Goal: Task Accomplishment & Management: Manage account settings

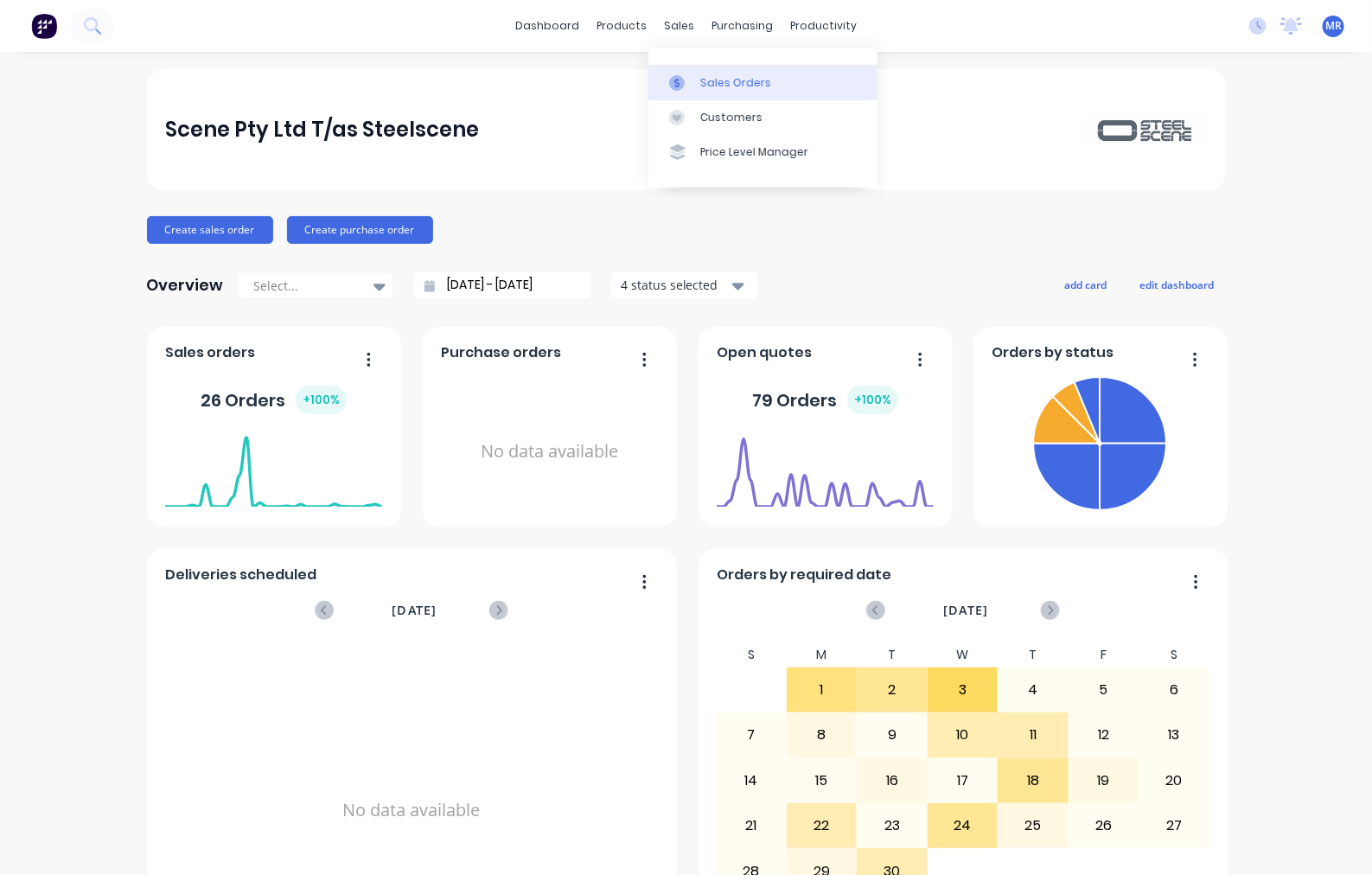
click at [709, 84] on div "Sales Orders" at bounding box center [735, 83] width 71 height 16
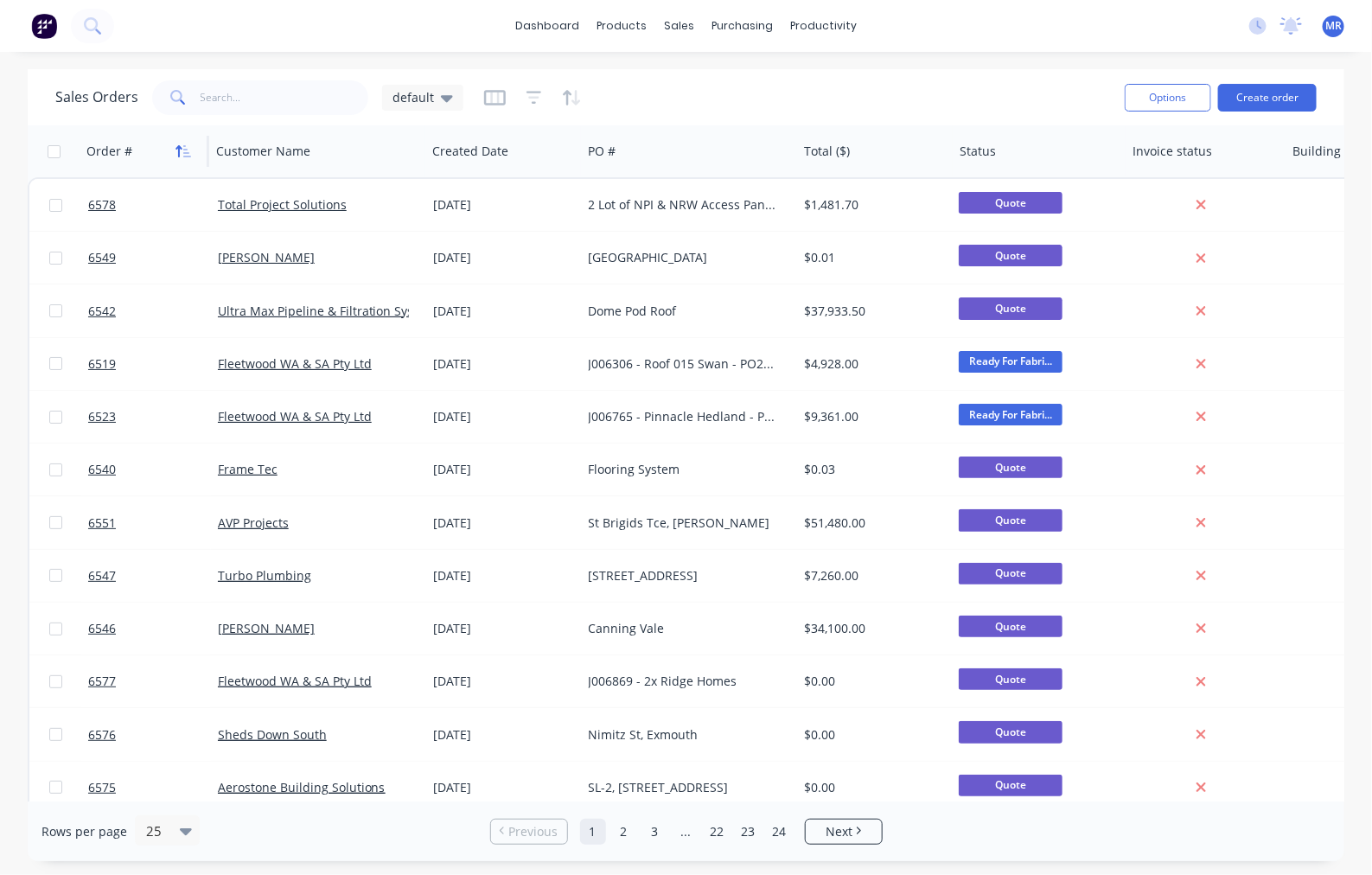
click at [179, 149] on icon "button" at bounding box center [179, 151] width 6 height 12
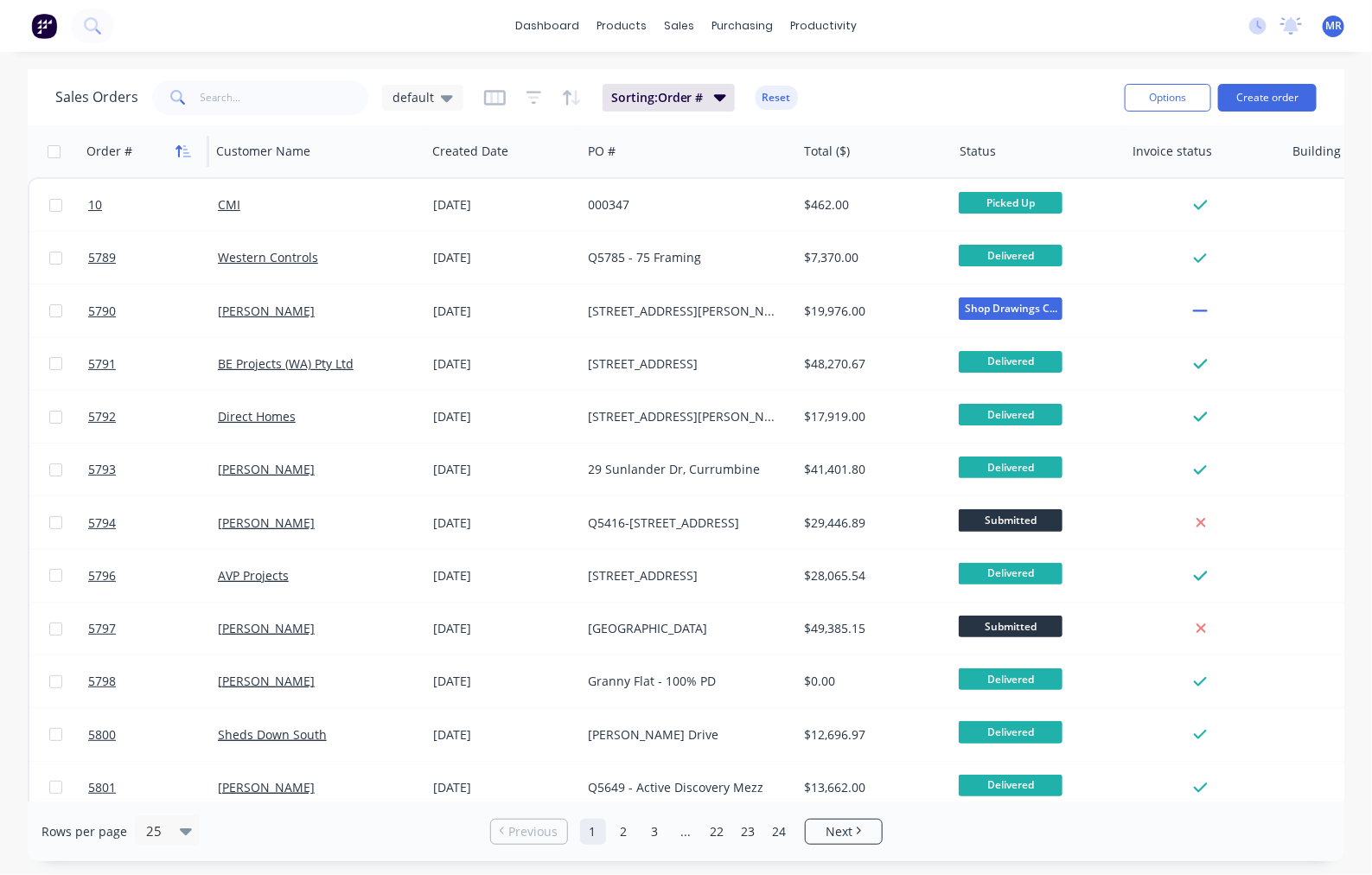
click at [182, 156] on icon "button" at bounding box center [183, 151] width 16 height 14
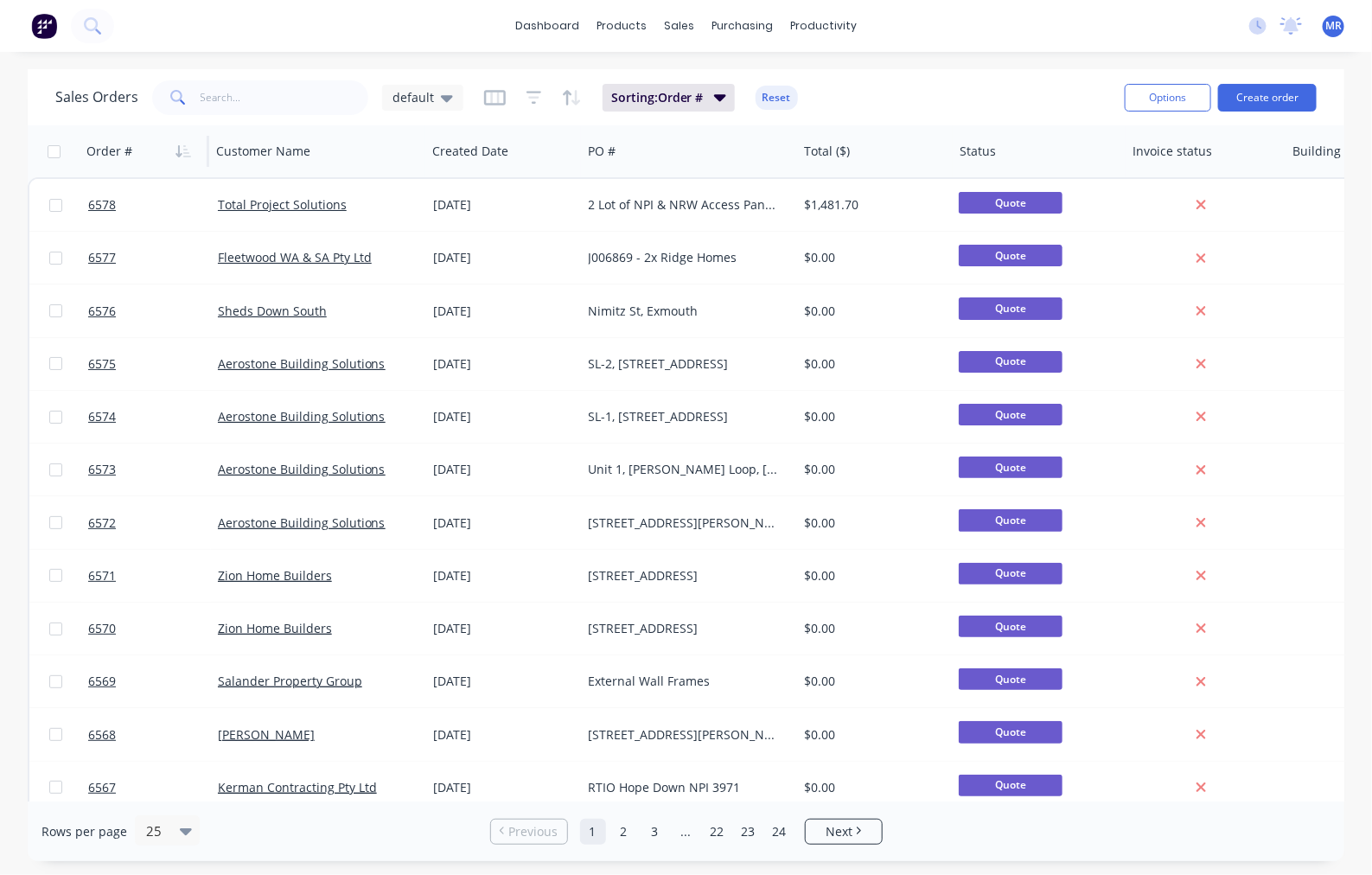
click at [1355, 283] on div "Sales Orders default Sorting: Order # Reset Options Create order Order # Custom…" at bounding box center [686, 465] width 1372 height 792
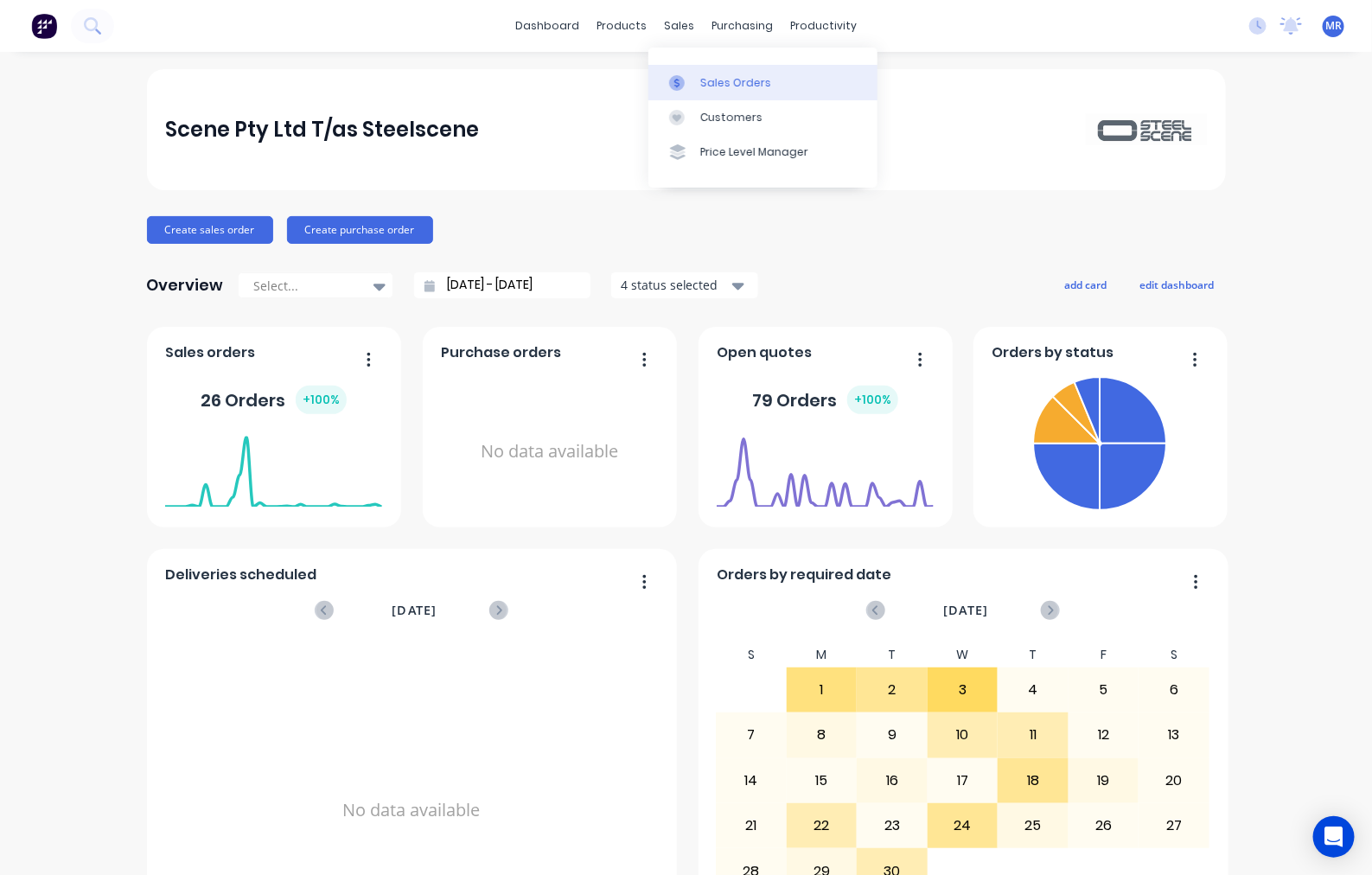
click at [707, 69] on link "Sales Orders" at bounding box center [763, 81] width 230 height 35
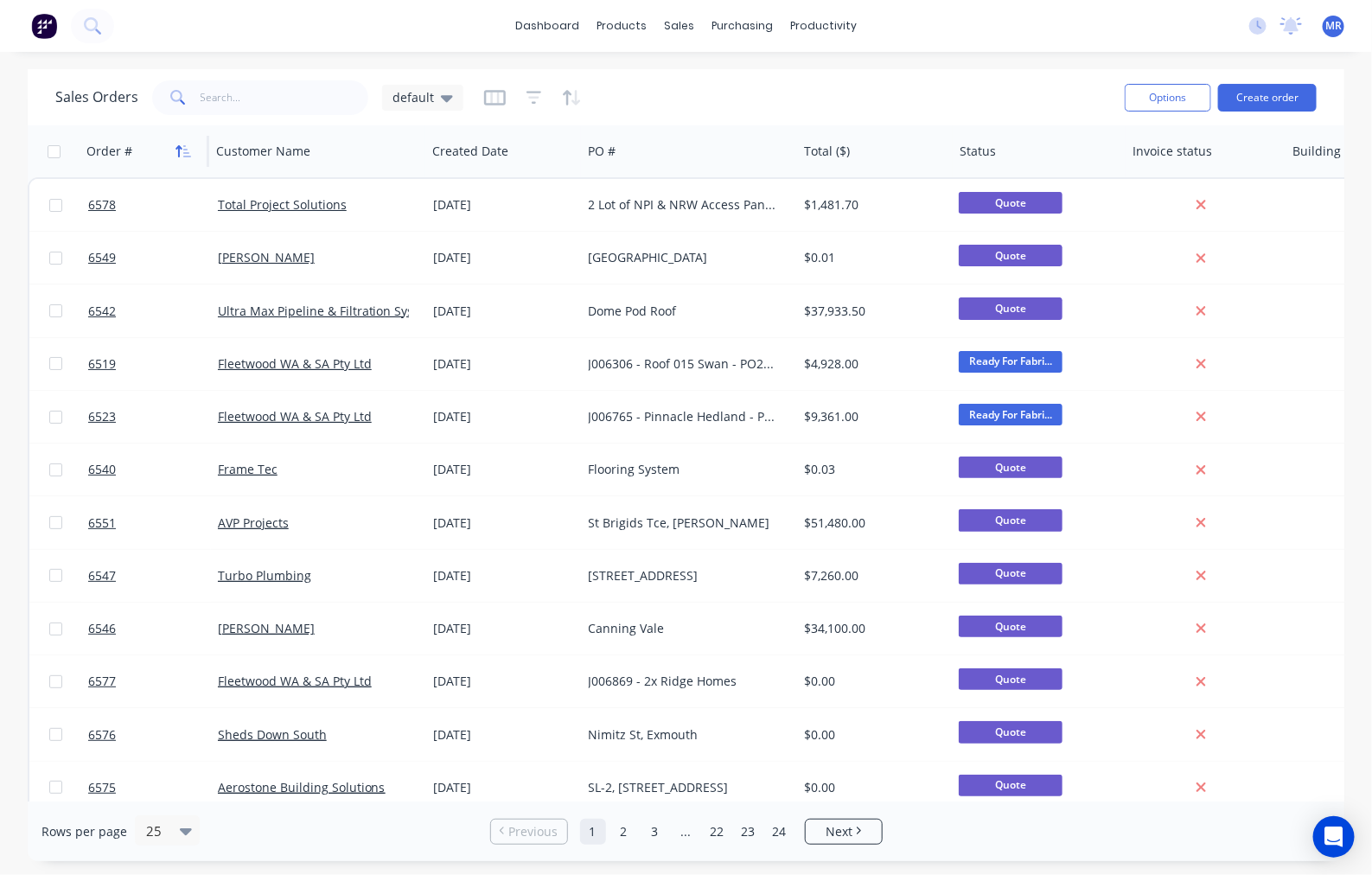
click at [175, 154] on icon "button" at bounding box center [183, 151] width 16 height 14
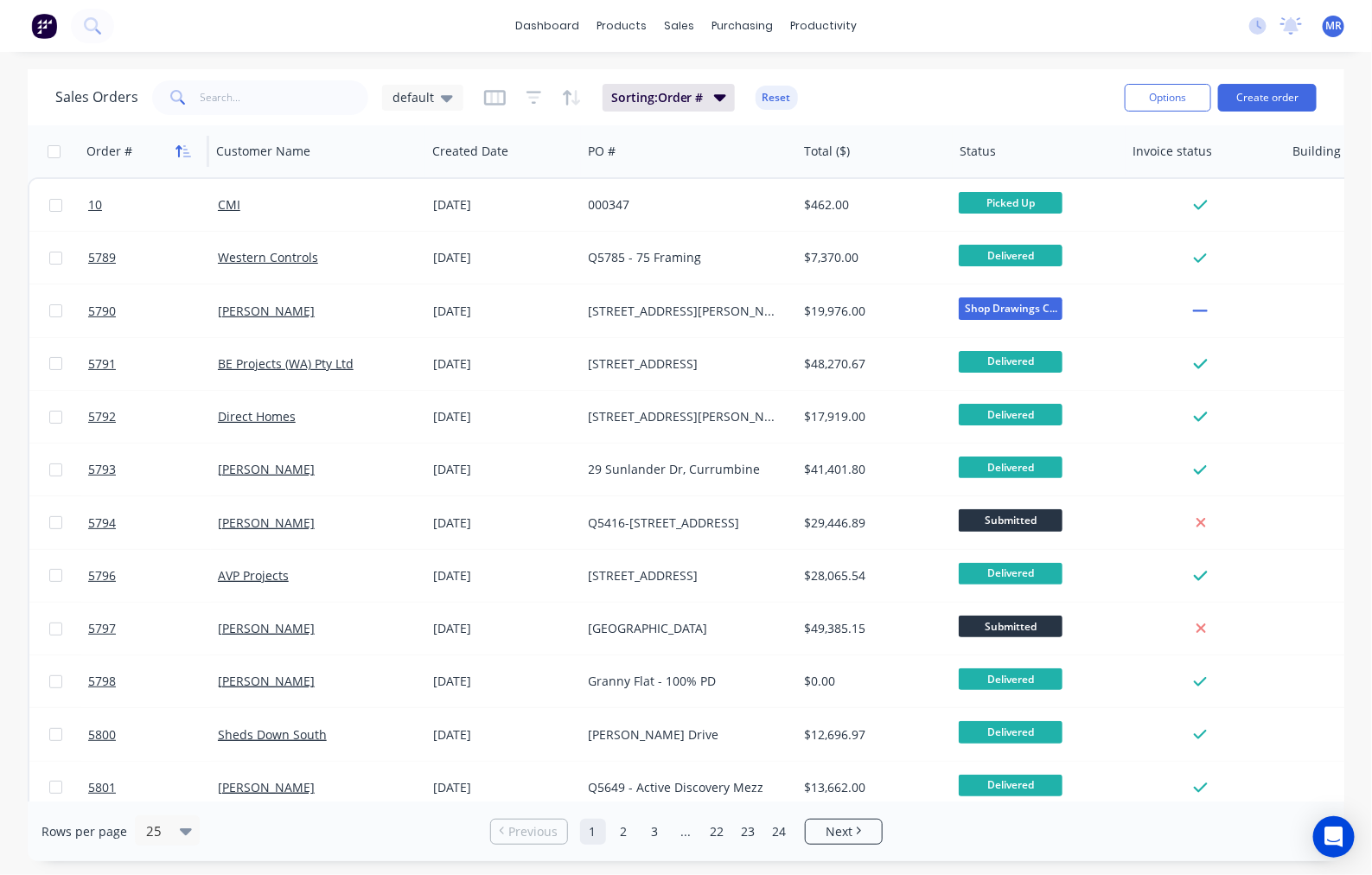
click at [186, 145] on icon "button" at bounding box center [183, 151] width 16 height 14
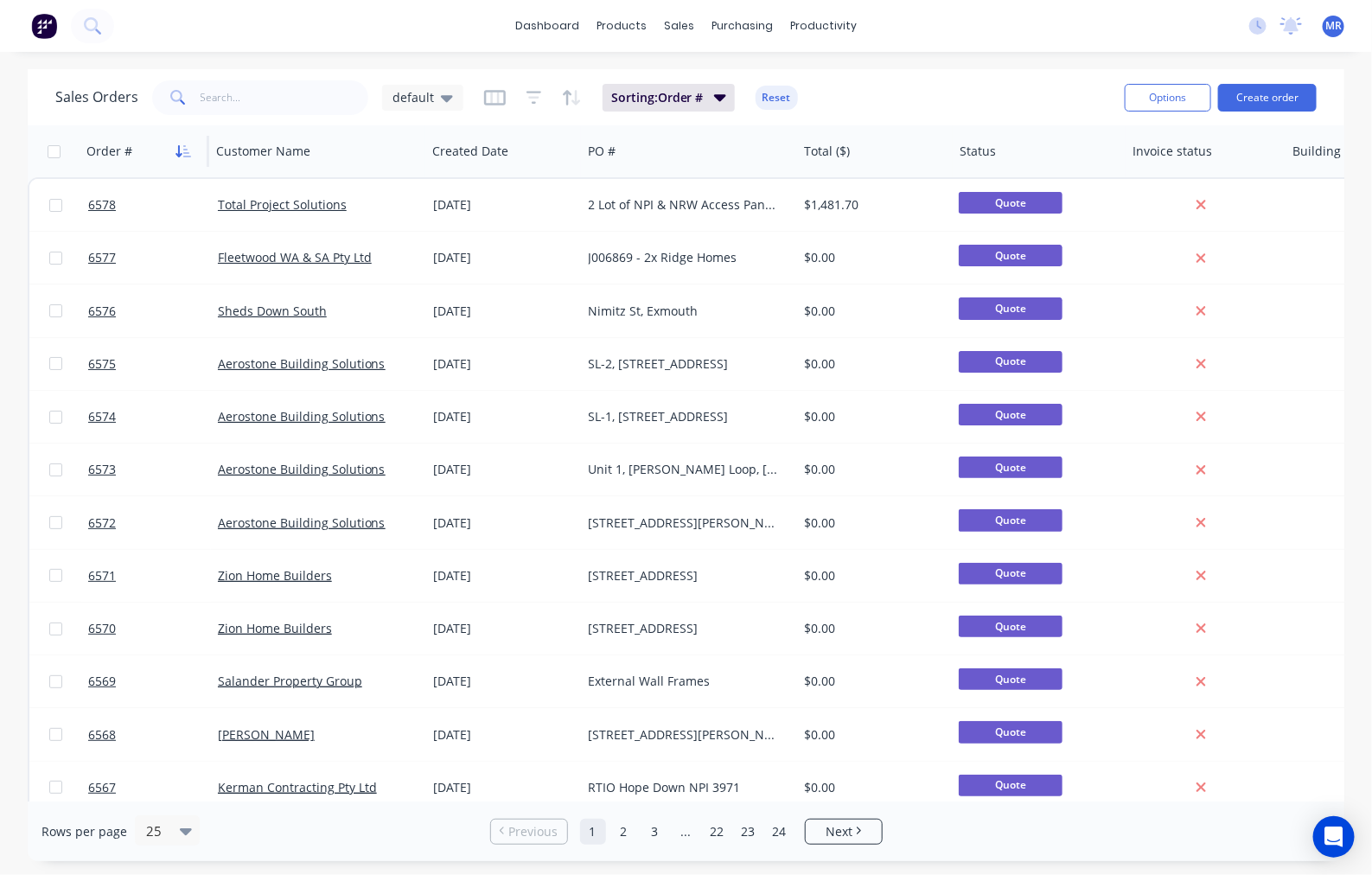
click at [184, 146] on icon "button" at bounding box center [187, 151] width 7 height 12
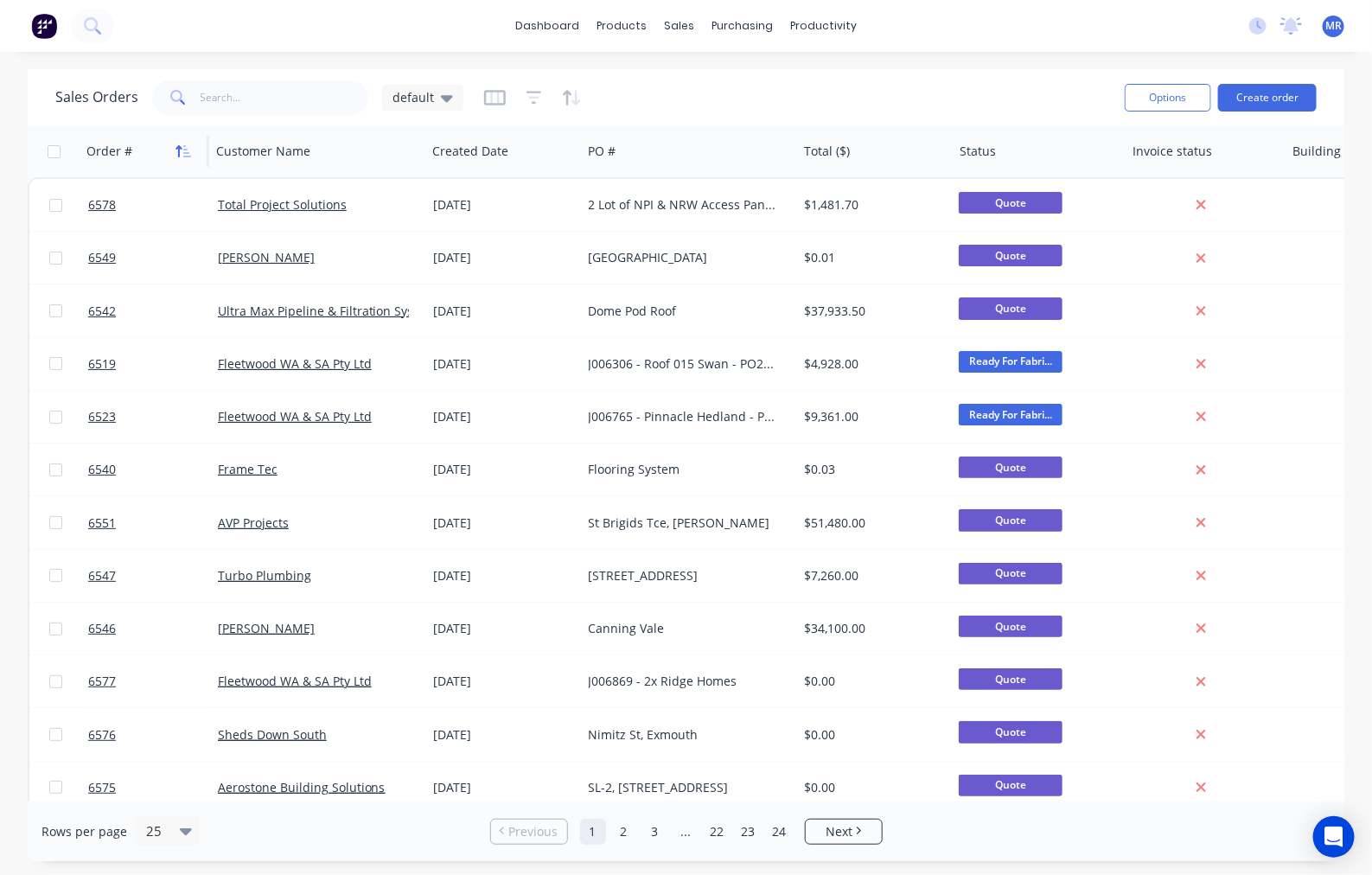
click at [182, 147] on icon "button" at bounding box center [183, 151] width 16 height 14
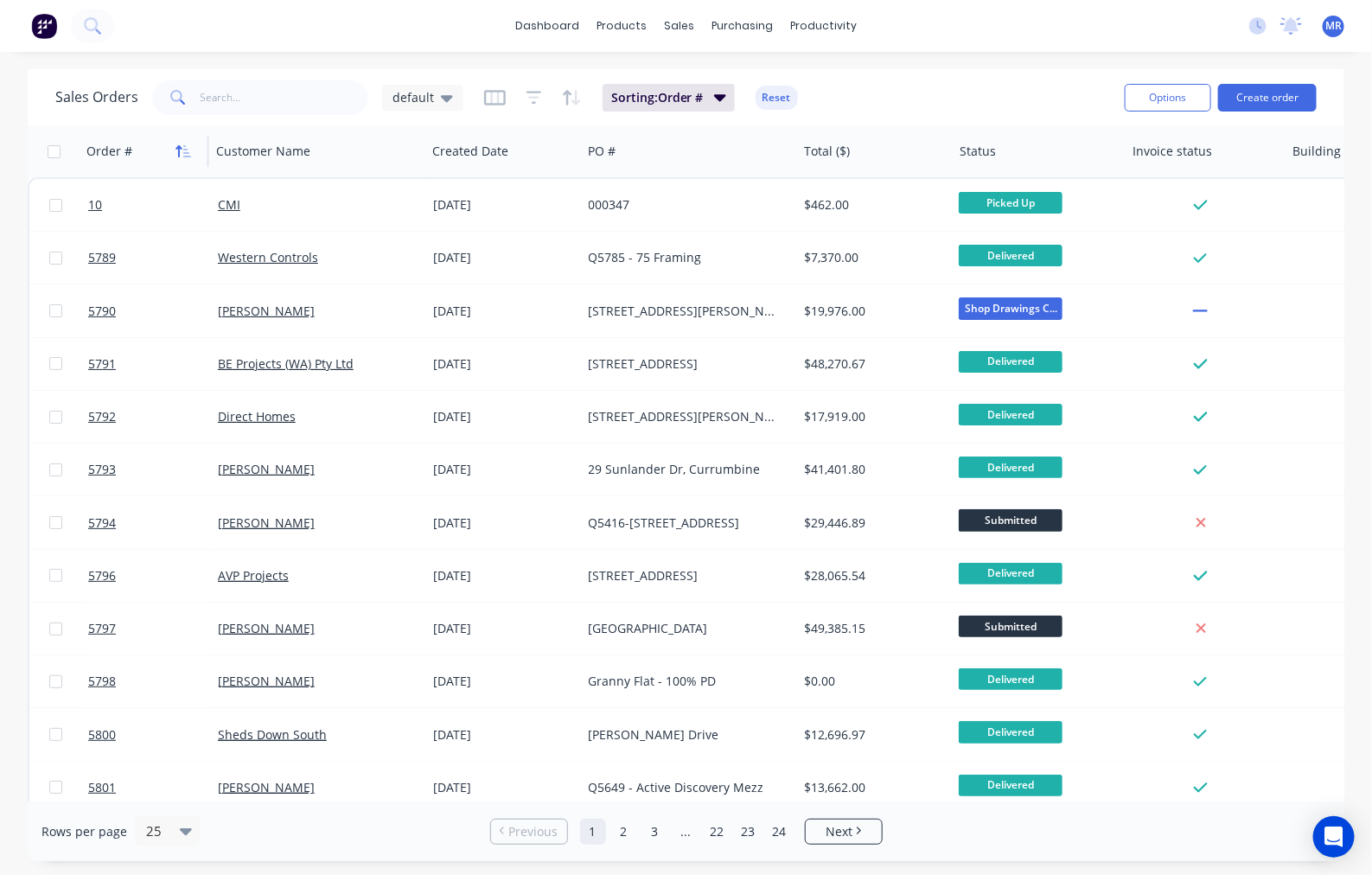
click at [180, 152] on icon "button" at bounding box center [183, 151] width 16 height 14
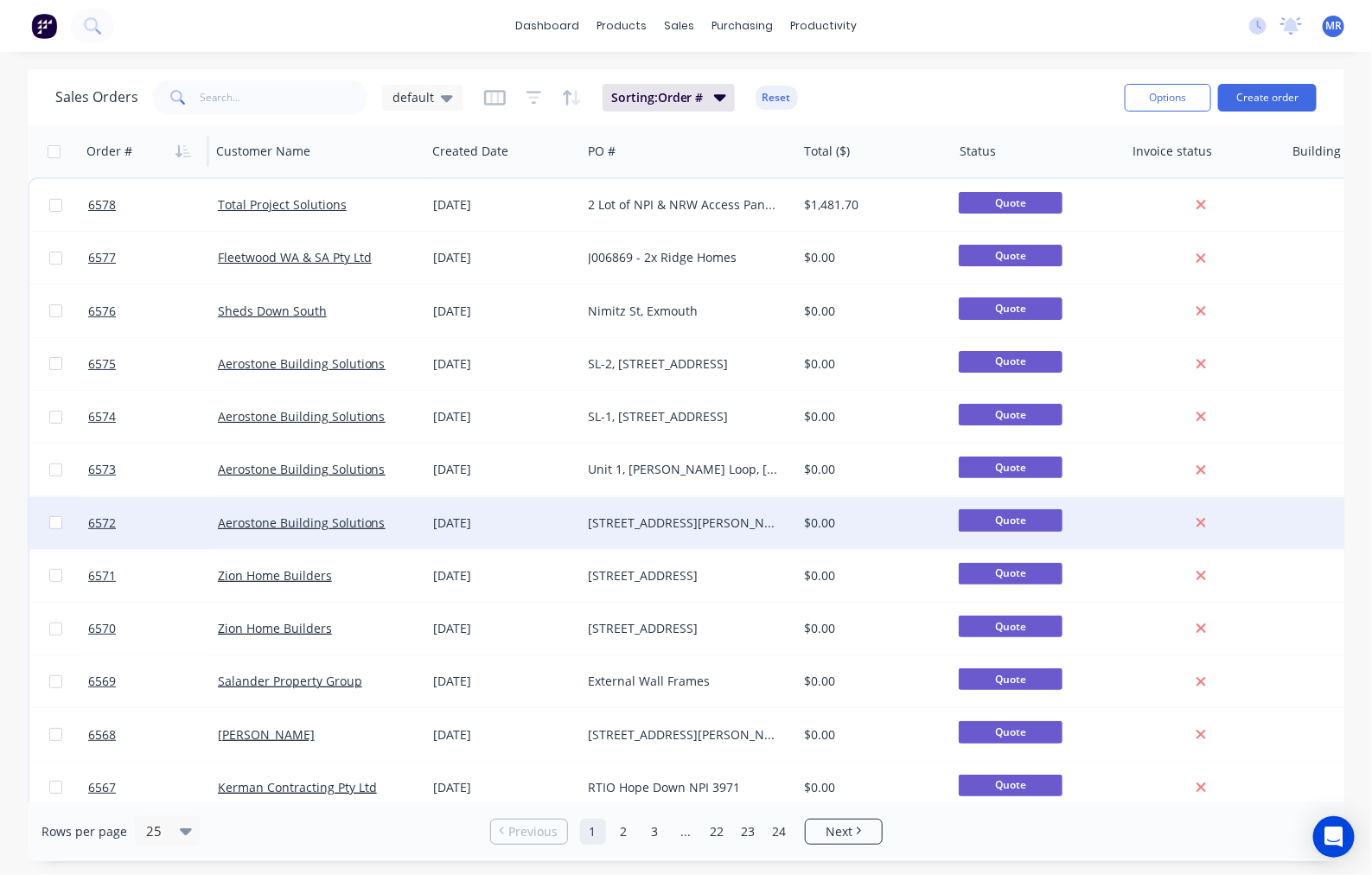
click at [1323, 547] on div "6572 Aerostone Building Solutions 23 Sep 2025 Lot 2673, Unit 2 Verrier Loop, By…" at bounding box center [989, 523] width 1919 height 53
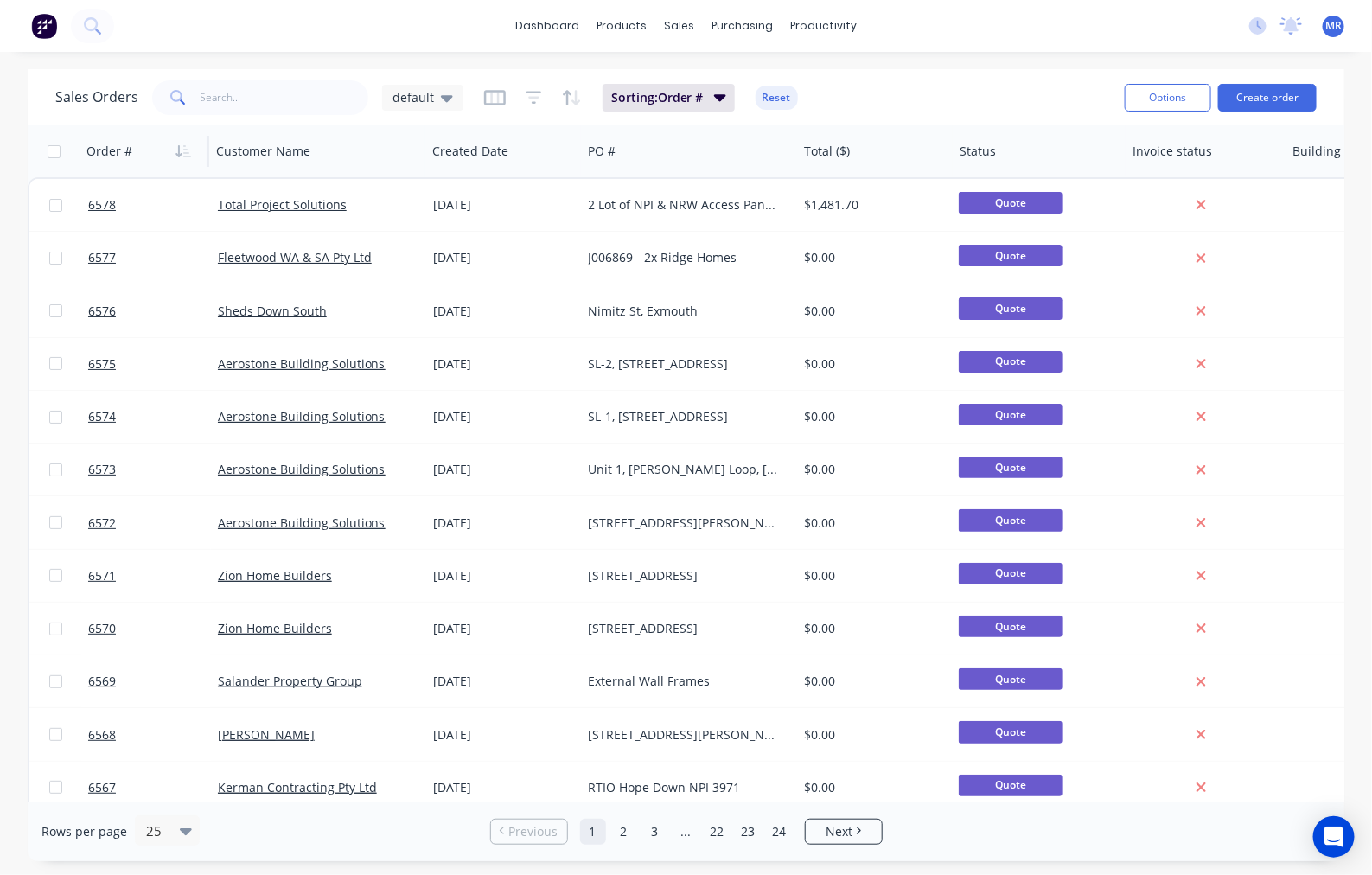
click at [15, 122] on div "Sales Orders default Sorting: Order # Reset Options Create order Order # Custom…" at bounding box center [686, 465] width 1372 height 792
click at [1365, 594] on div "Sales Orders default Sorting: Order # Reset Options Create order Order # Custom…" at bounding box center [686, 465] width 1372 height 792
click at [1350, 586] on div "Sales Orders default Sorting: Order # Reset Options Create order Order # Custom…" at bounding box center [686, 465] width 1372 height 792
click at [1351, 520] on div "Sales Orders default Sorting: Order # Reset Options Create order Order # Custom…" at bounding box center [686, 465] width 1372 height 792
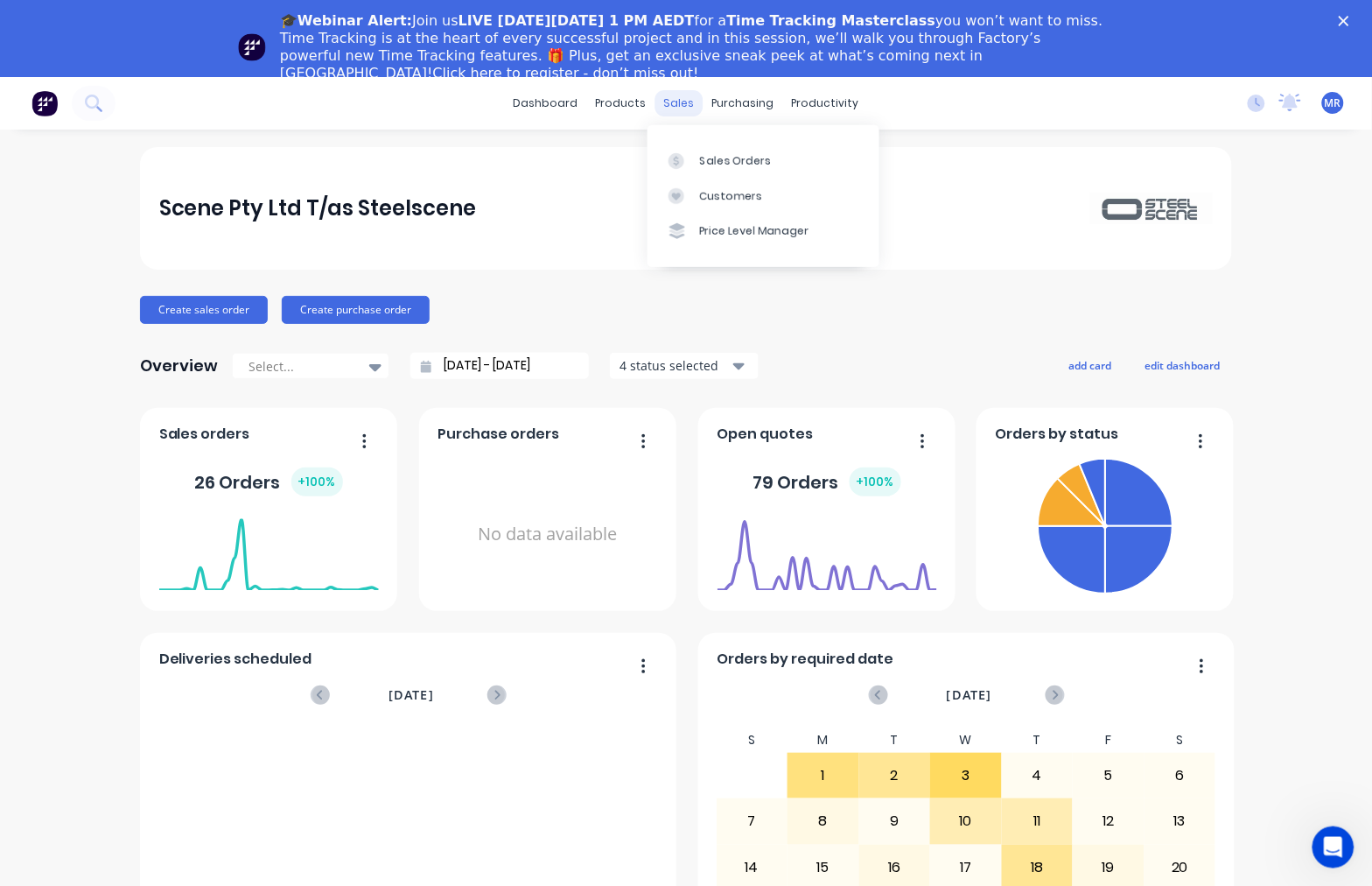
click at [681, 110] on div "sales" at bounding box center [679, 103] width 48 height 26
drag, startPoint x: 681, startPoint y: 110, endPoint x: 719, endPoint y: 158, distance: 61.2
click at [719, 158] on div "Sales Orders" at bounding box center [736, 161] width 72 height 16
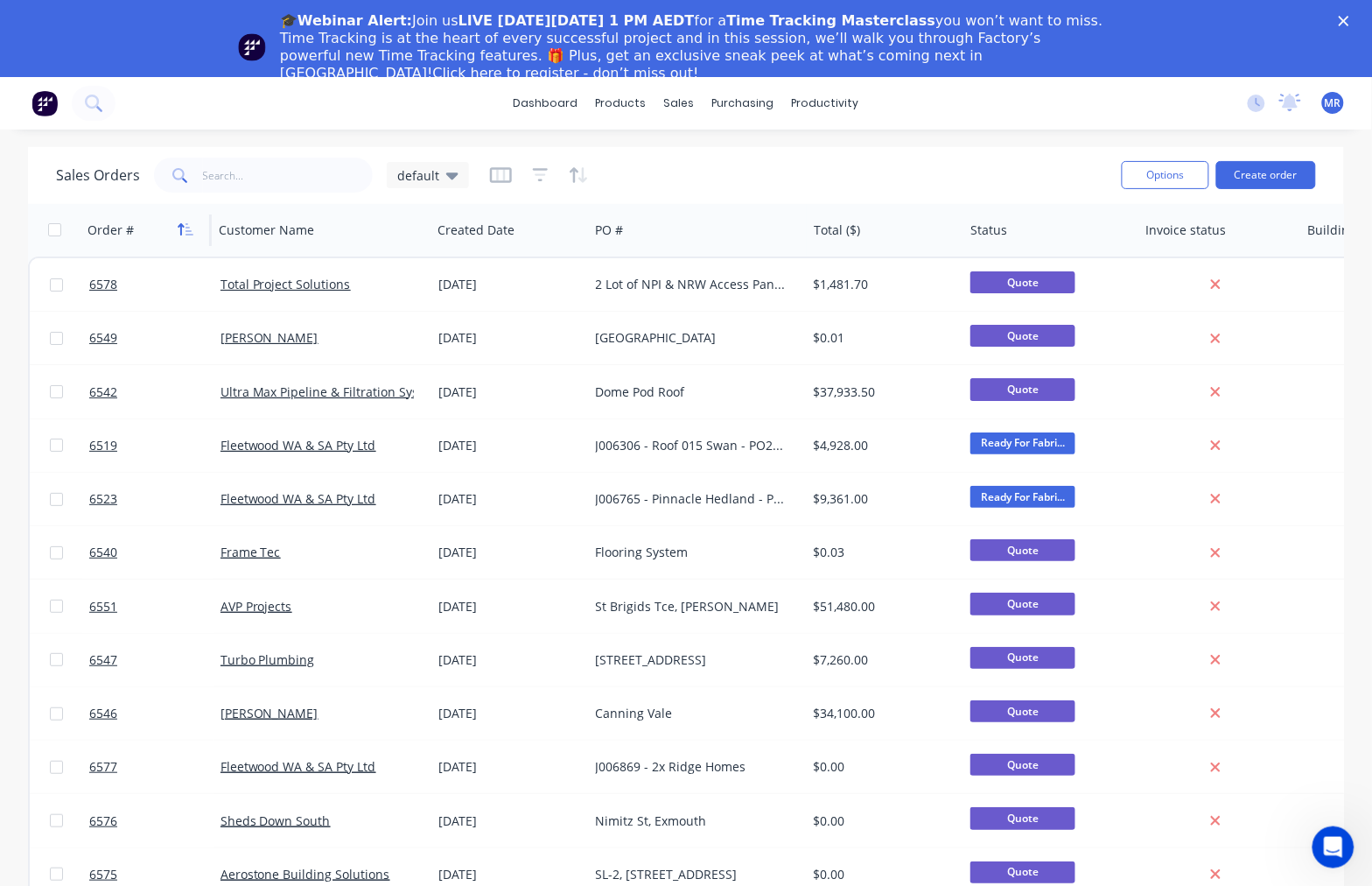
click at [186, 232] on icon "button" at bounding box center [189, 229] width 8 height 12
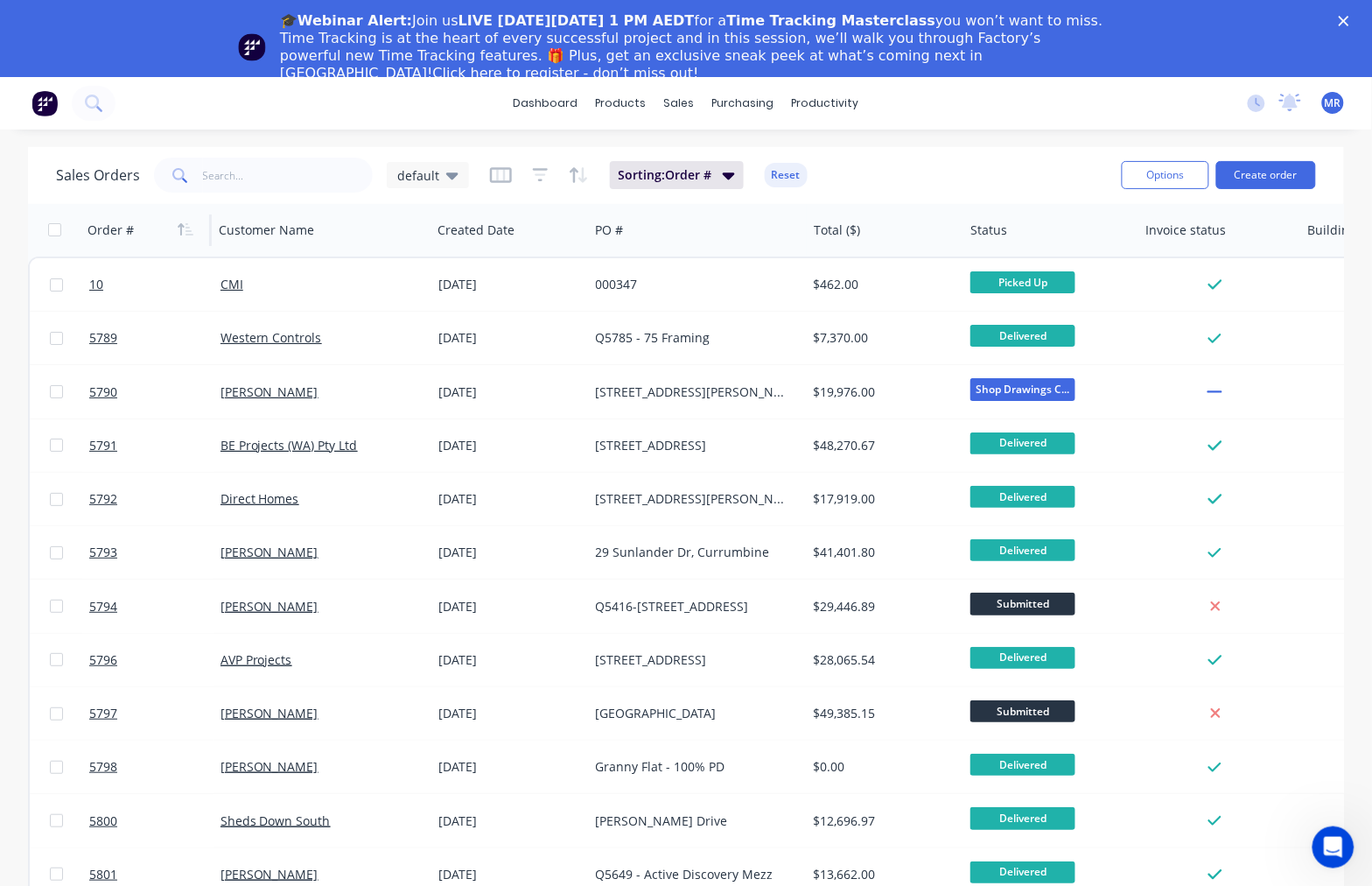
click at [186, 232] on icon "button" at bounding box center [189, 229] width 8 height 12
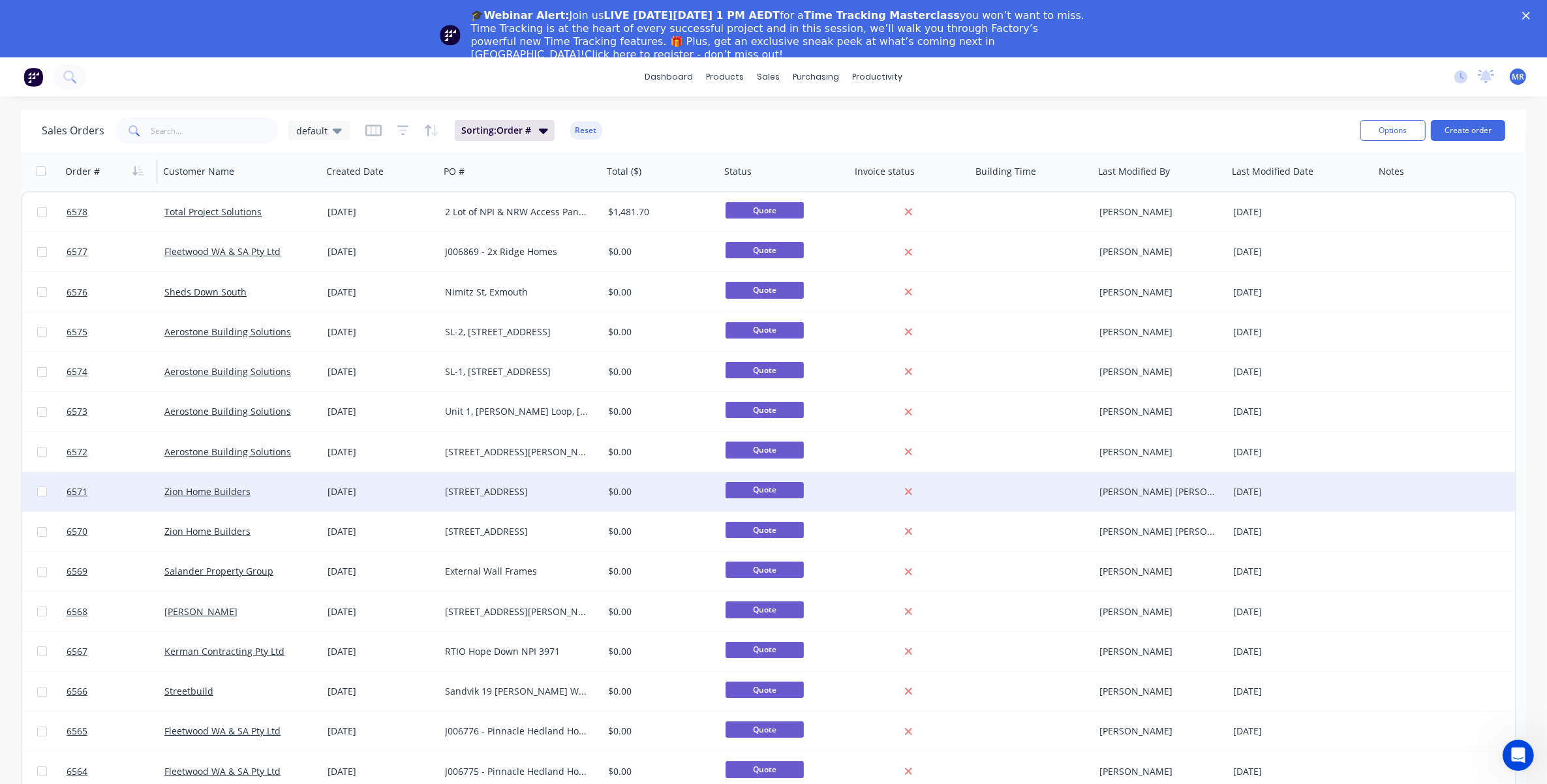
click at [494, 486] on div "[STREET_ADDRESS]" at bounding box center [518, 491] width 145 height 13
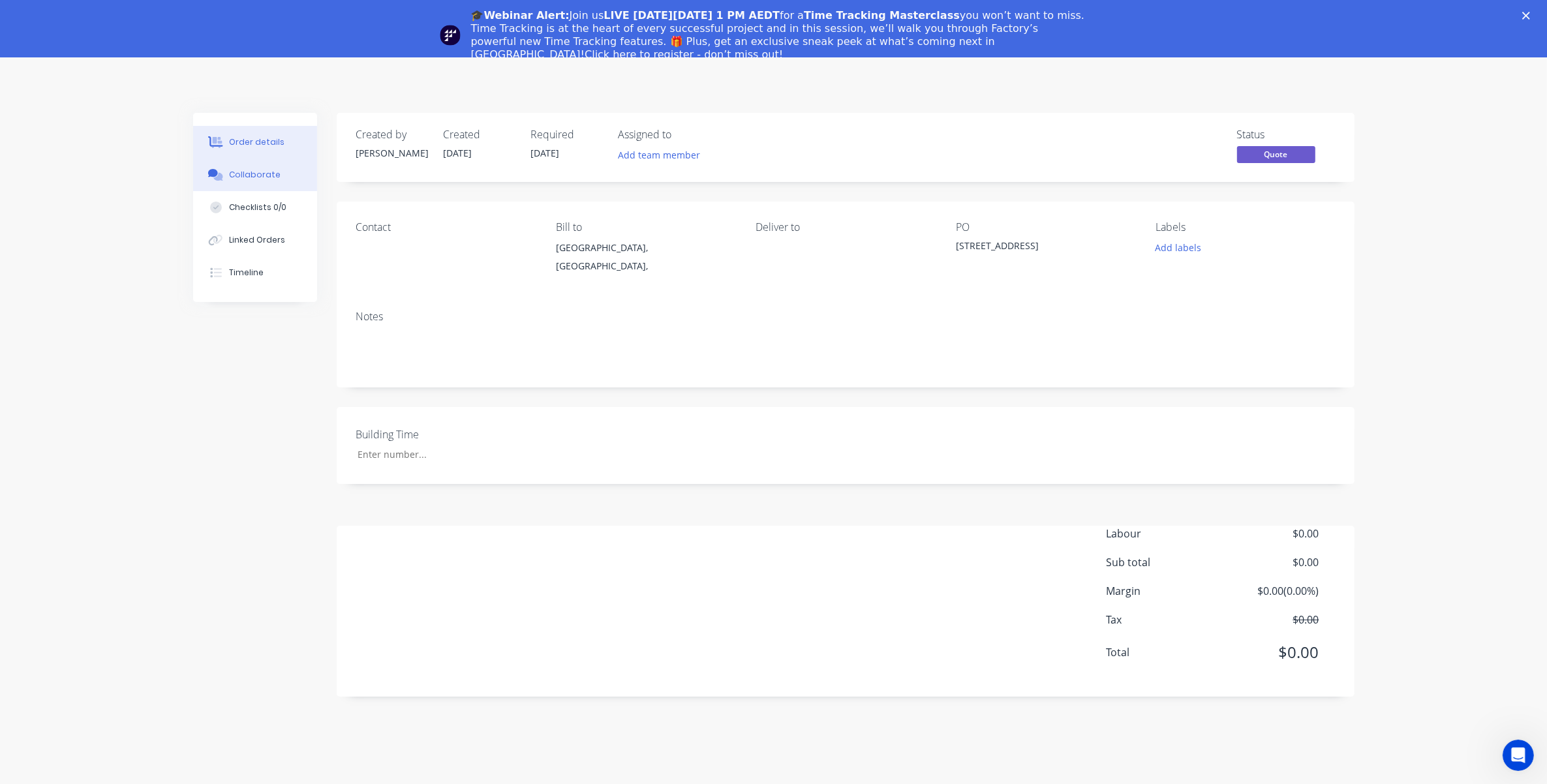
click at [256, 171] on div "Collaborate" at bounding box center [254, 175] width 51 height 12
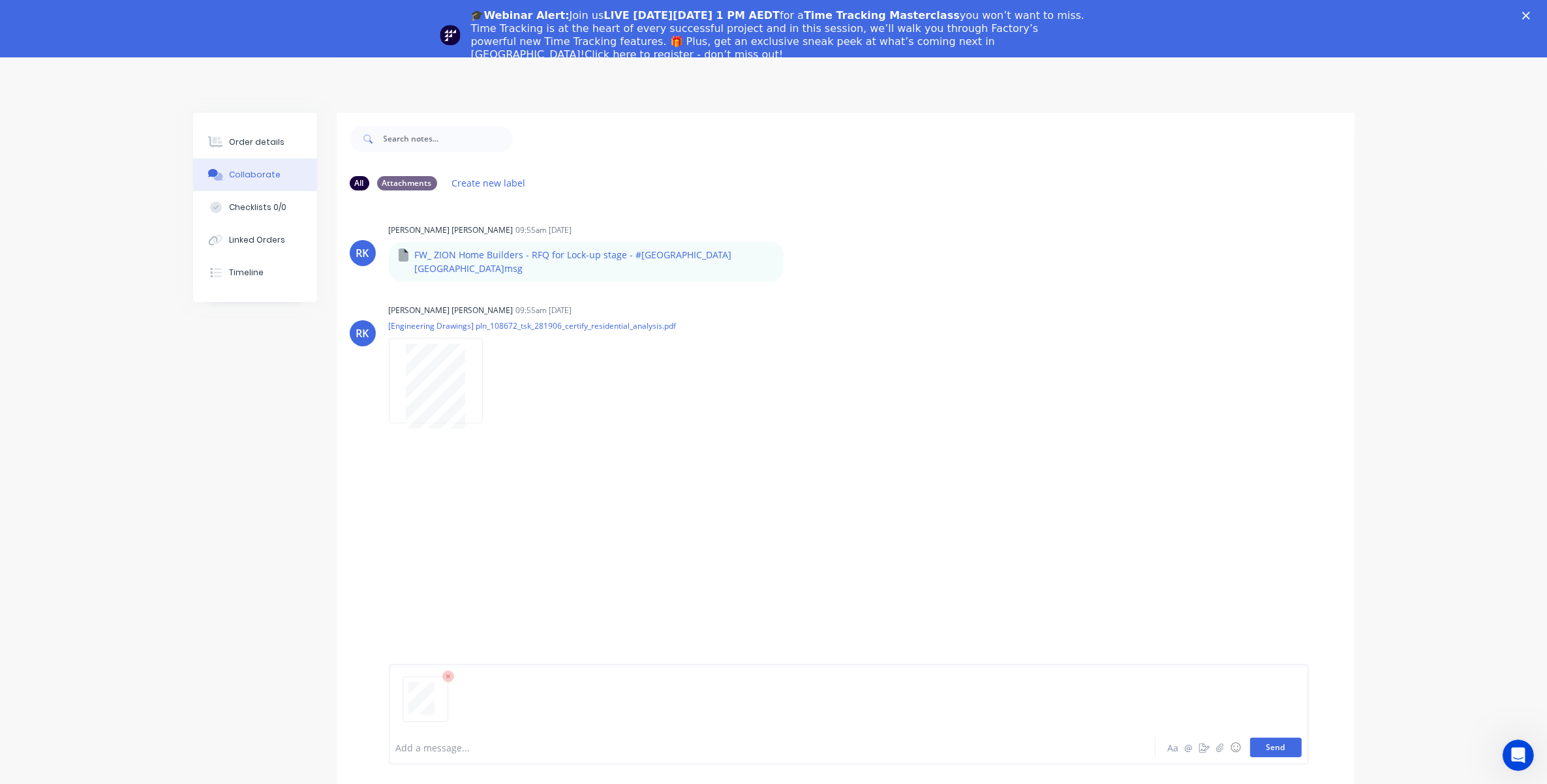
click at [1034, 659] on button "Send" at bounding box center [1275, 747] width 51 height 20
click at [1034, 12] on icon "Close" at bounding box center [1526, 15] width 8 height 8
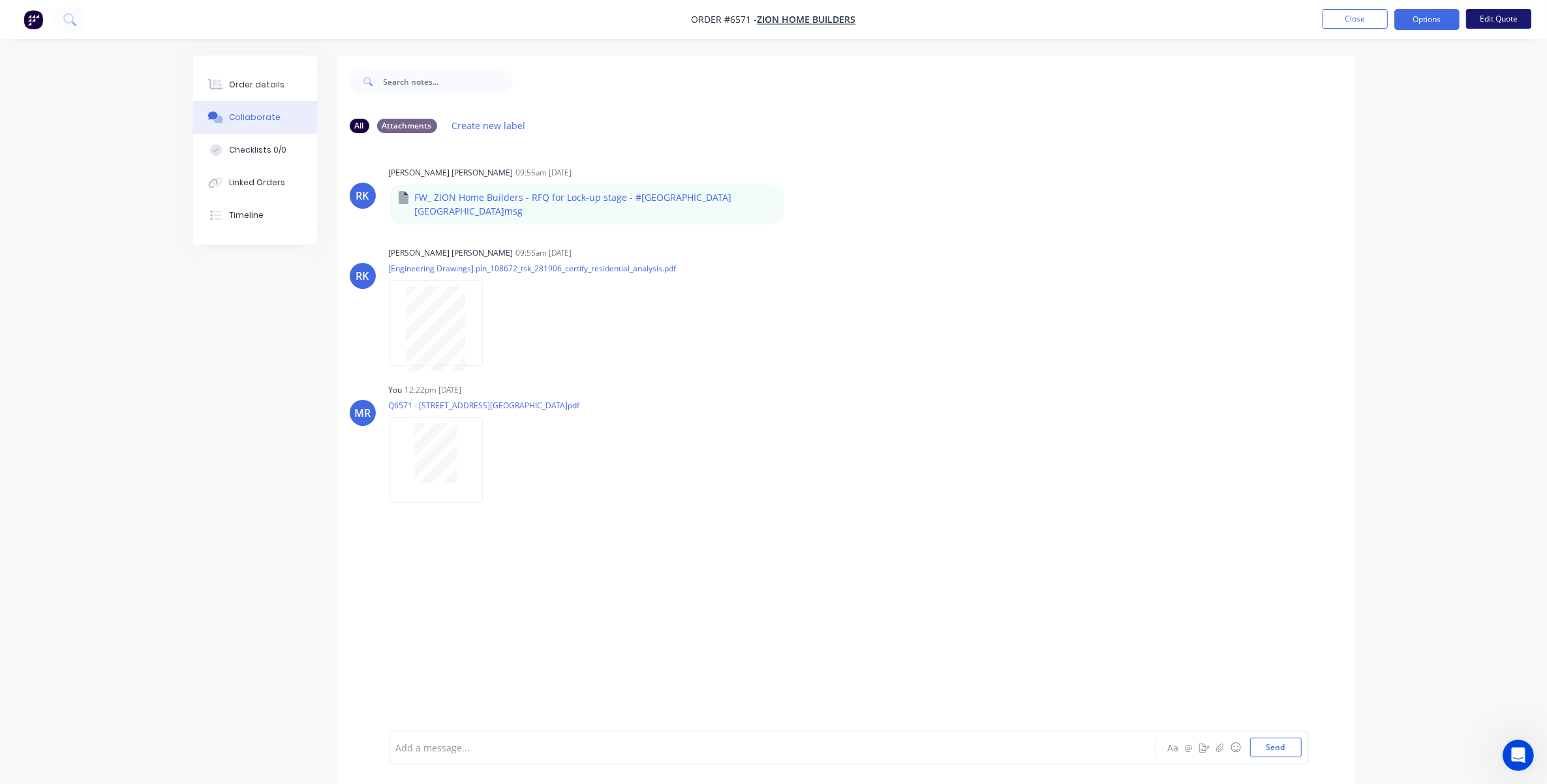
click at [1034, 14] on button "Edit Quote" at bounding box center [1498, 19] width 65 height 20
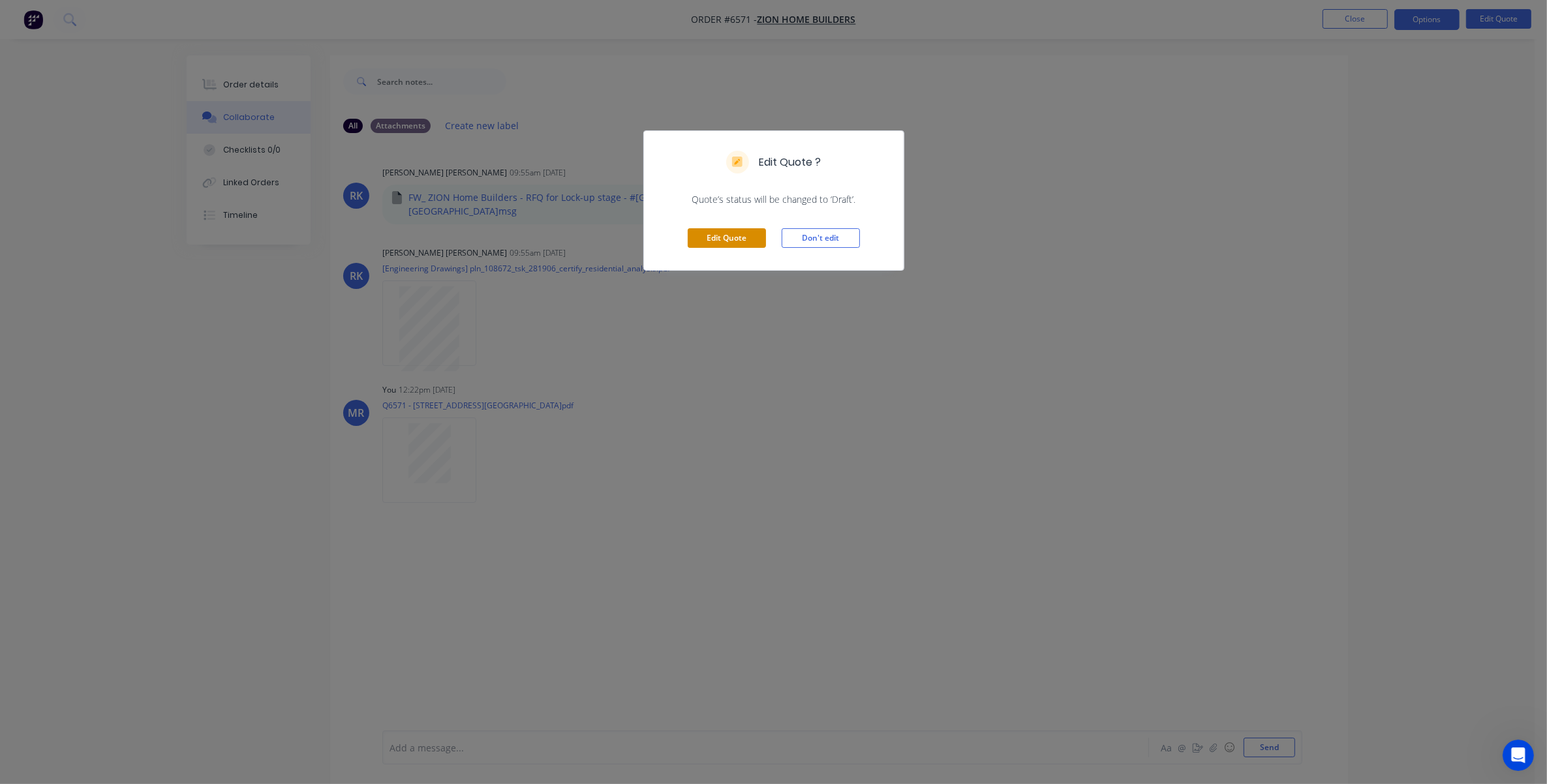
drag, startPoint x: 712, startPoint y: 236, endPoint x: 718, endPoint y: 242, distance: 8.5
click at [713, 236] on button "Edit Quote" at bounding box center [727, 238] width 78 height 20
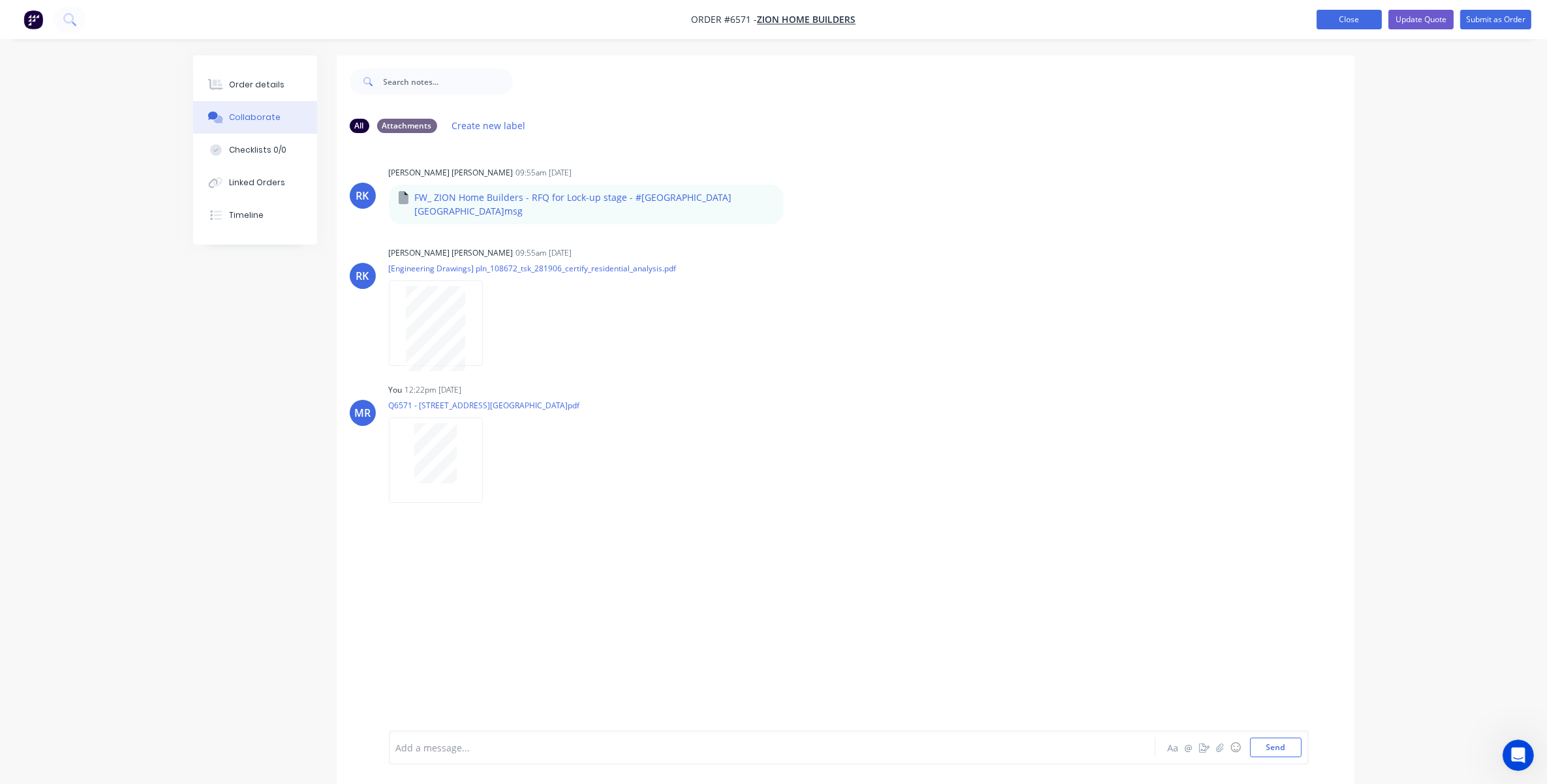
click at [1034, 16] on button "Close" at bounding box center [1349, 20] width 65 height 20
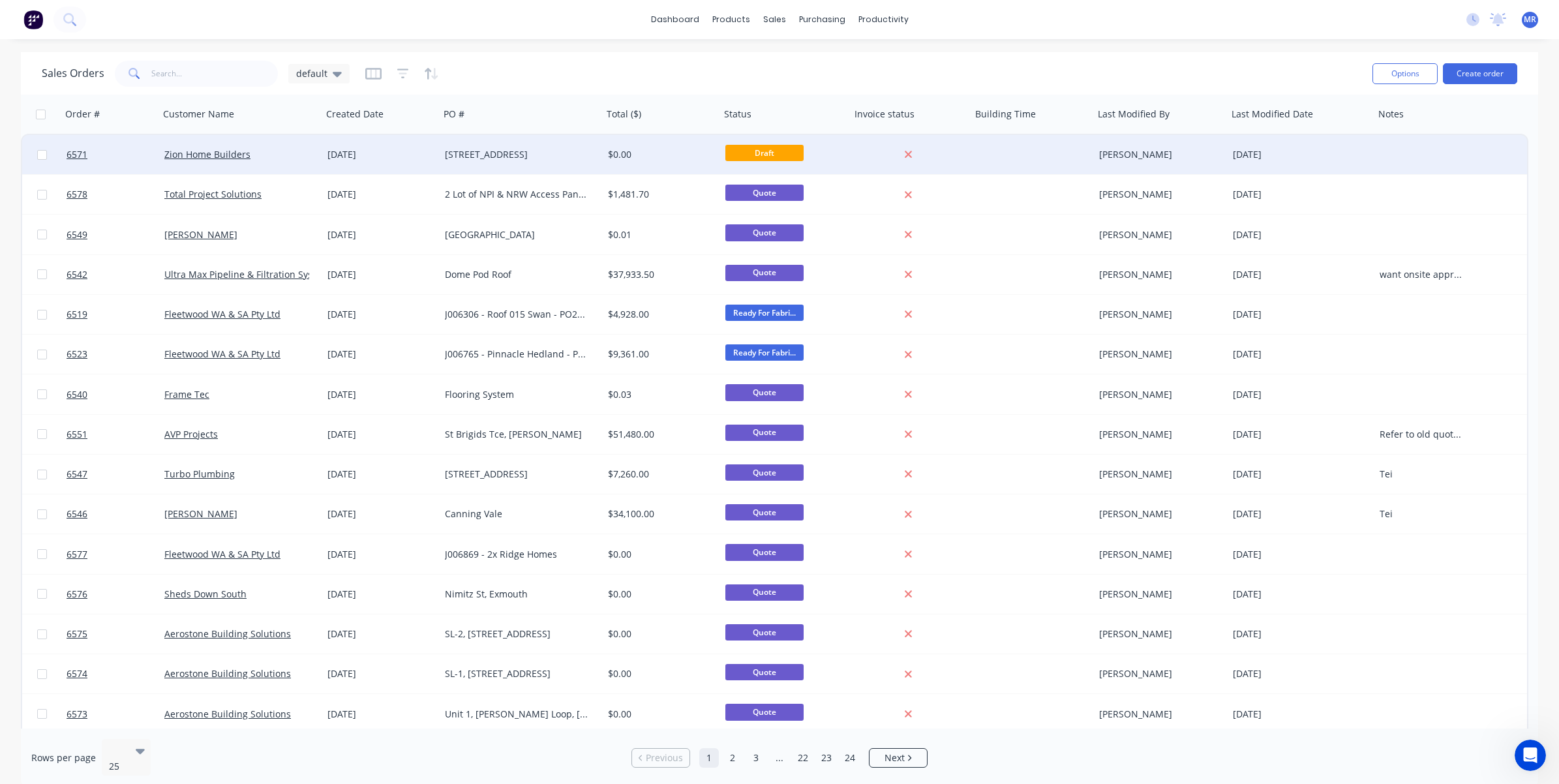
click at [519, 160] on div "[STREET_ADDRESS]" at bounding box center [518, 154] width 145 height 13
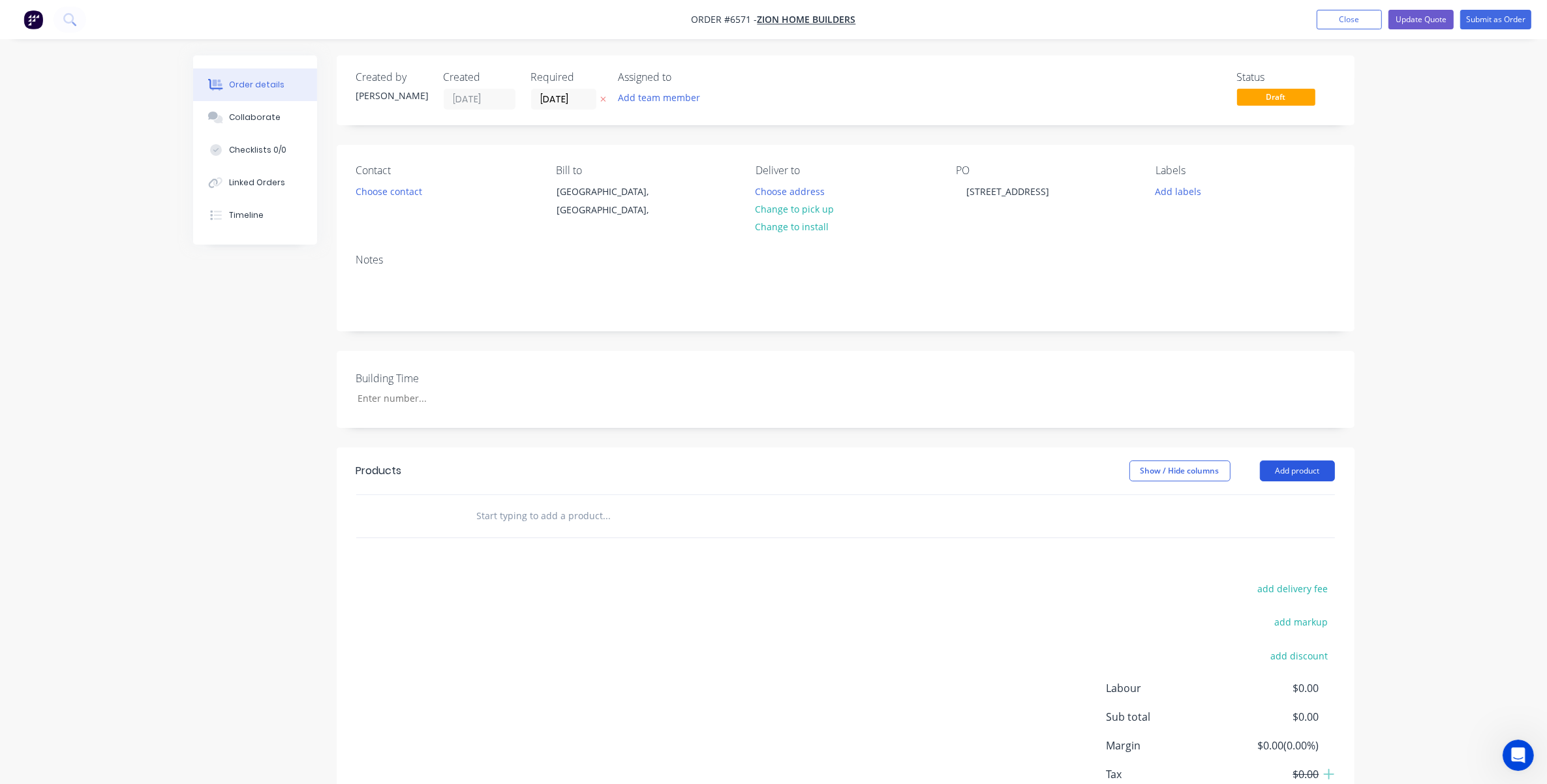
click at [1034, 474] on button "Add product" at bounding box center [1297, 471] width 75 height 21
click at [1034, 523] on div "Basic product" at bounding box center [1272, 529] width 101 height 19
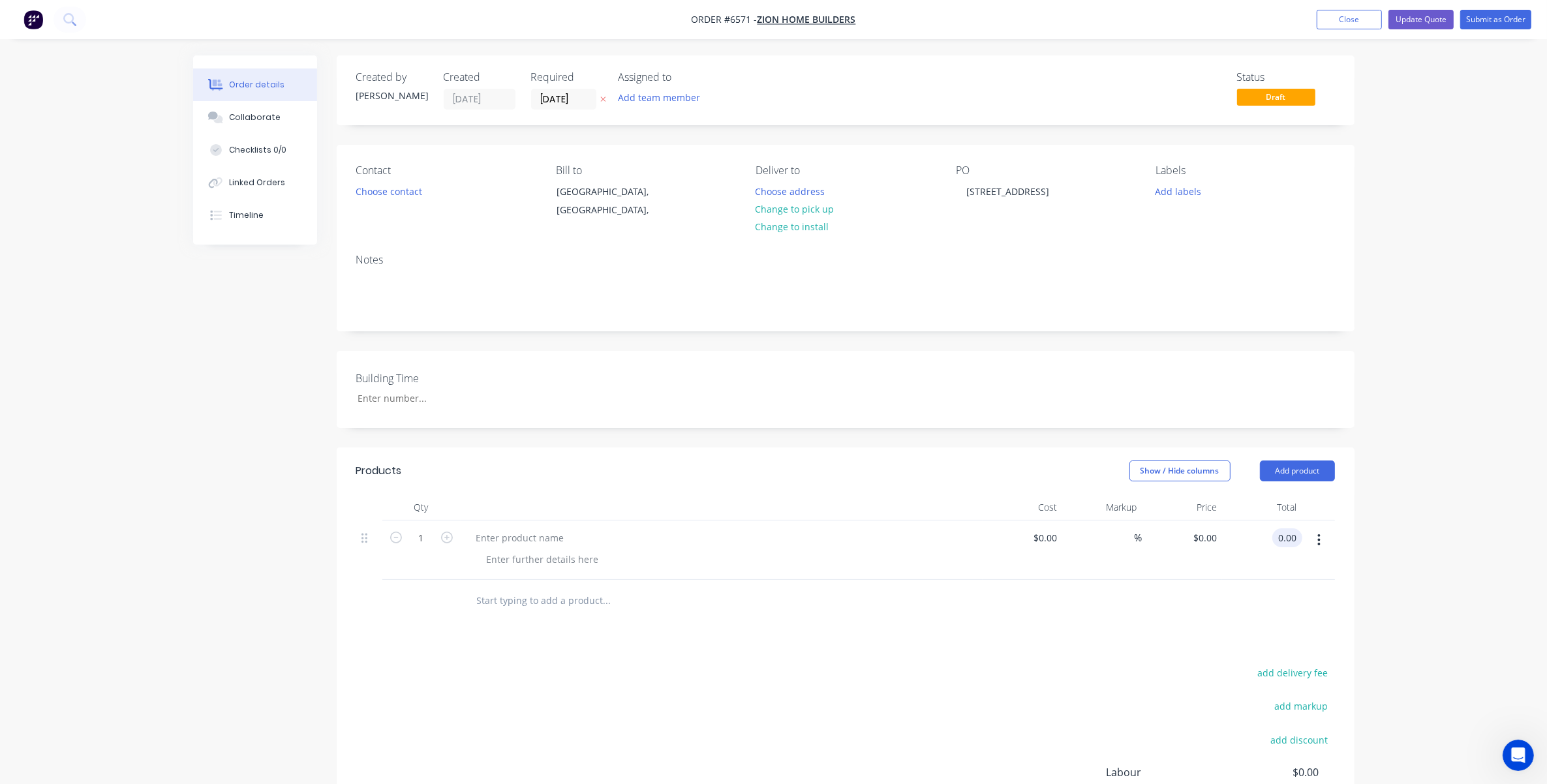
click at [1034, 532] on input "0.00" at bounding box center [1289, 537] width 25 height 19
type input "54000"
type input "$54,000.00"
click at [1034, 610] on div at bounding box center [846, 601] width 979 height 42
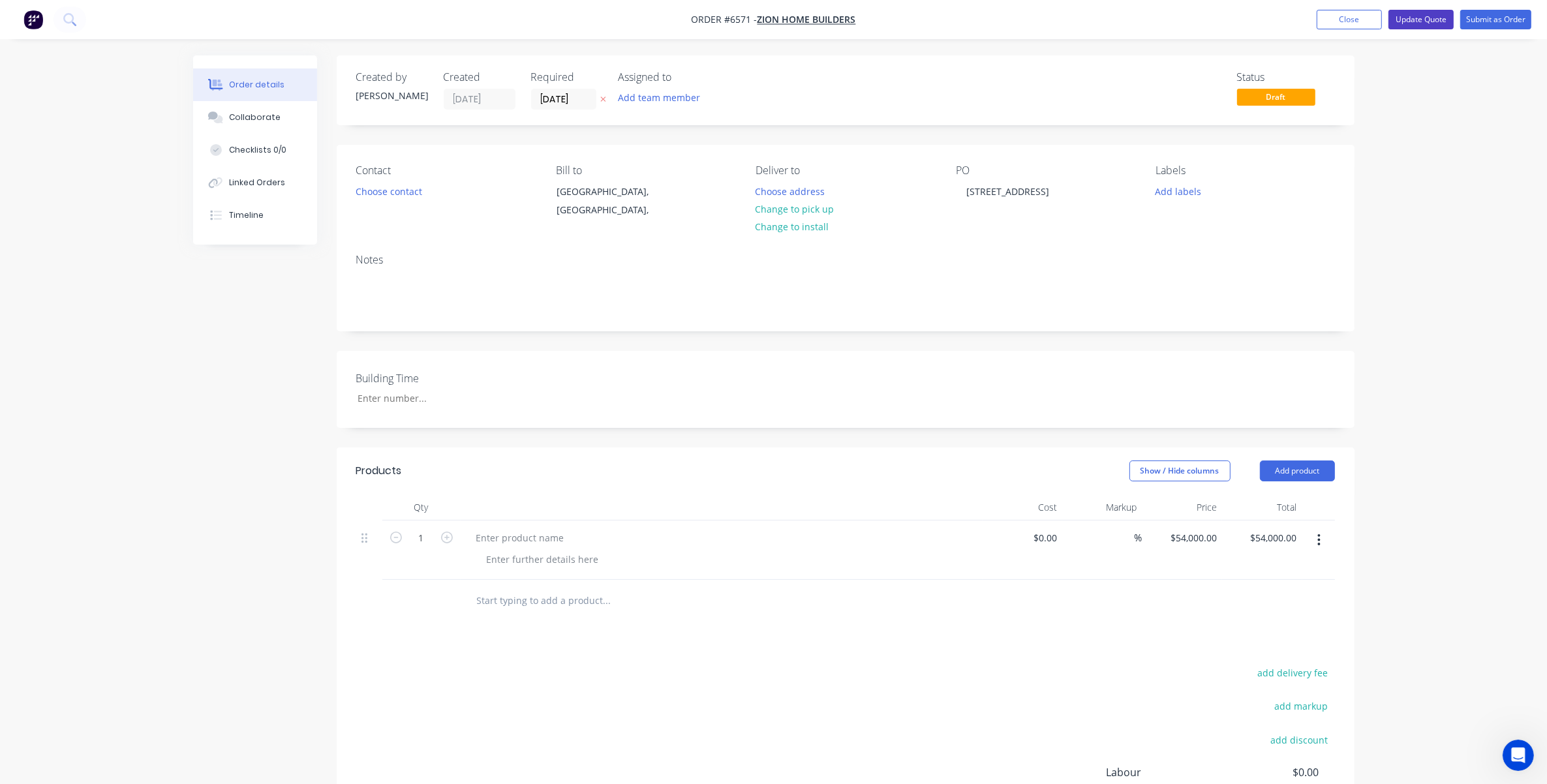
click at [1034, 17] on button "Update Quote" at bounding box center [1421, 20] width 65 height 20
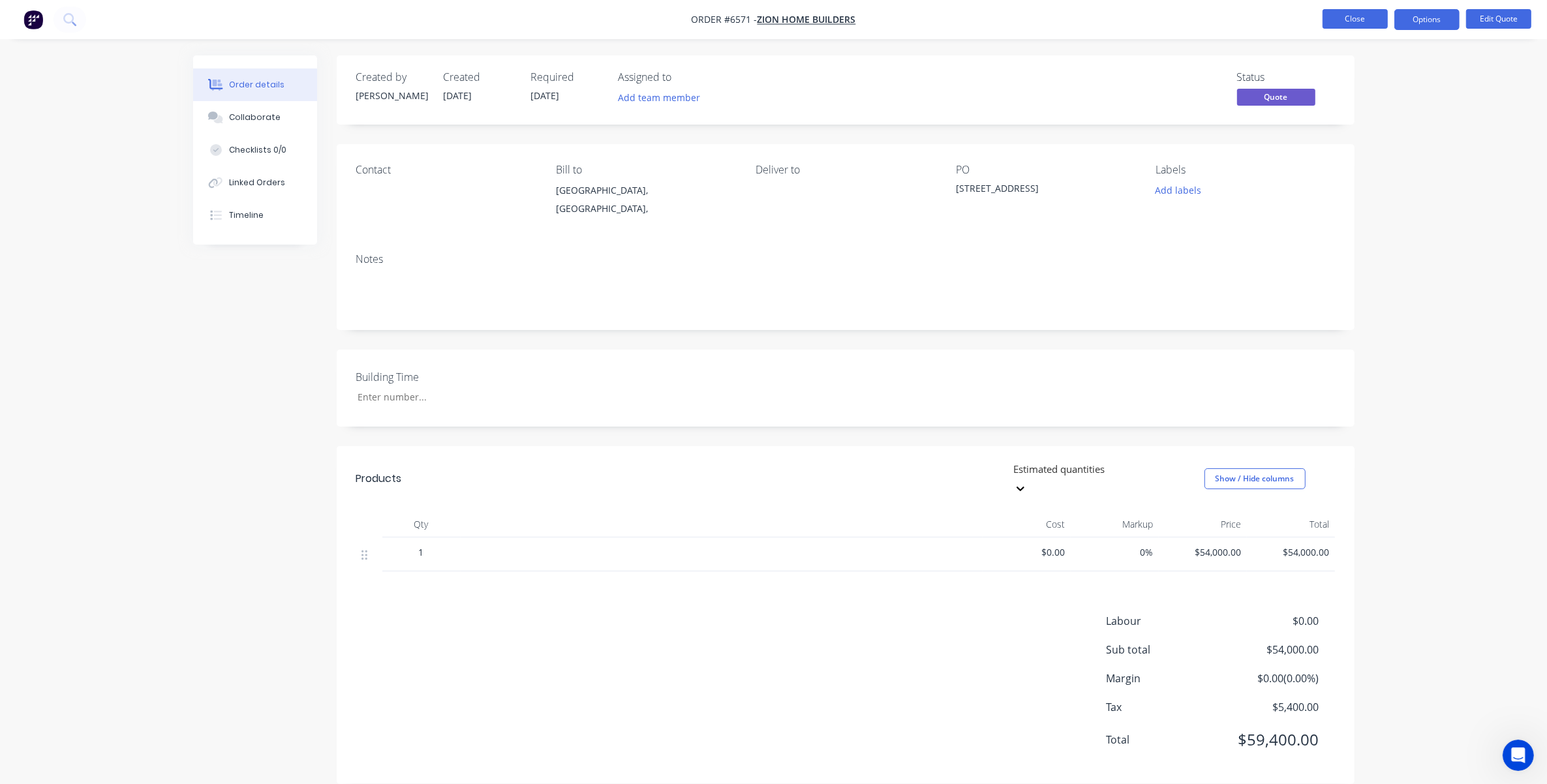
click at [1034, 21] on button "Close" at bounding box center [1355, 19] width 65 height 20
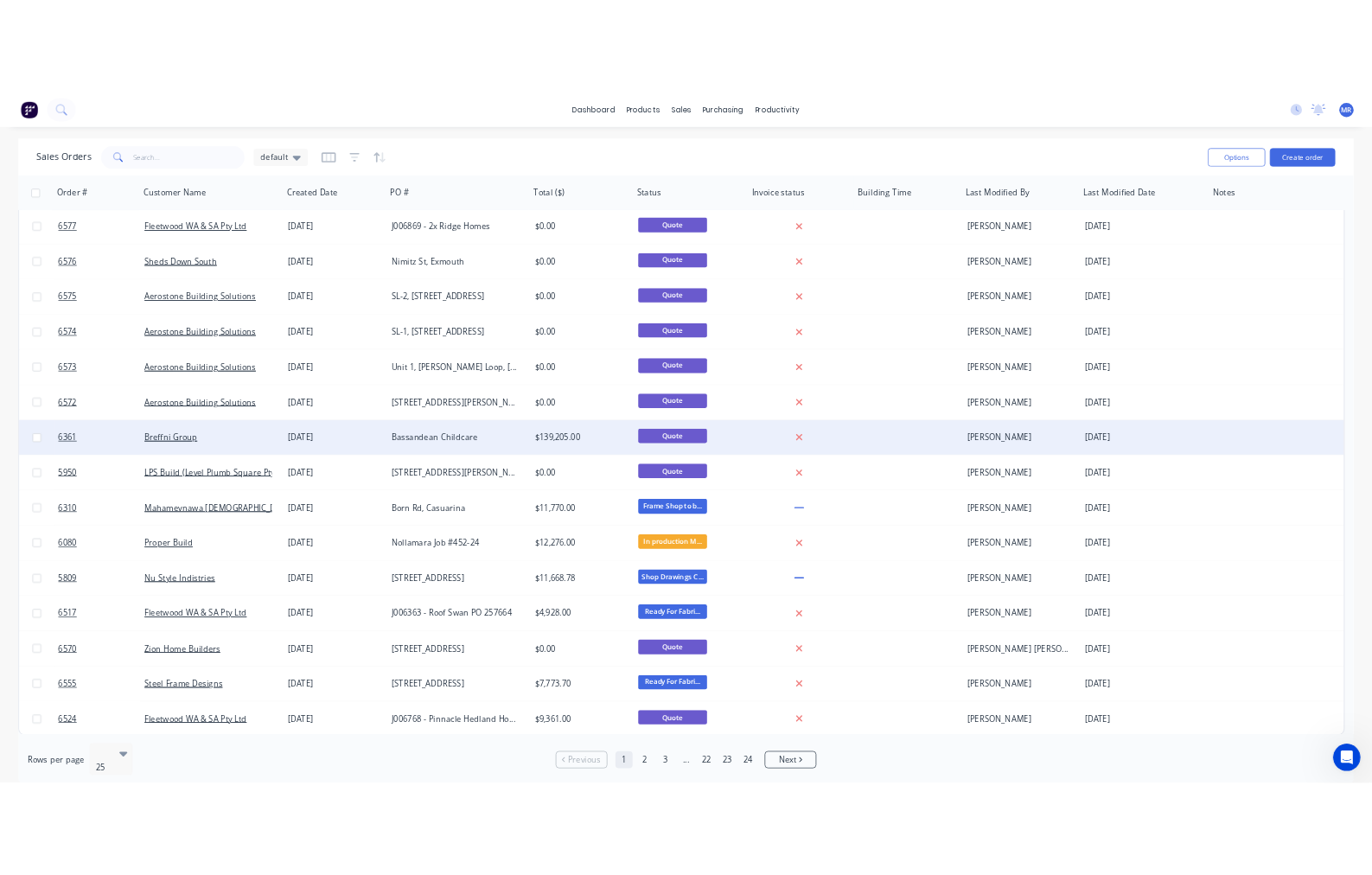
scroll to position [535, 0]
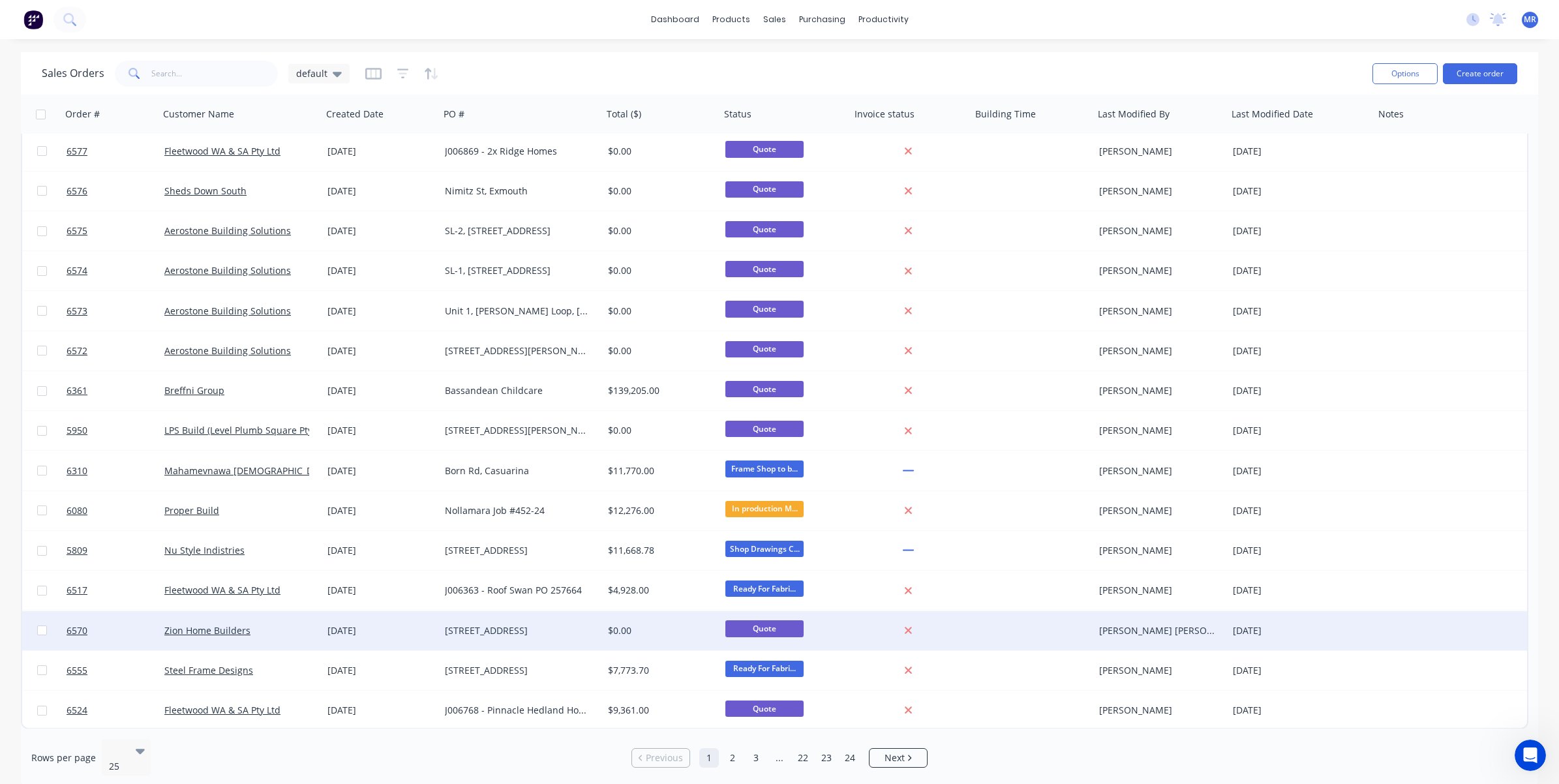
click at [523, 631] on div "[STREET_ADDRESS]" at bounding box center [518, 631] width 145 height 13
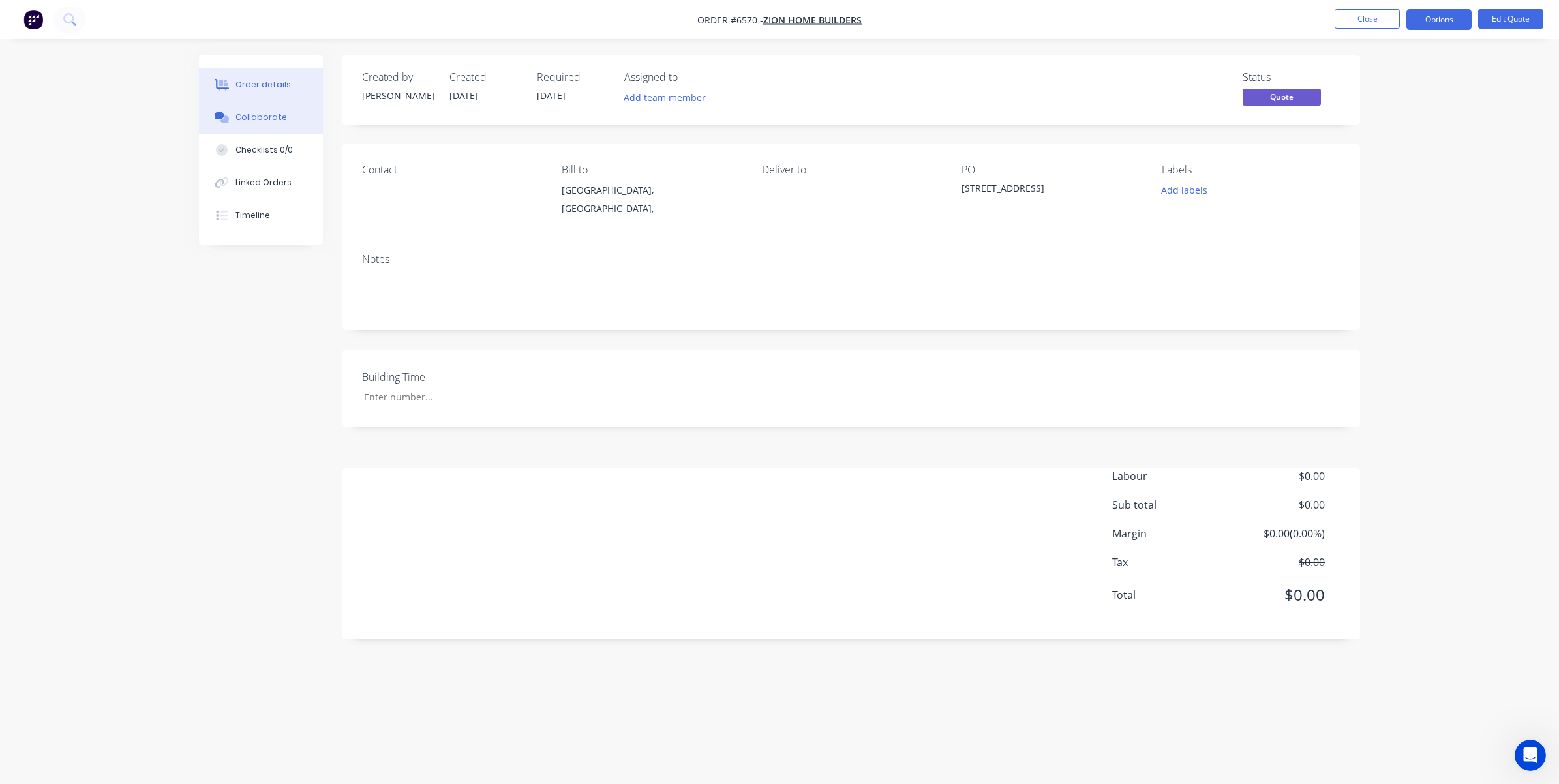
drag, startPoint x: 263, startPoint y: 111, endPoint x: 362, endPoint y: 163, distance: 111.8
click at [264, 111] on div "Collaborate" at bounding box center [261, 117] width 51 height 12
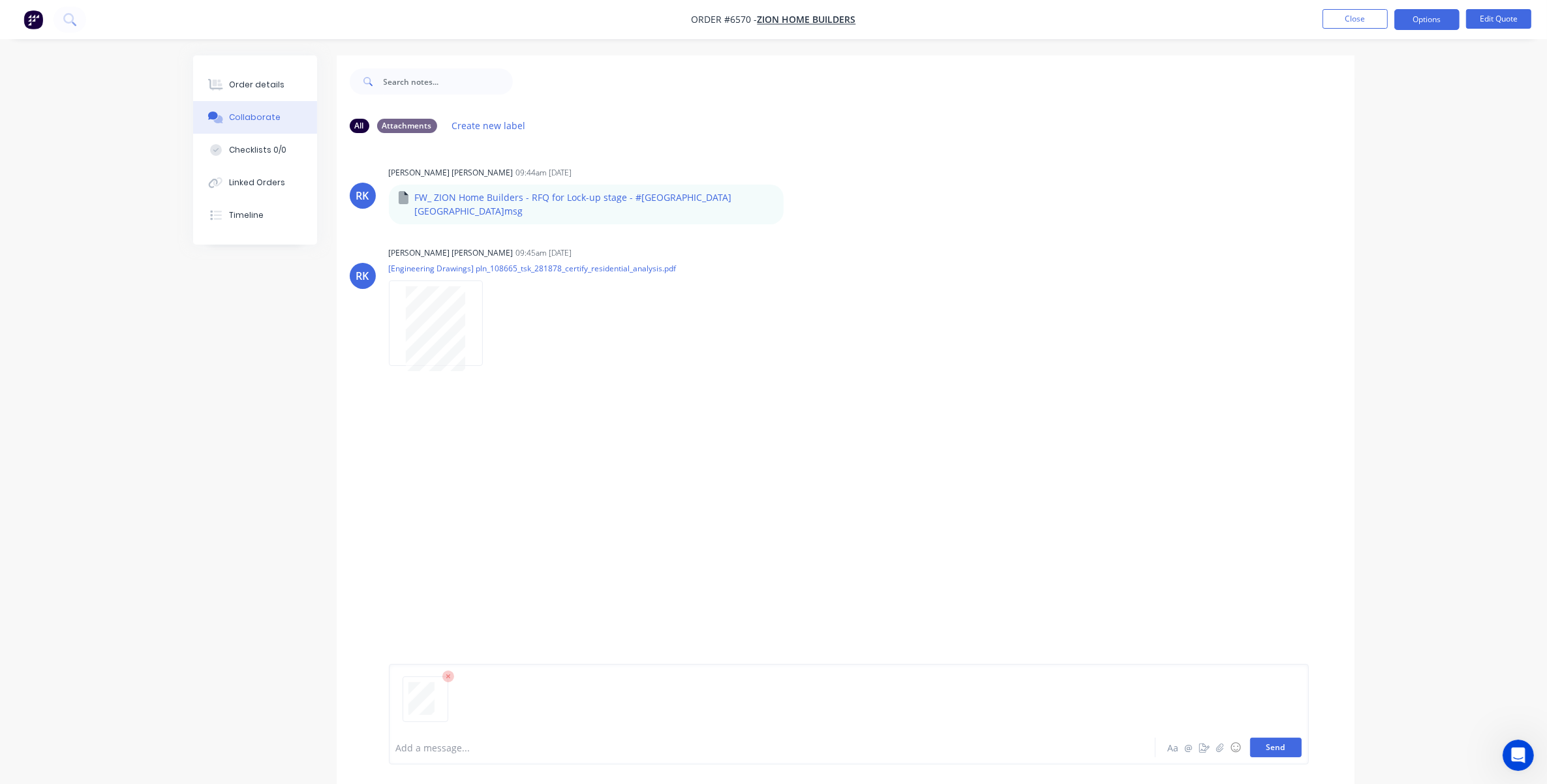
click at [1034, 659] on button "Send" at bounding box center [1275, 747] width 51 height 20
click at [1034, 22] on button "Edit Quote" at bounding box center [1498, 19] width 65 height 20
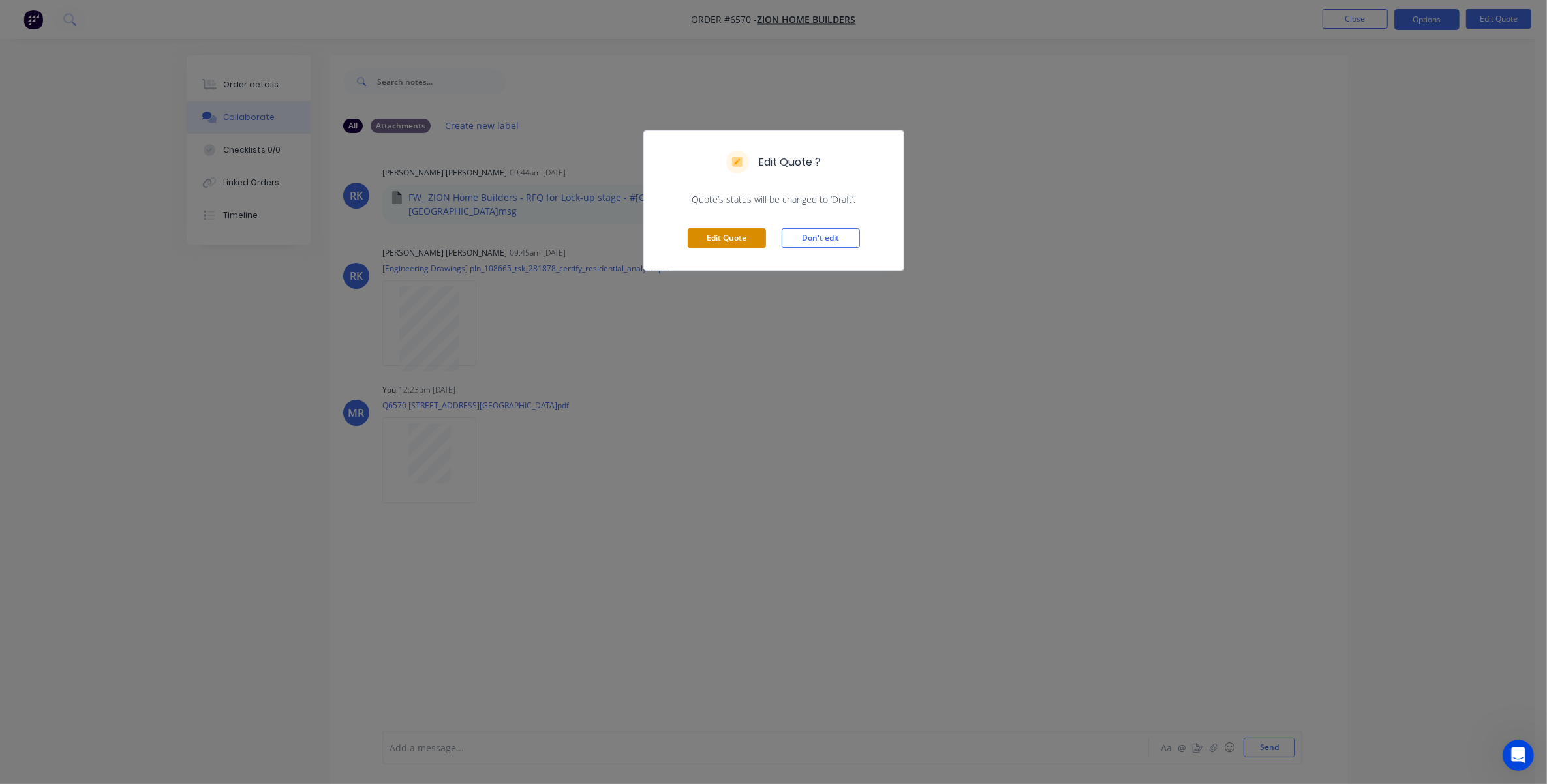
click at [729, 239] on button "Edit Quote" at bounding box center [727, 238] width 78 height 20
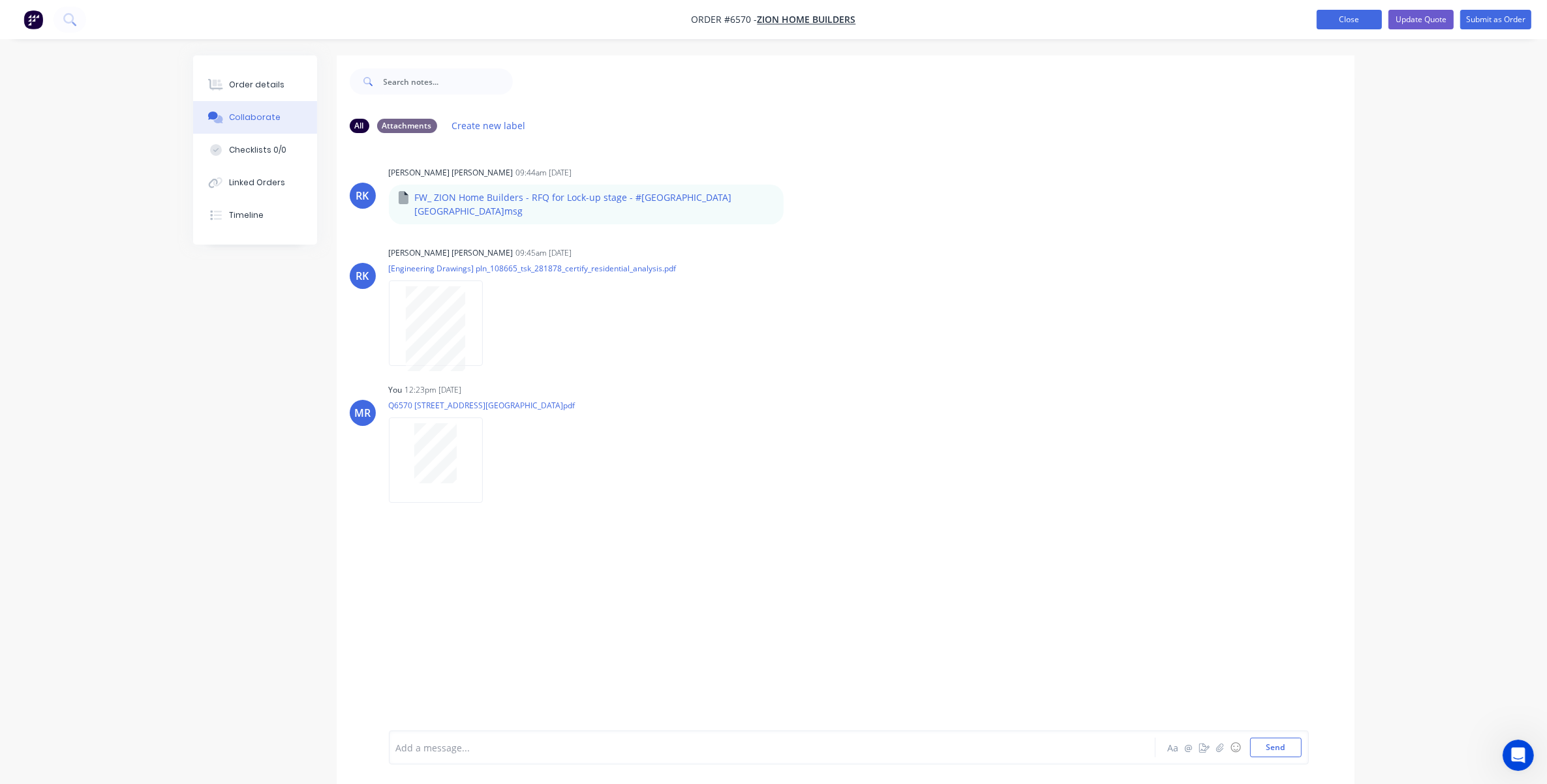
click at [1034, 23] on button "Close" at bounding box center [1349, 20] width 65 height 20
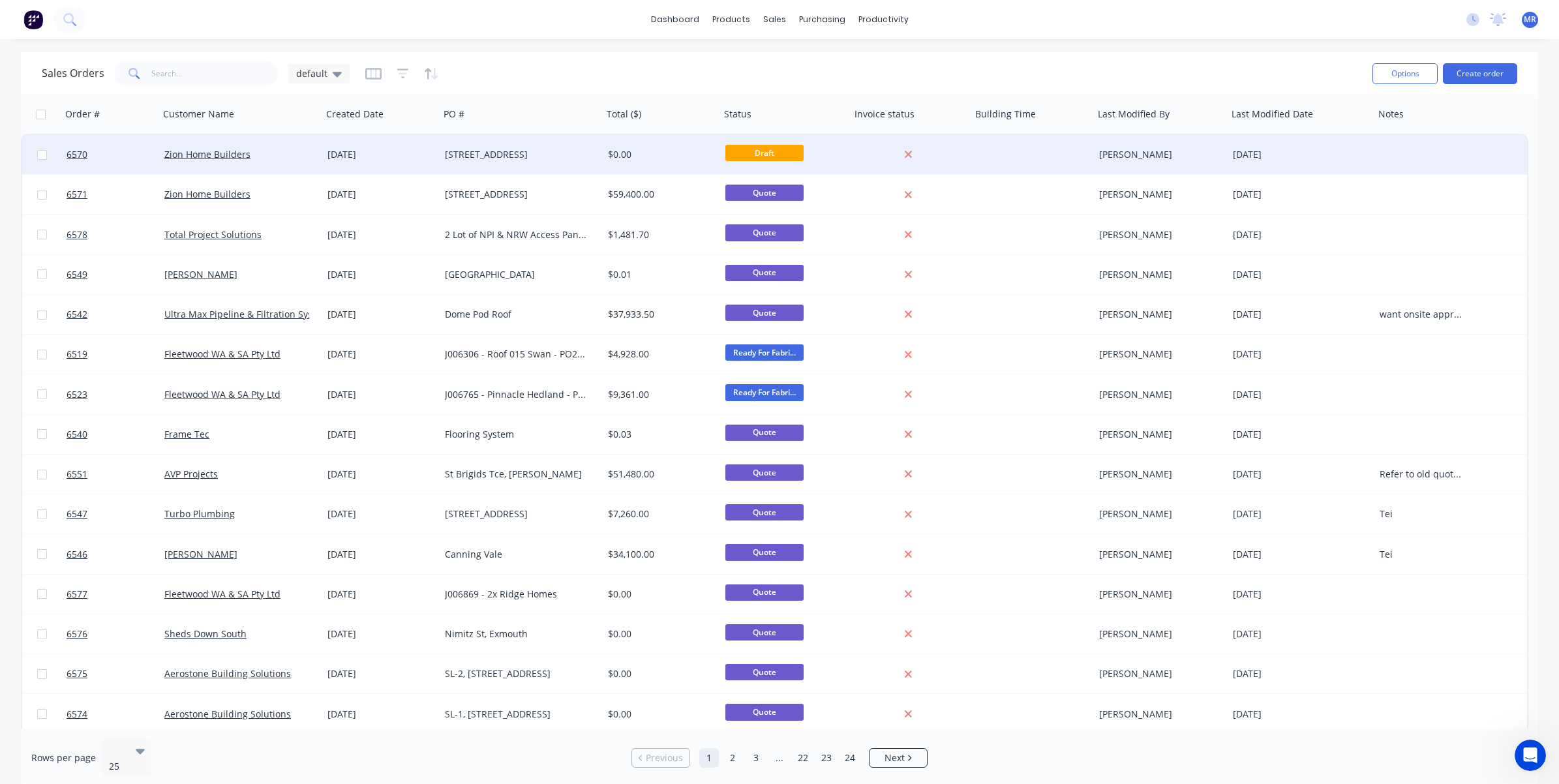
click at [511, 155] on div "[STREET_ADDRESS]" at bounding box center [518, 154] width 145 height 13
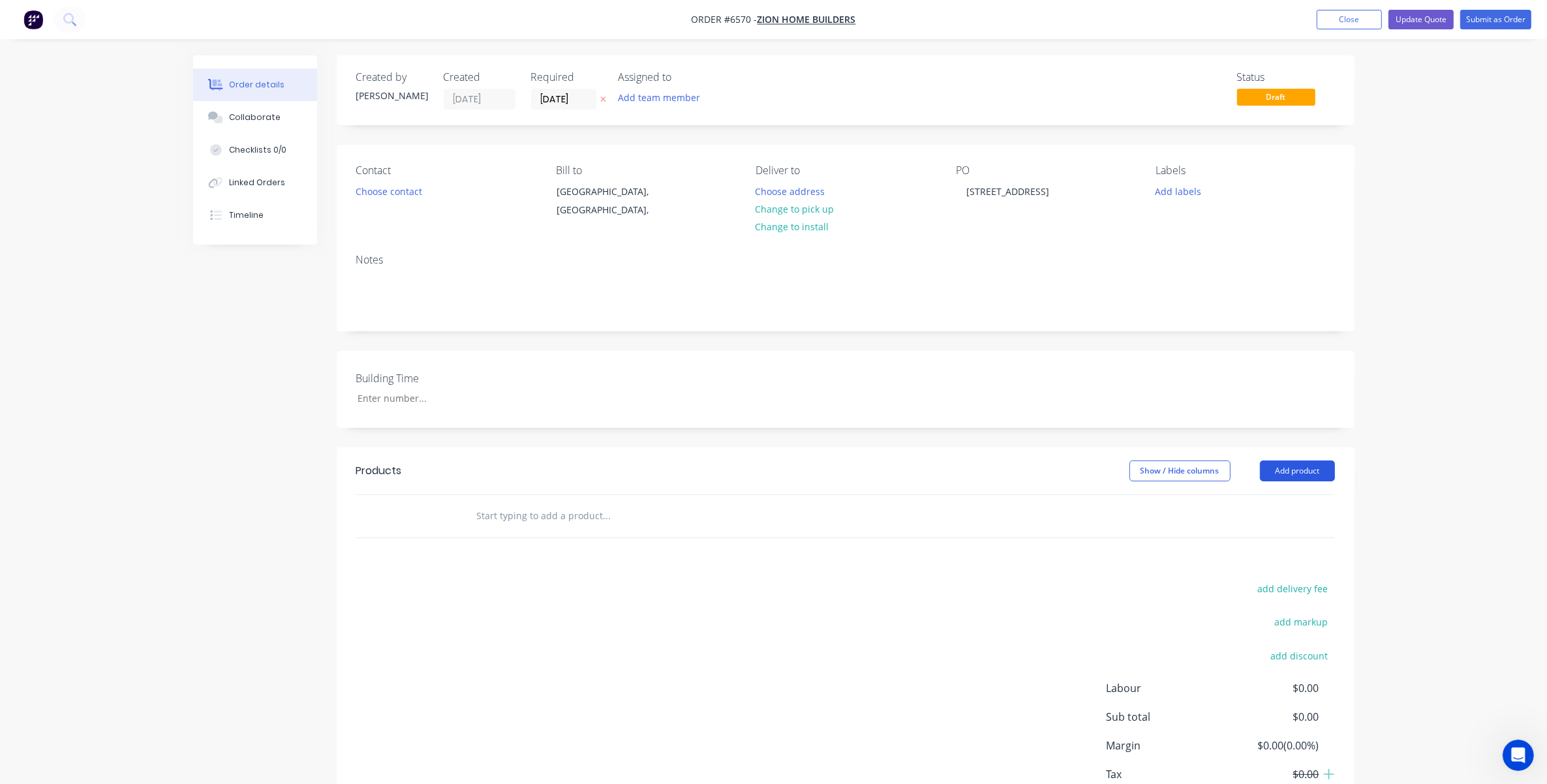
click at [1034, 471] on button "Add product" at bounding box center [1297, 471] width 75 height 21
click at [1034, 533] on div "Basic product" at bounding box center [1272, 529] width 101 height 19
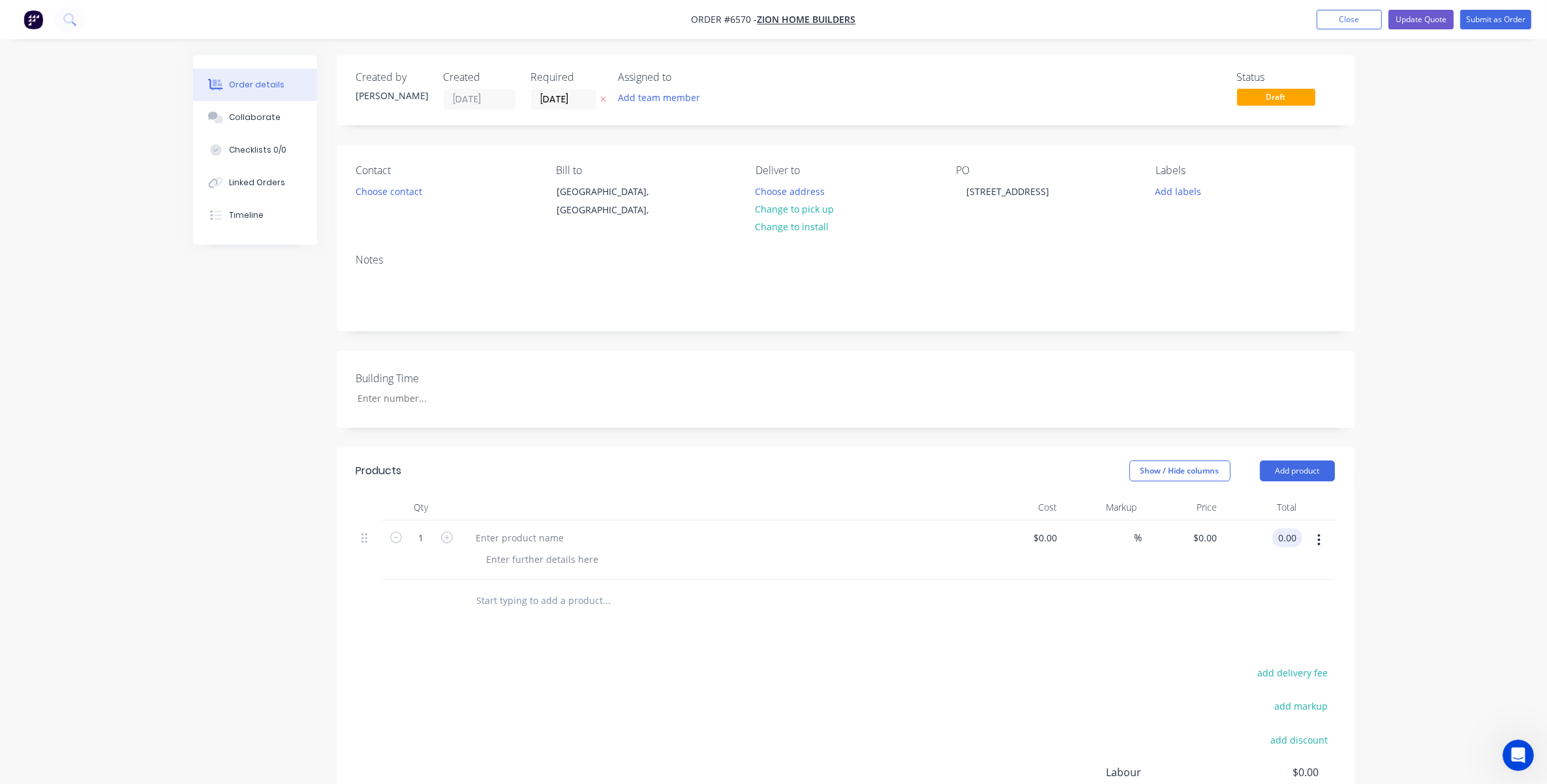
click at [1034, 540] on input "0.00" at bounding box center [1289, 537] width 25 height 19
type input "54000"
type input "$54,000.00"
click at [1034, 659] on div "add delivery fee add markup add discount Labour $0.00 Sub total $0.00 Margin $0…" at bounding box center [846, 790] width 979 height 252
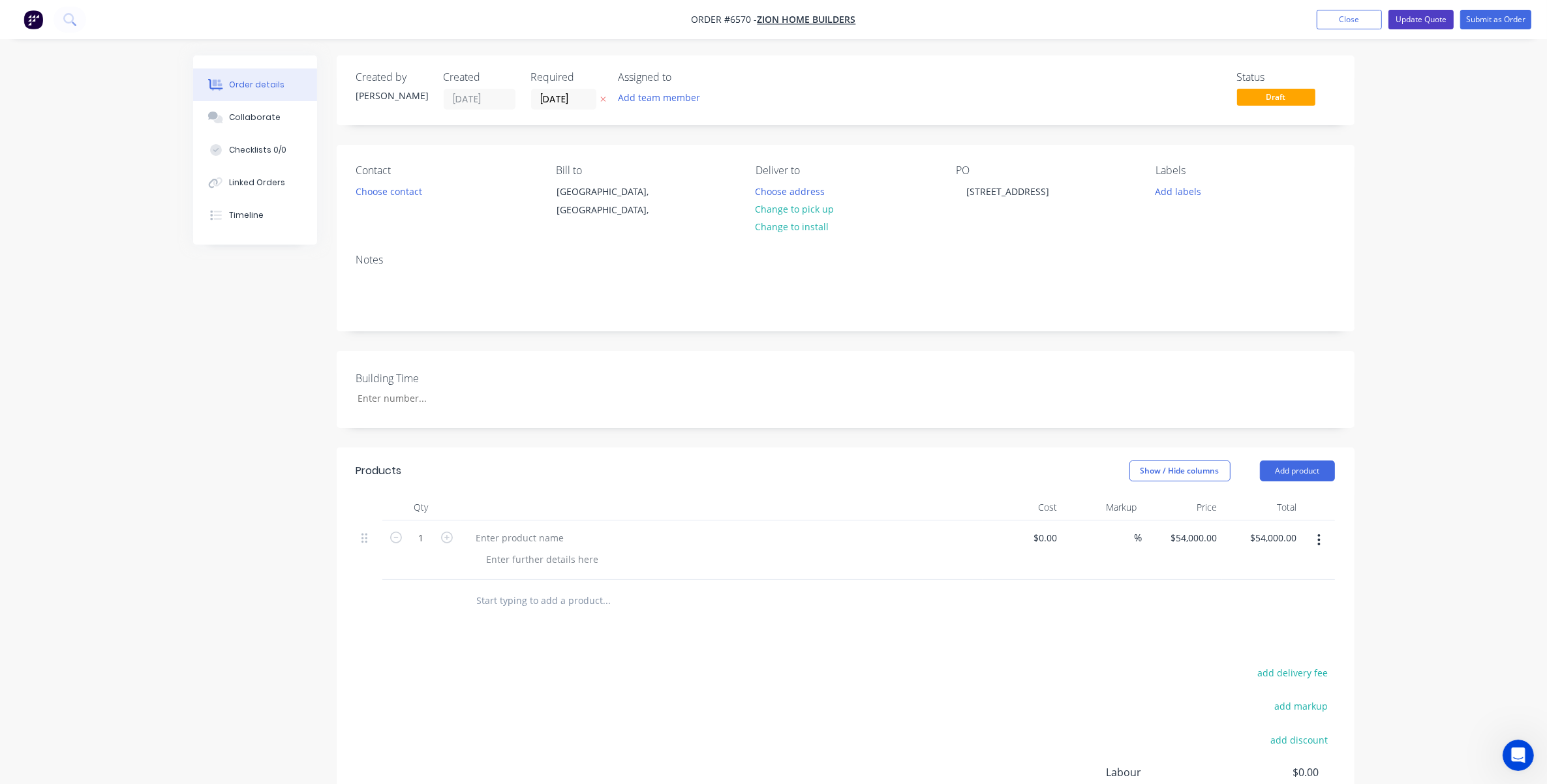
click at [1034, 21] on button "Update Quote" at bounding box center [1421, 20] width 65 height 20
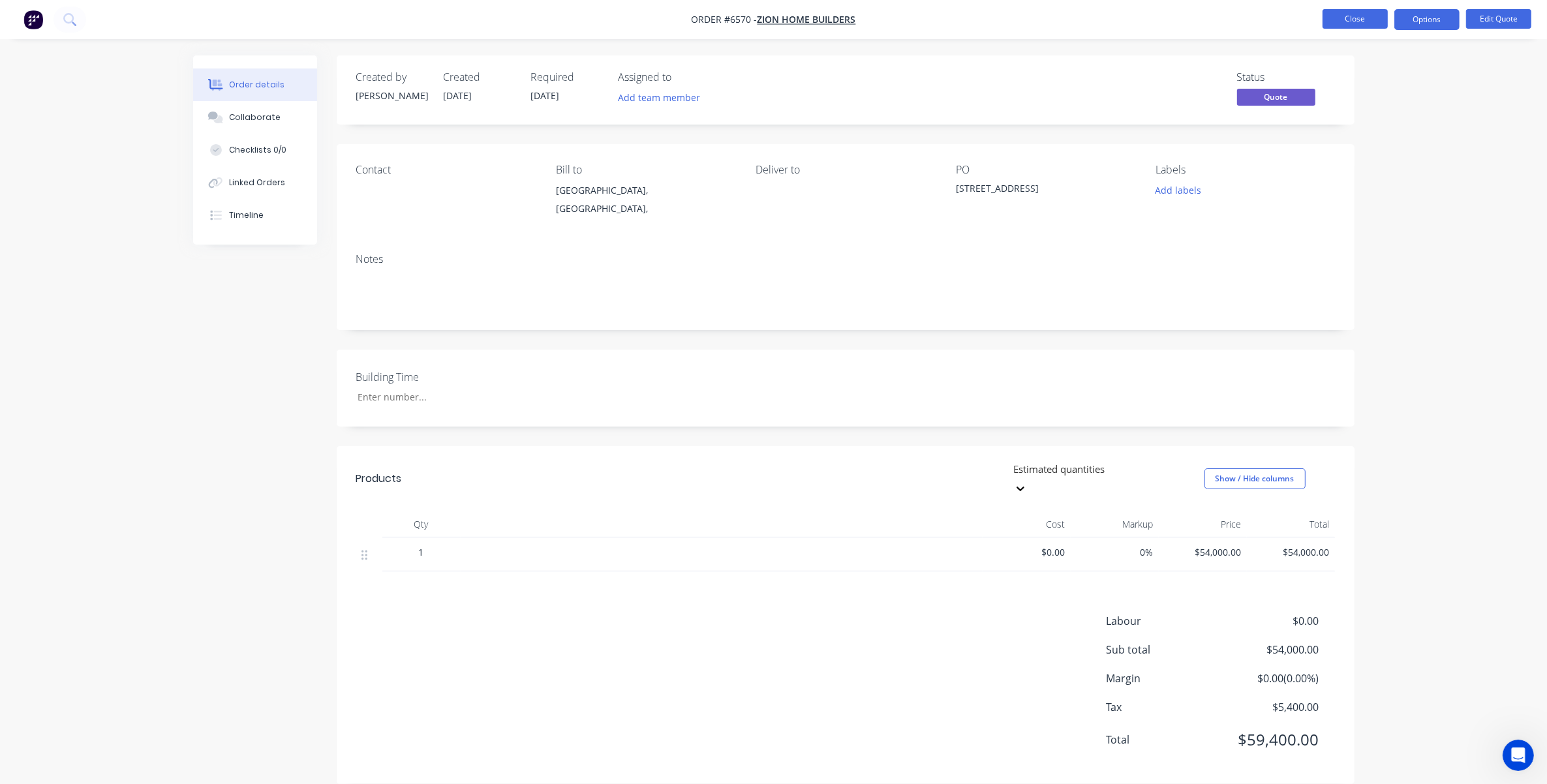
click at [1034, 23] on button "Close" at bounding box center [1355, 19] width 65 height 20
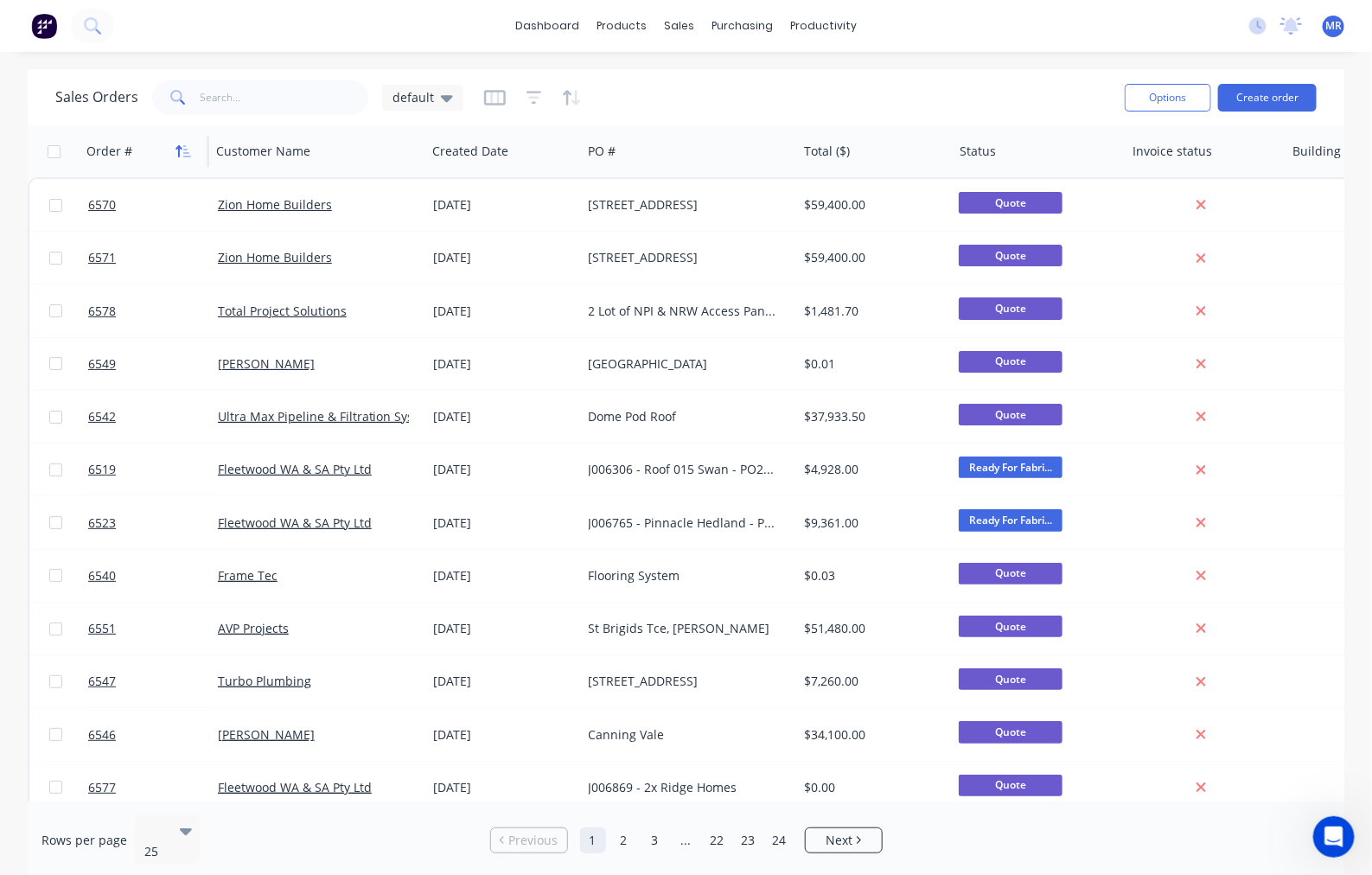
click at [171, 151] on button "button" at bounding box center [184, 151] width 26 height 26
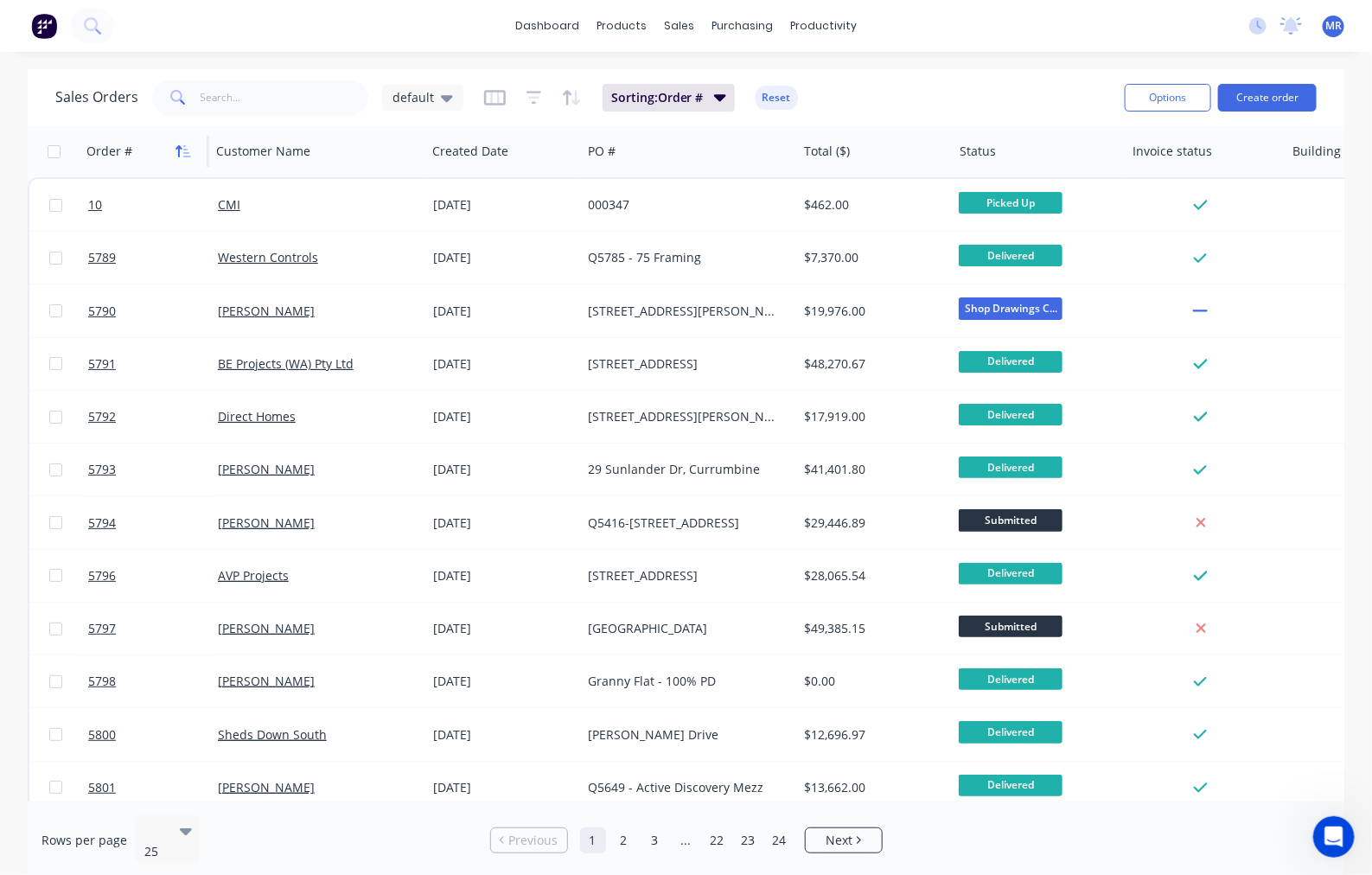
click at [183, 151] on icon "button" at bounding box center [183, 151] width 16 height 14
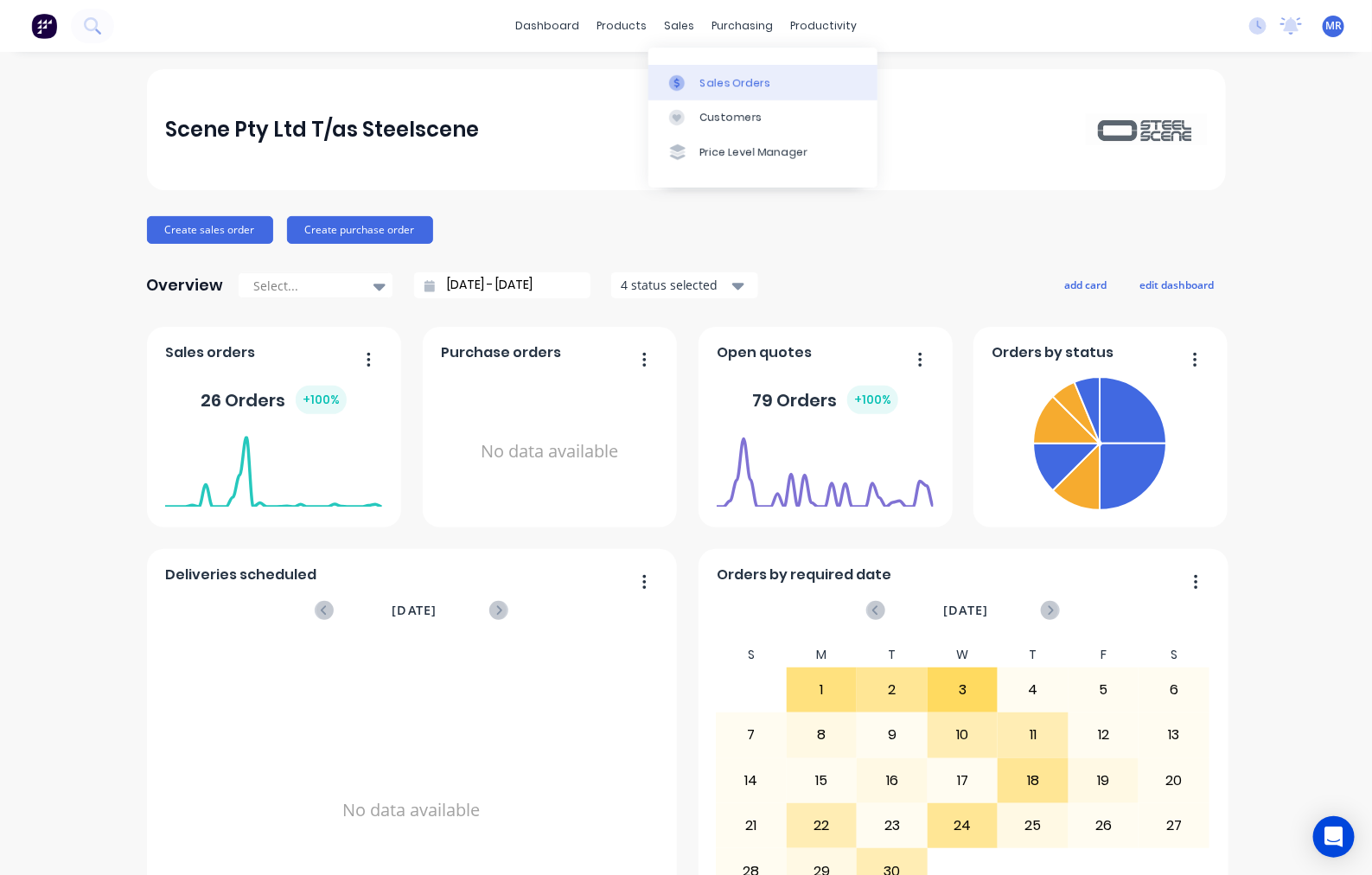
click at [709, 76] on div "Sales Orders" at bounding box center [735, 83] width 71 height 16
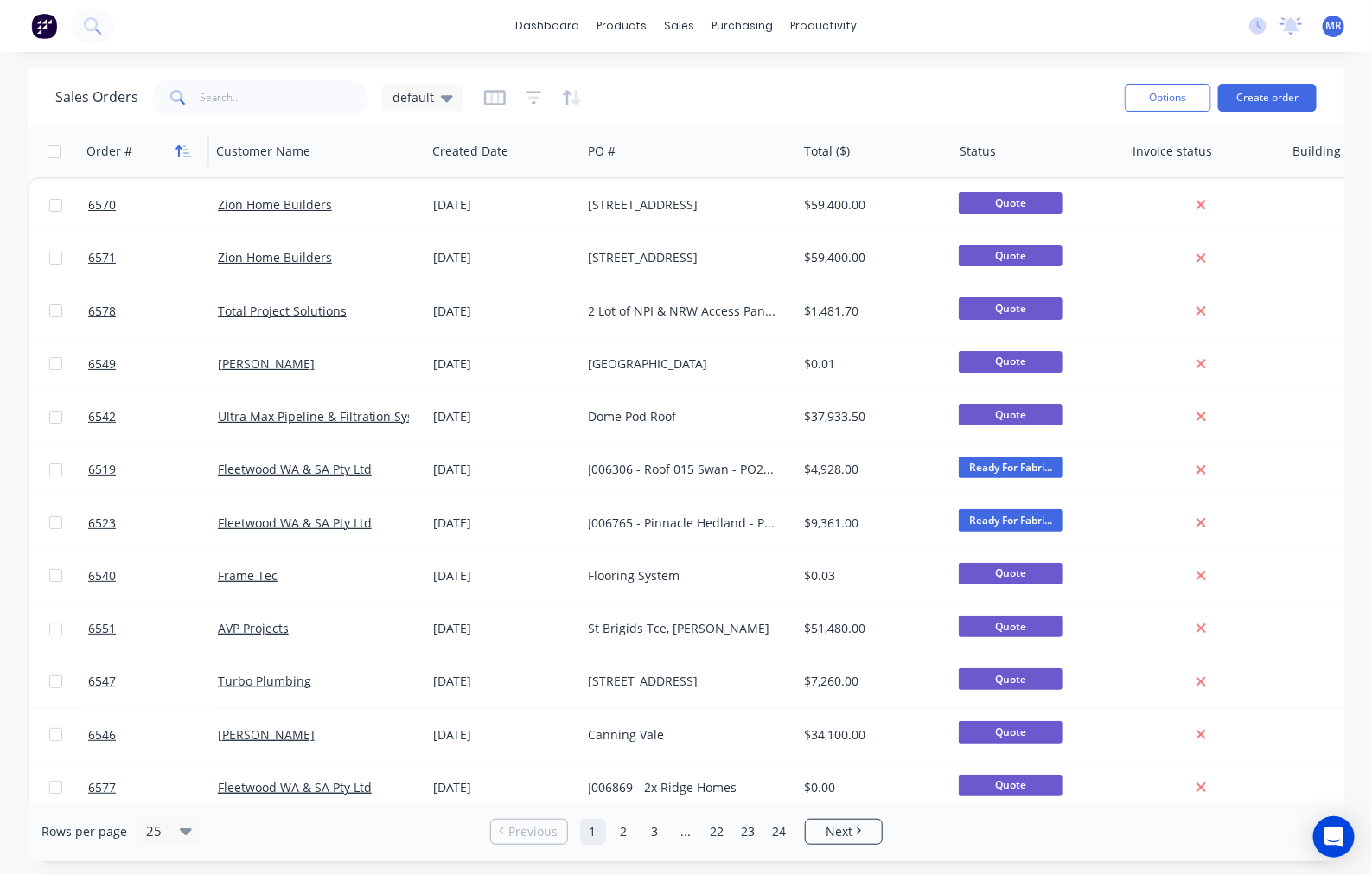
click at [189, 147] on icon "button" at bounding box center [183, 151] width 16 height 14
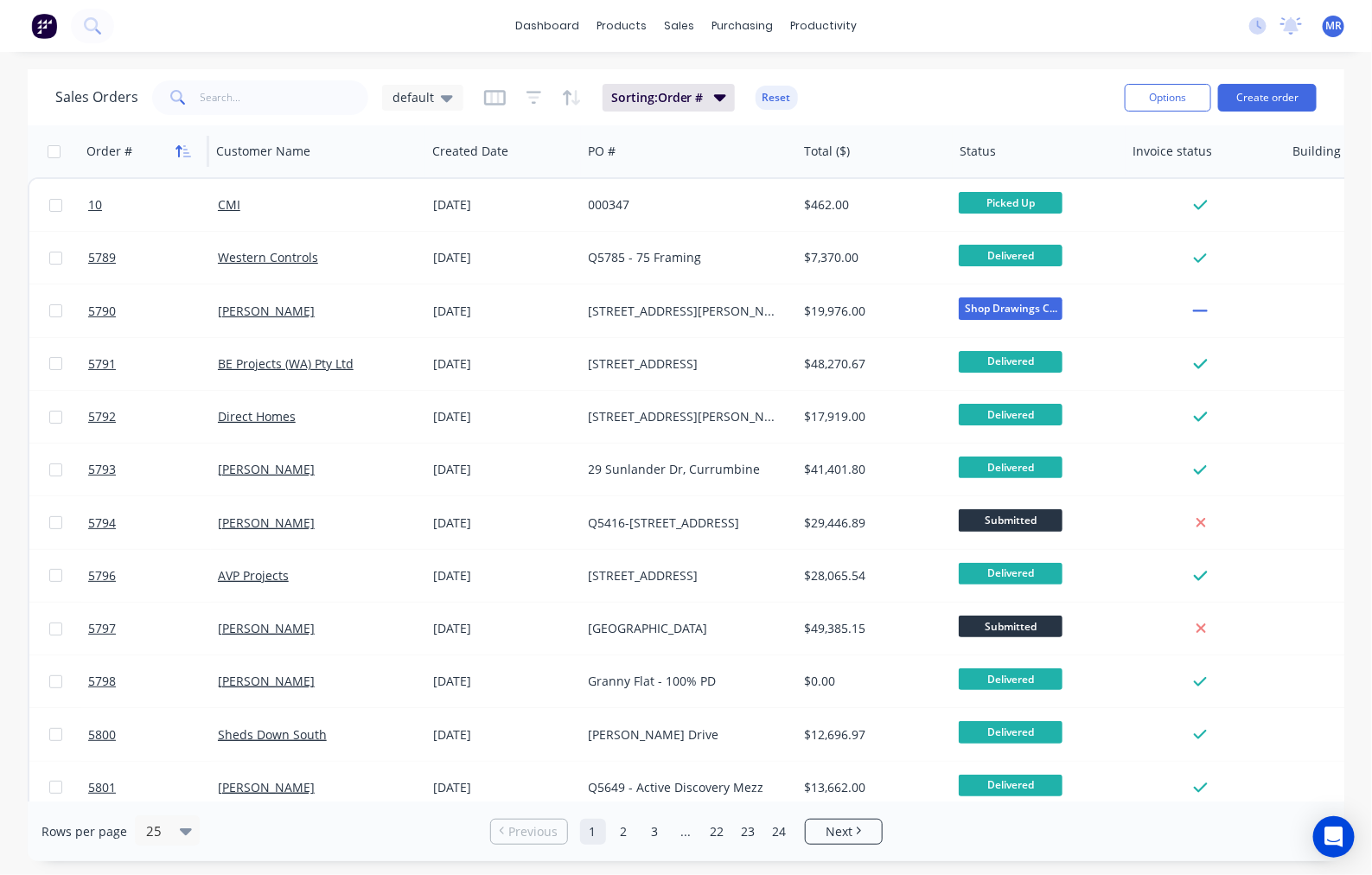
click at [188, 146] on icon "button" at bounding box center [183, 151] width 16 height 14
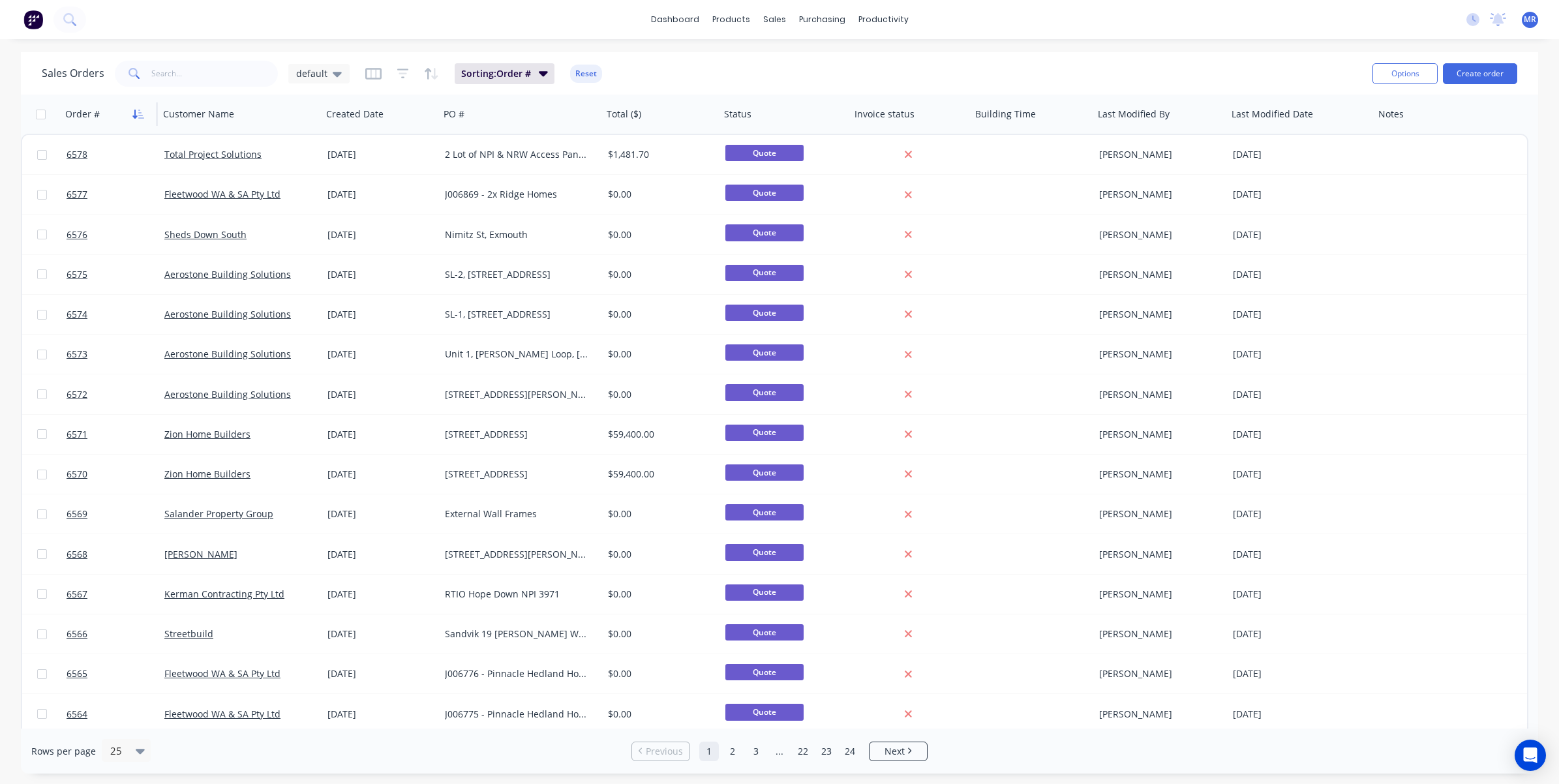
click at [137, 119] on button "button" at bounding box center [139, 114] width 20 height 20
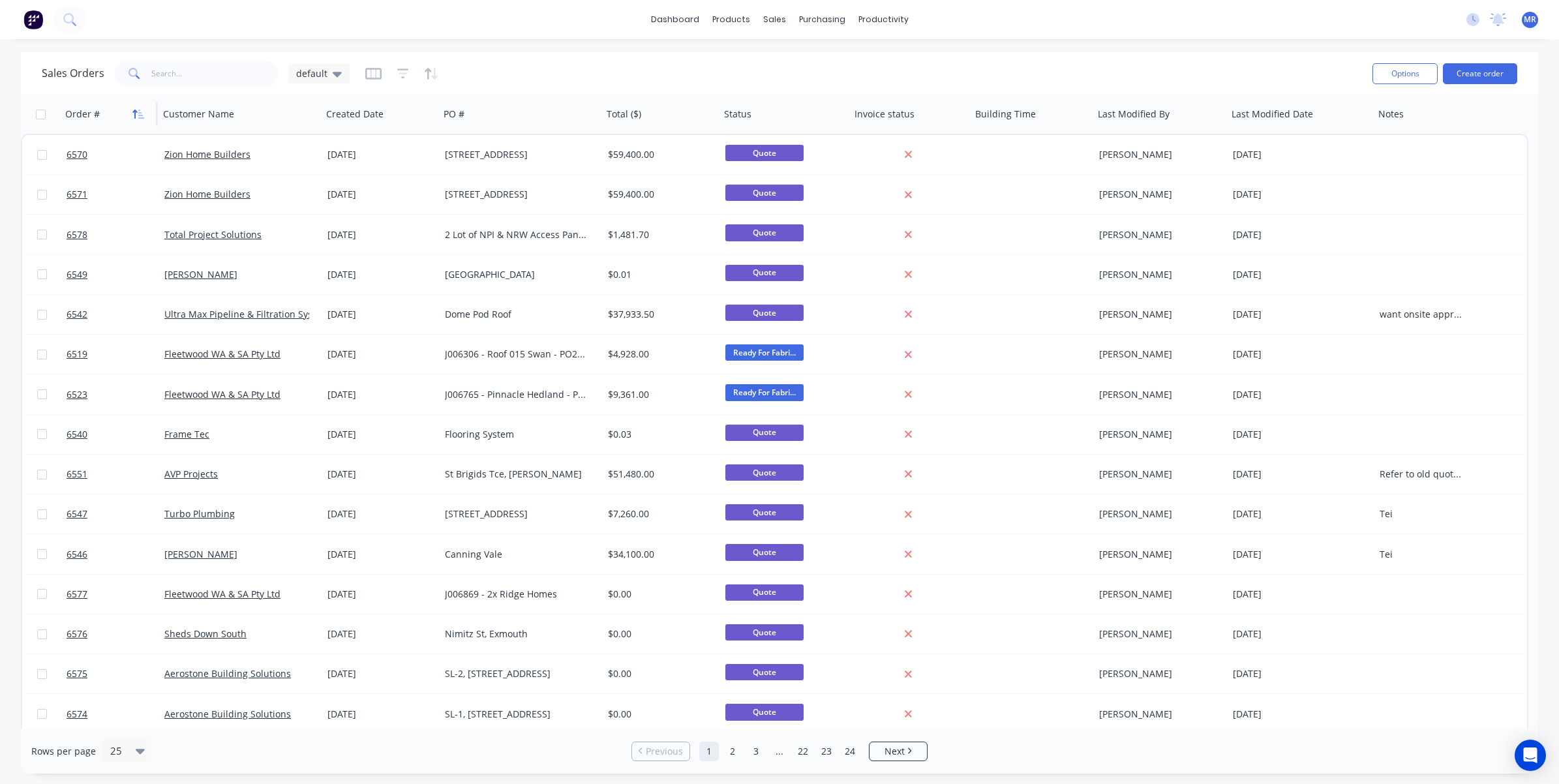
click at [137, 115] on icon "button" at bounding box center [138, 114] width 12 height 11
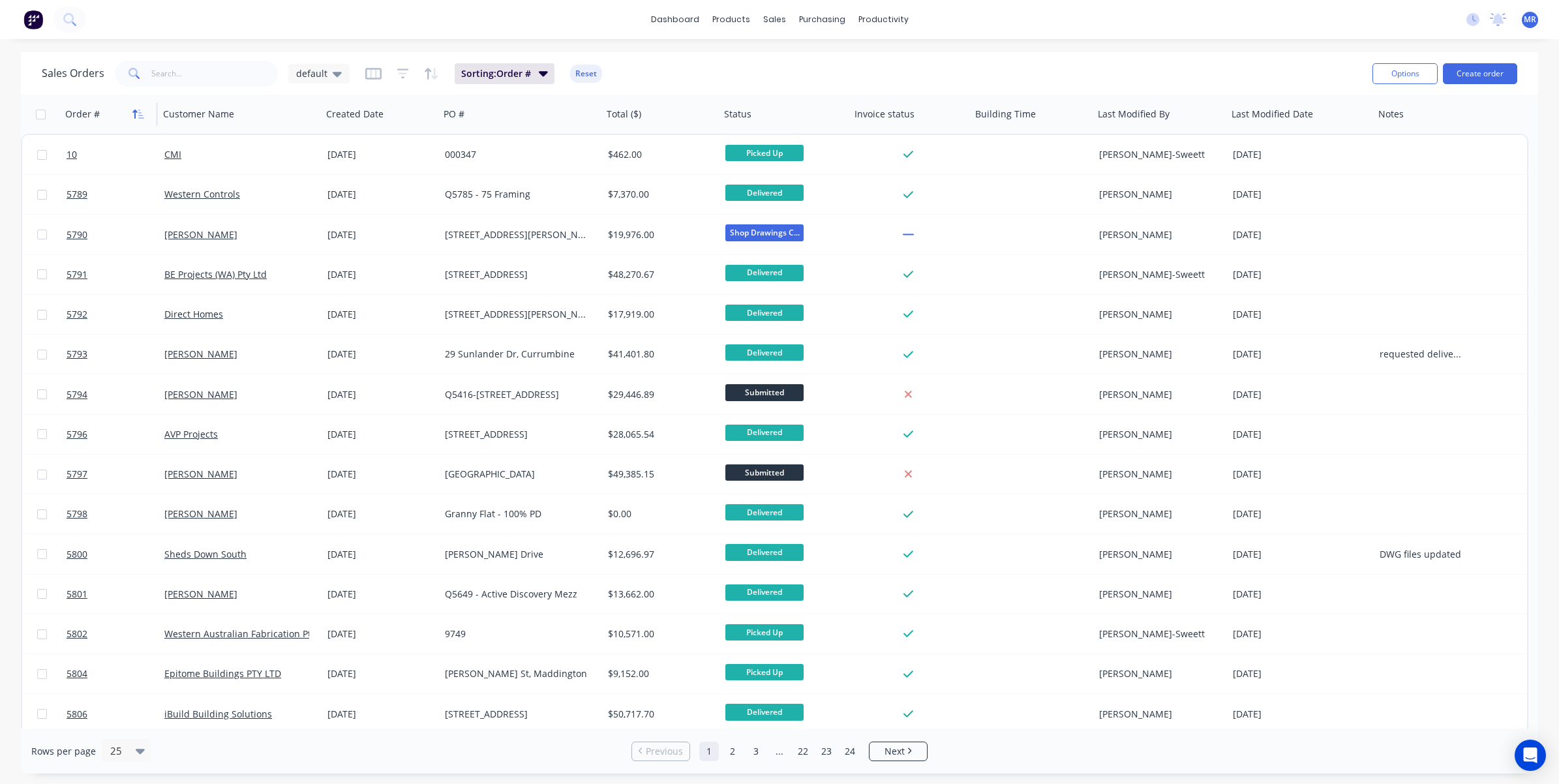
click at [136, 115] on icon "button" at bounding box center [138, 114] width 12 height 11
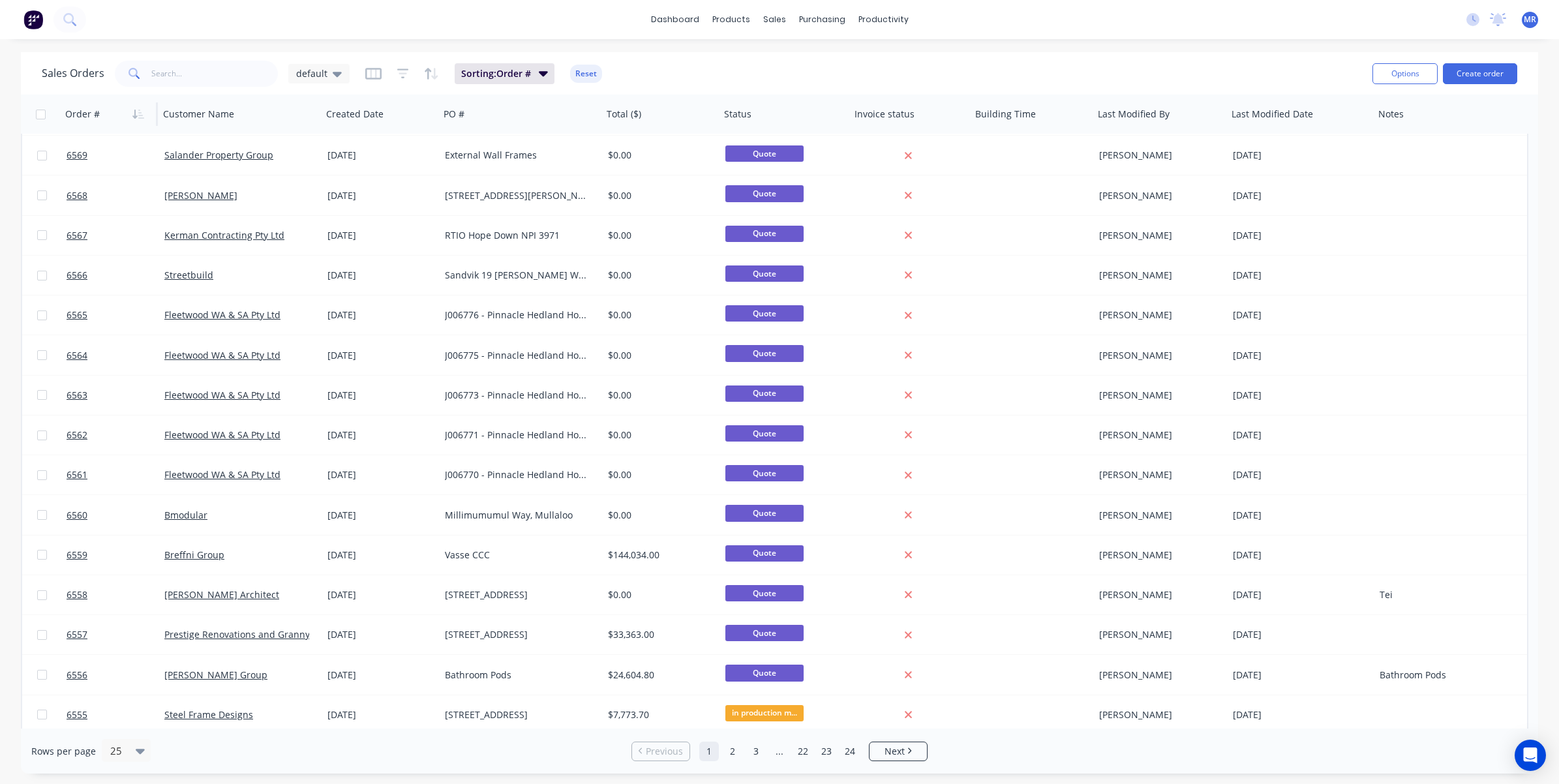
scroll to position [403, 0]
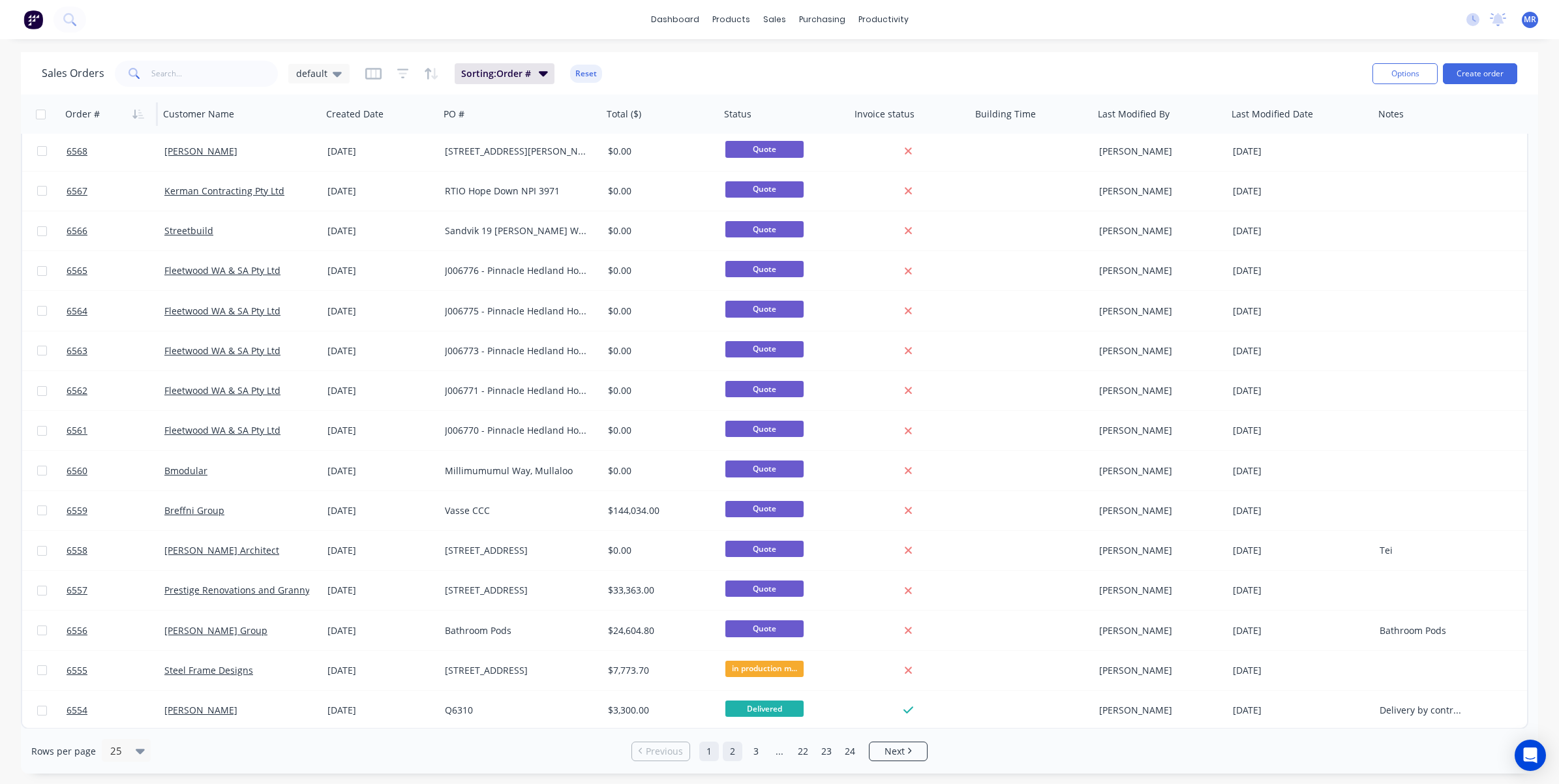
click at [732, 659] on link "2" at bounding box center [733, 751] width 20 height 20
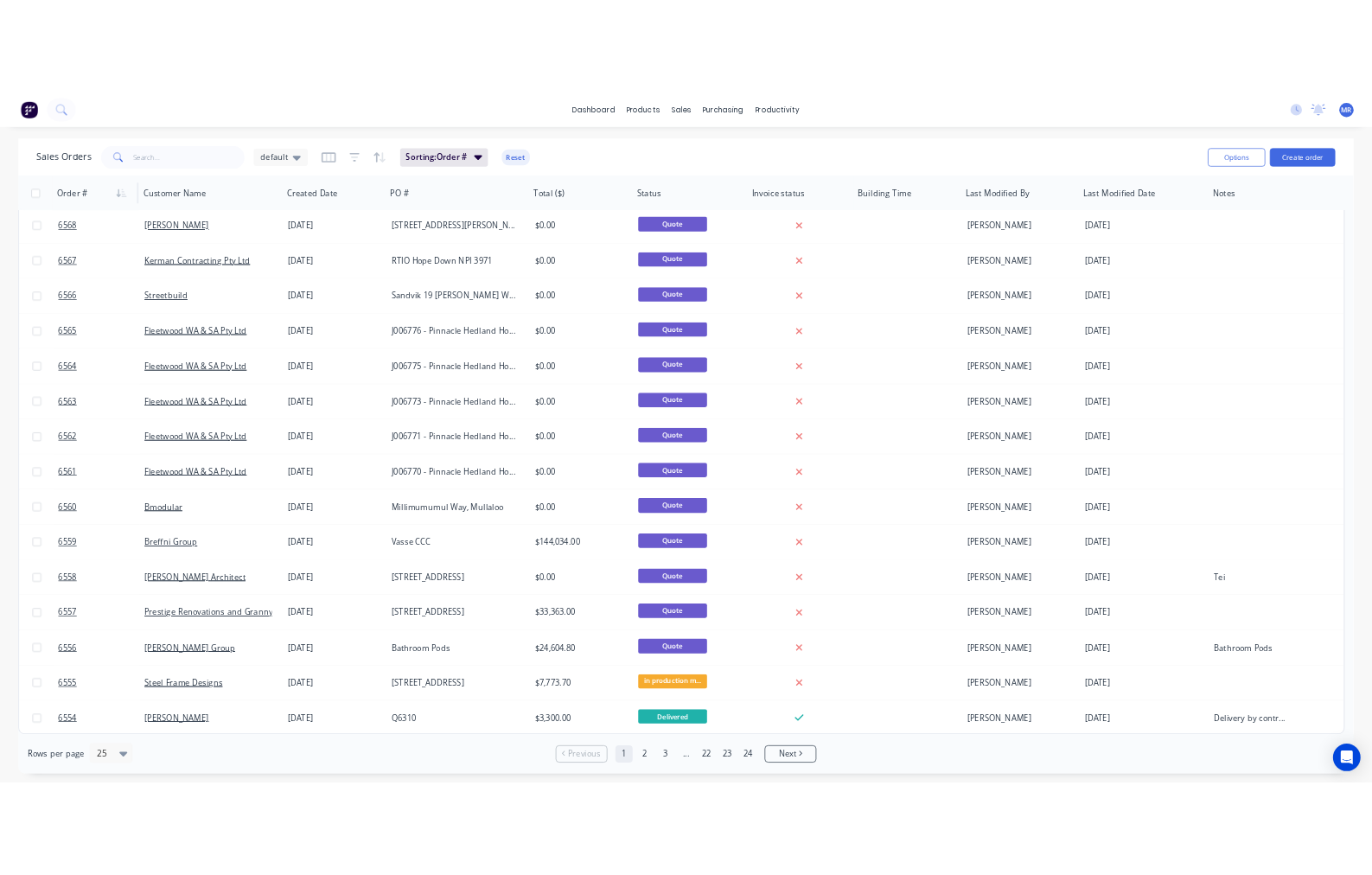
scroll to position [0, 0]
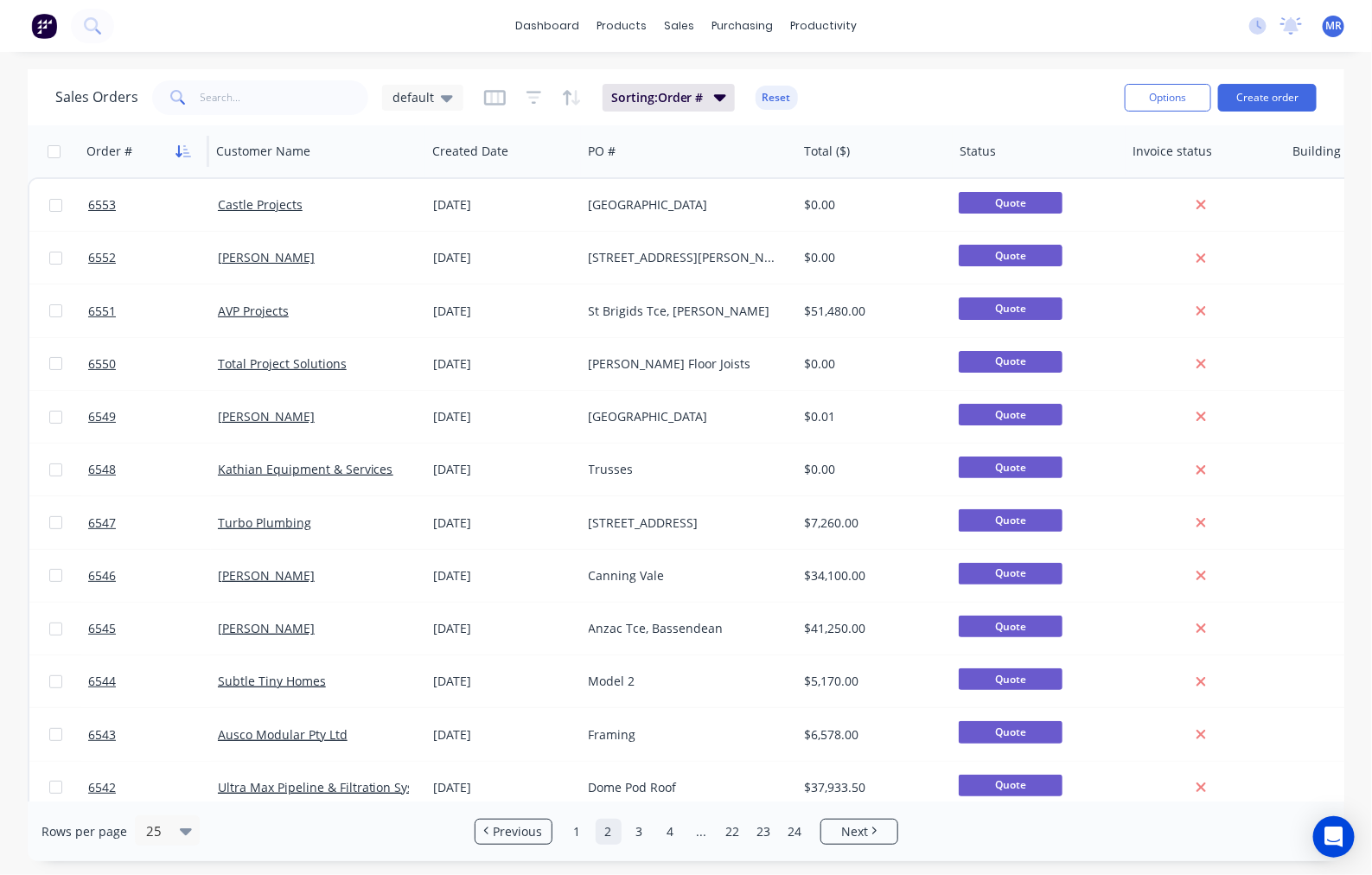
click at [182, 147] on icon "button" at bounding box center [183, 151] width 16 height 14
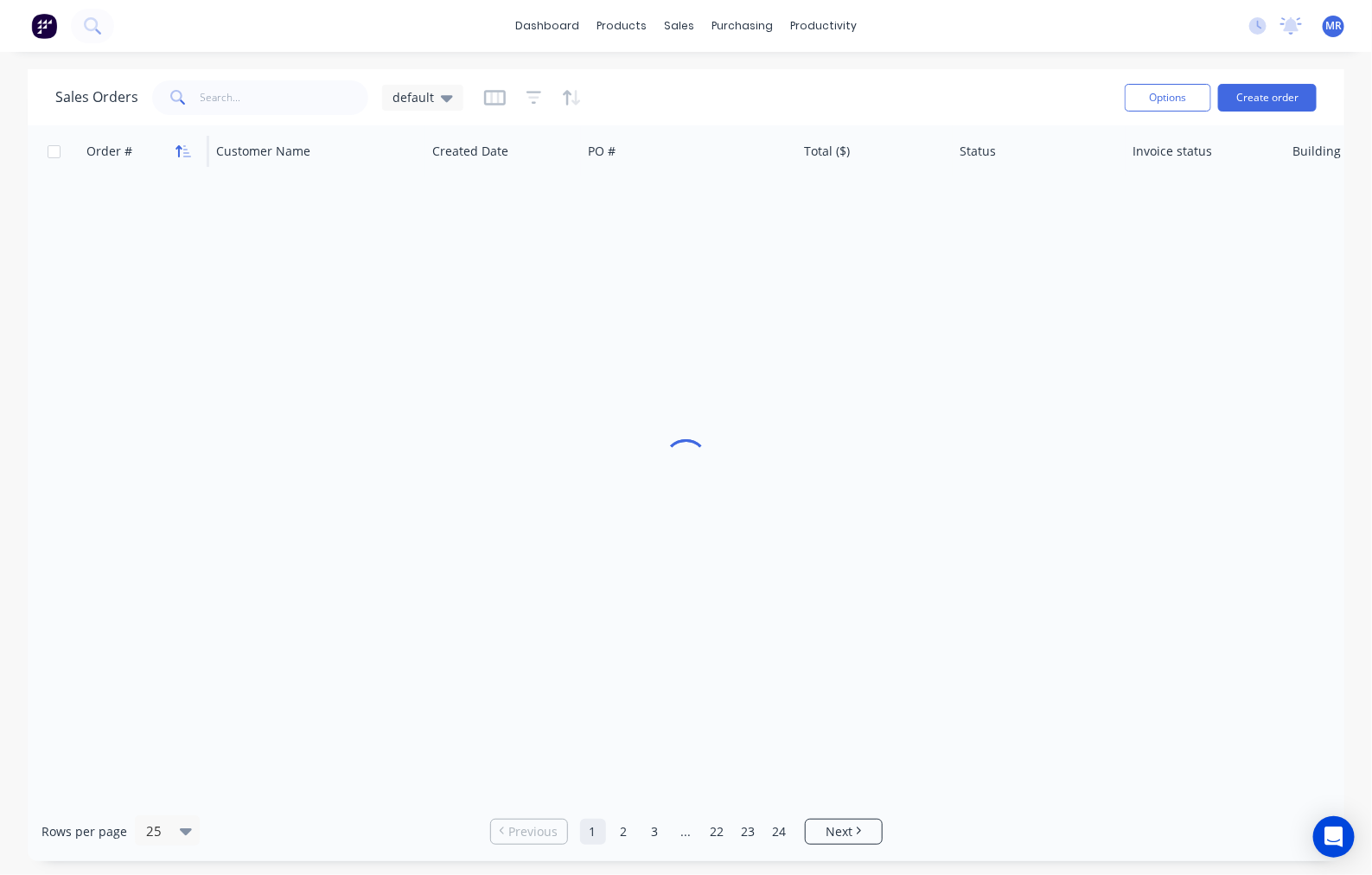
click at [182, 146] on icon "button" at bounding box center [183, 151] width 16 height 14
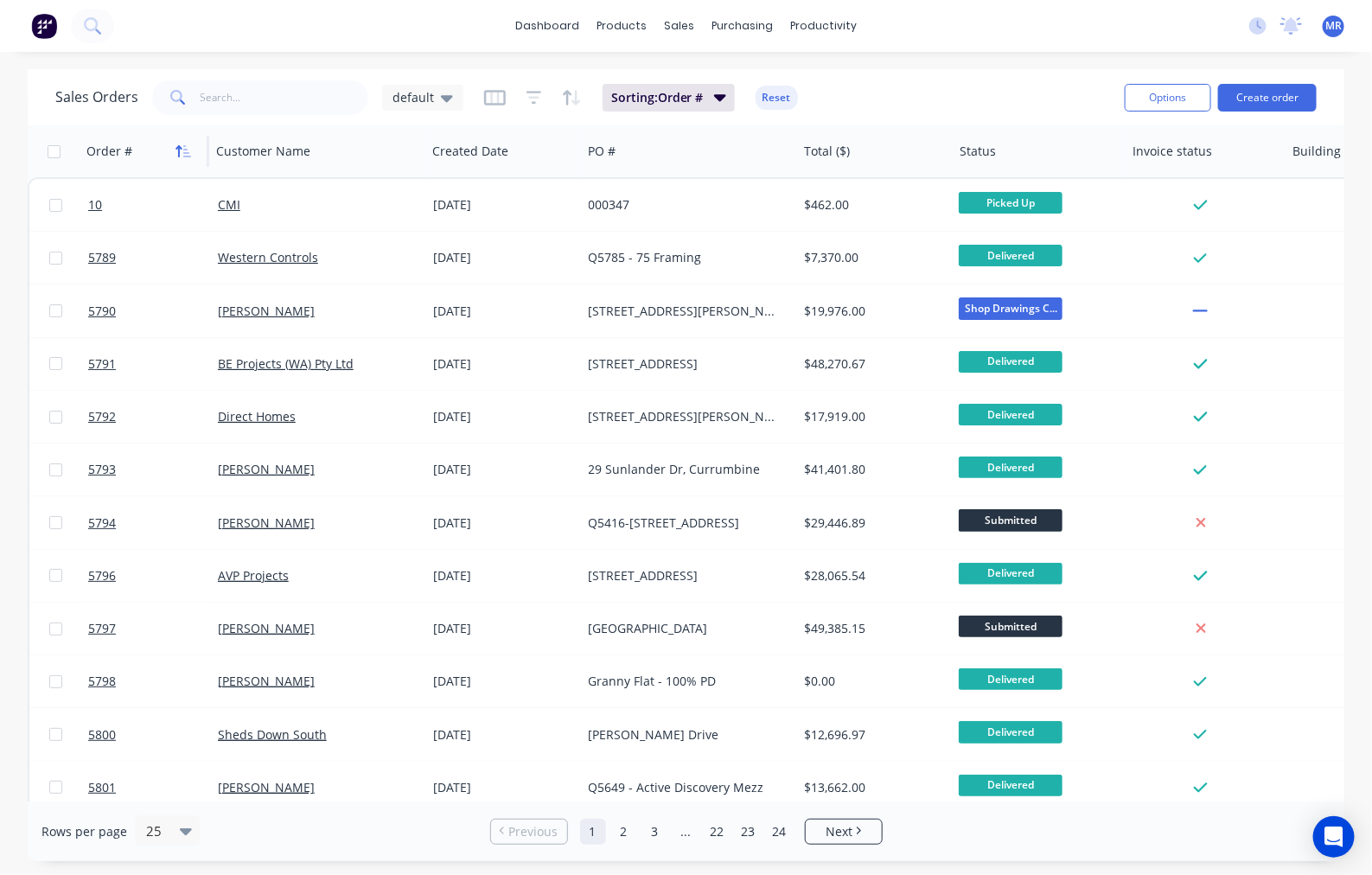
click at [184, 152] on icon "button" at bounding box center [187, 151] width 7 height 12
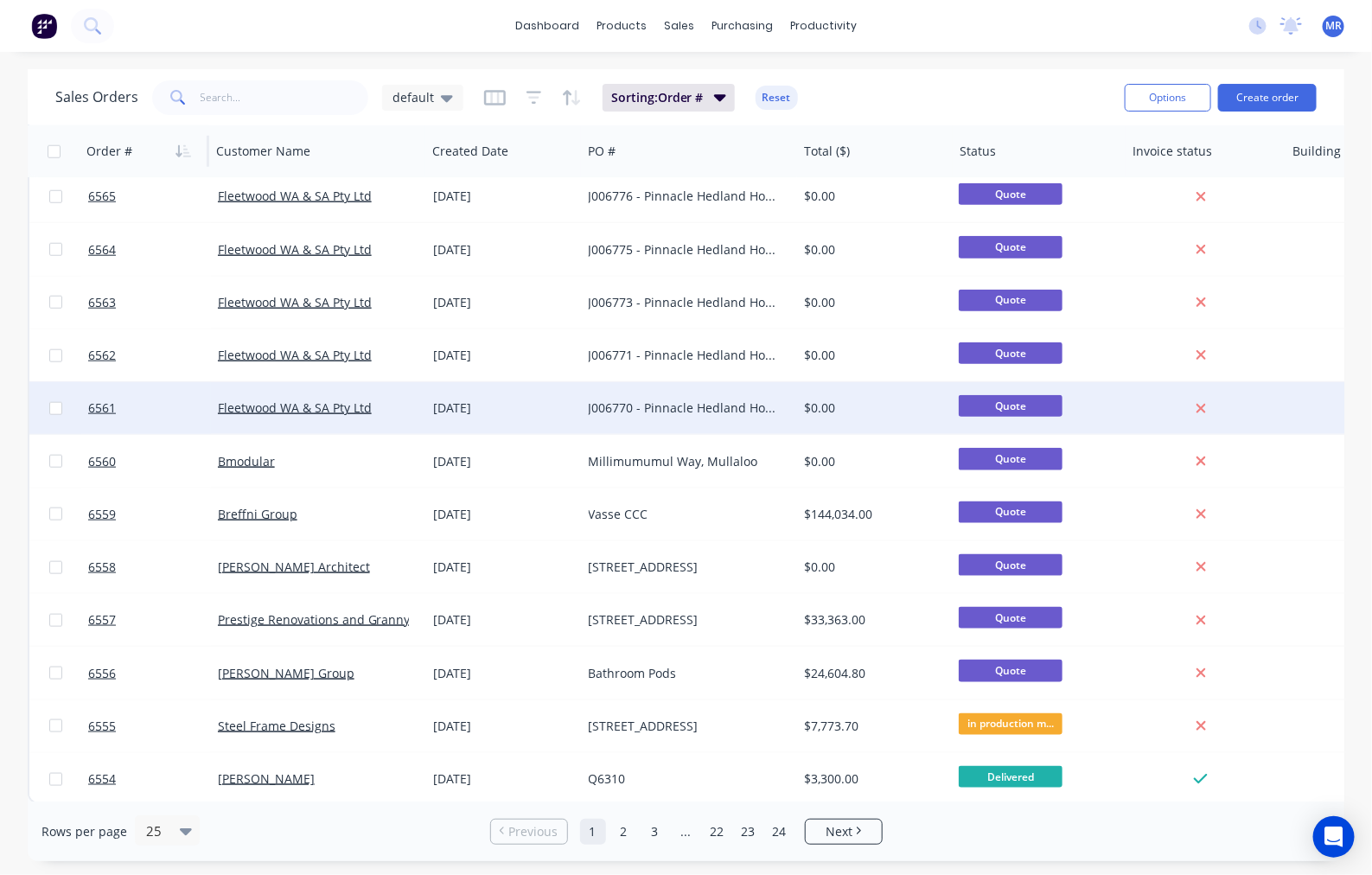
scroll to position [707, 0]
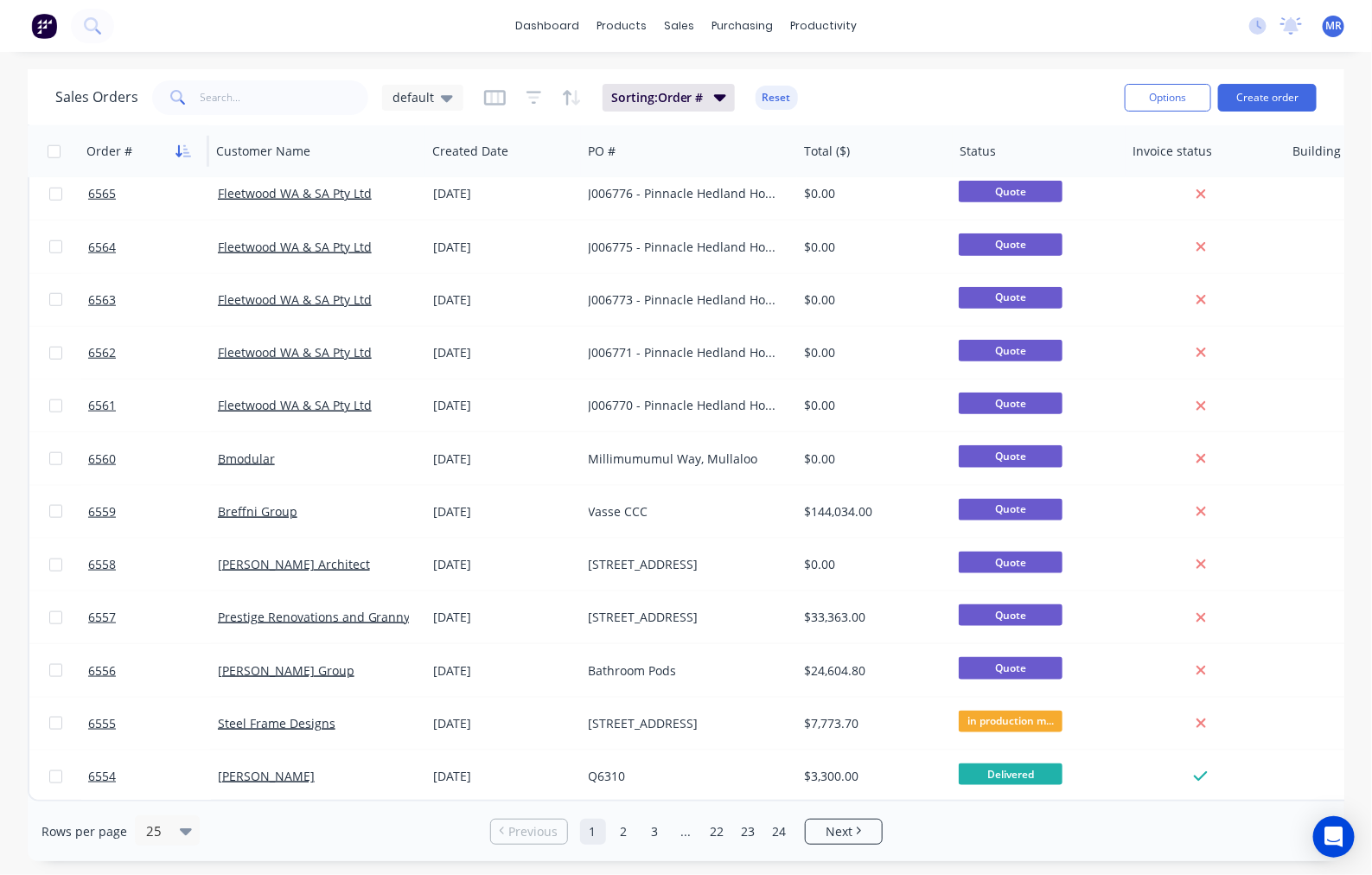
click at [177, 145] on icon "button" at bounding box center [183, 151] width 16 height 14
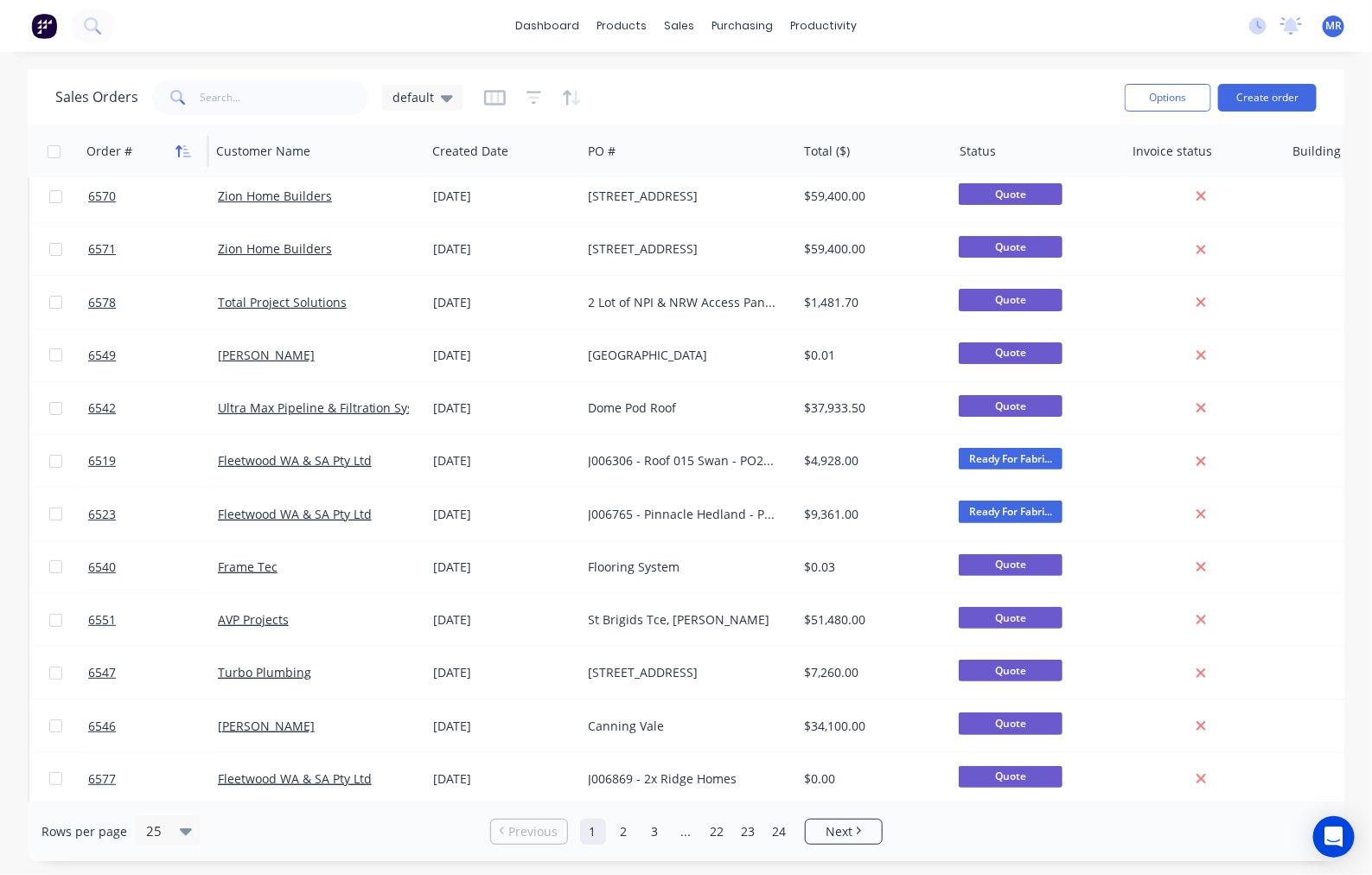
scroll to position [0, 0]
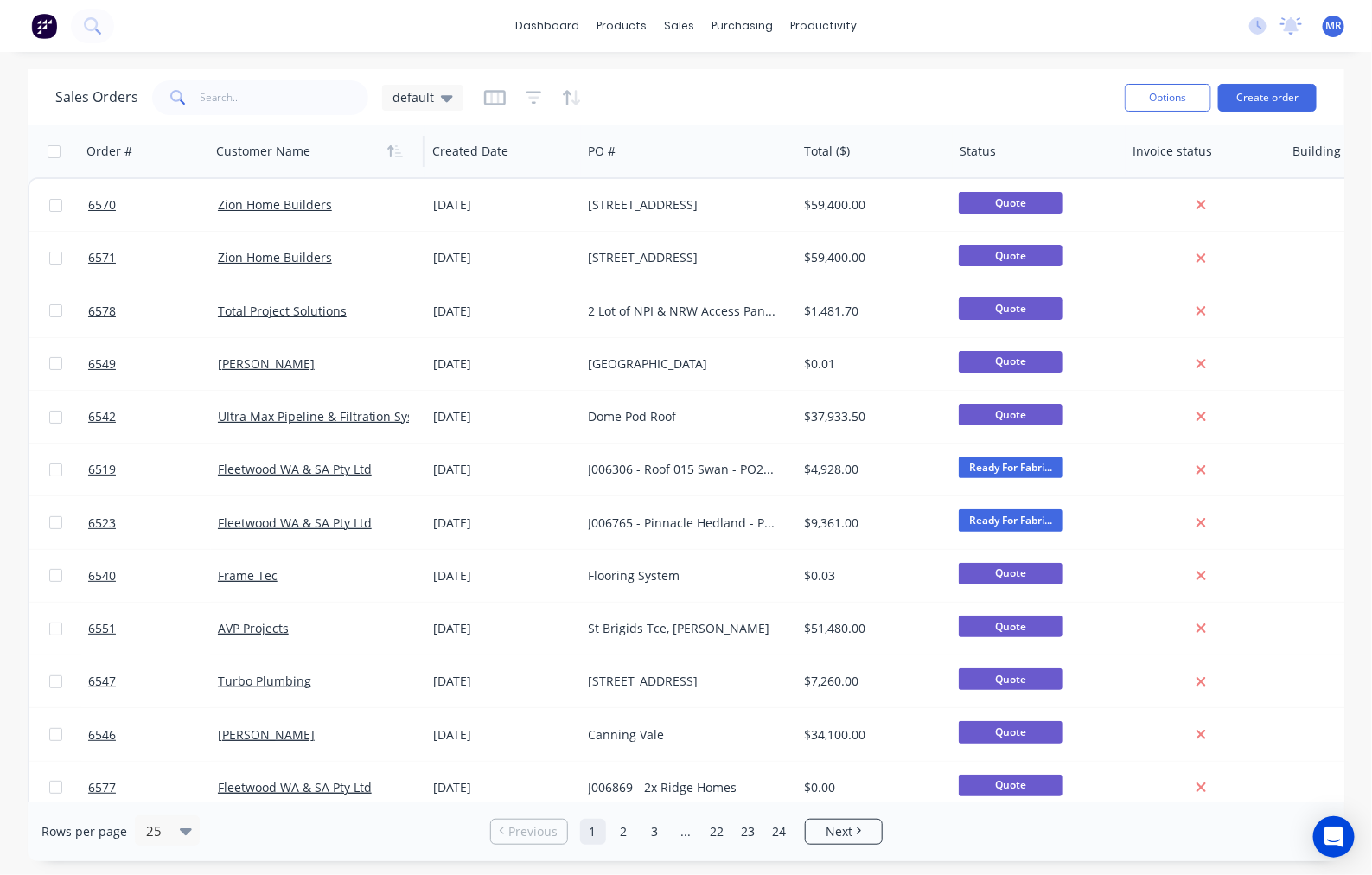
drag, startPoint x: 183, startPoint y: 148, endPoint x: 217, endPoint y: 158, distance: 35.4
click at [183, 149] on icon "button" at bounding box center [183, 151] width 16 height 14
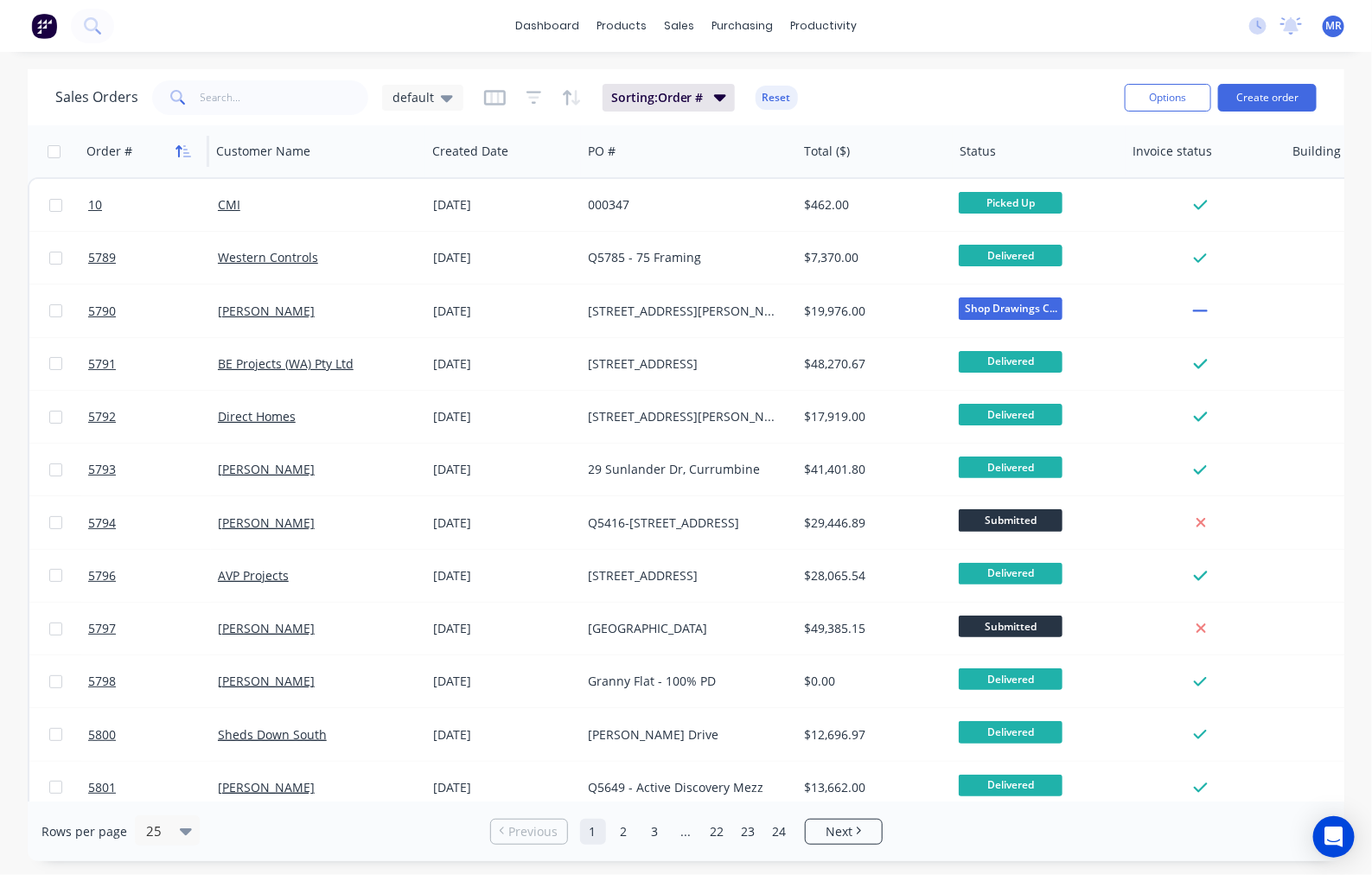
click at [183, 153] on icon "button" at bounding box center [183, 151] width 16 height 14
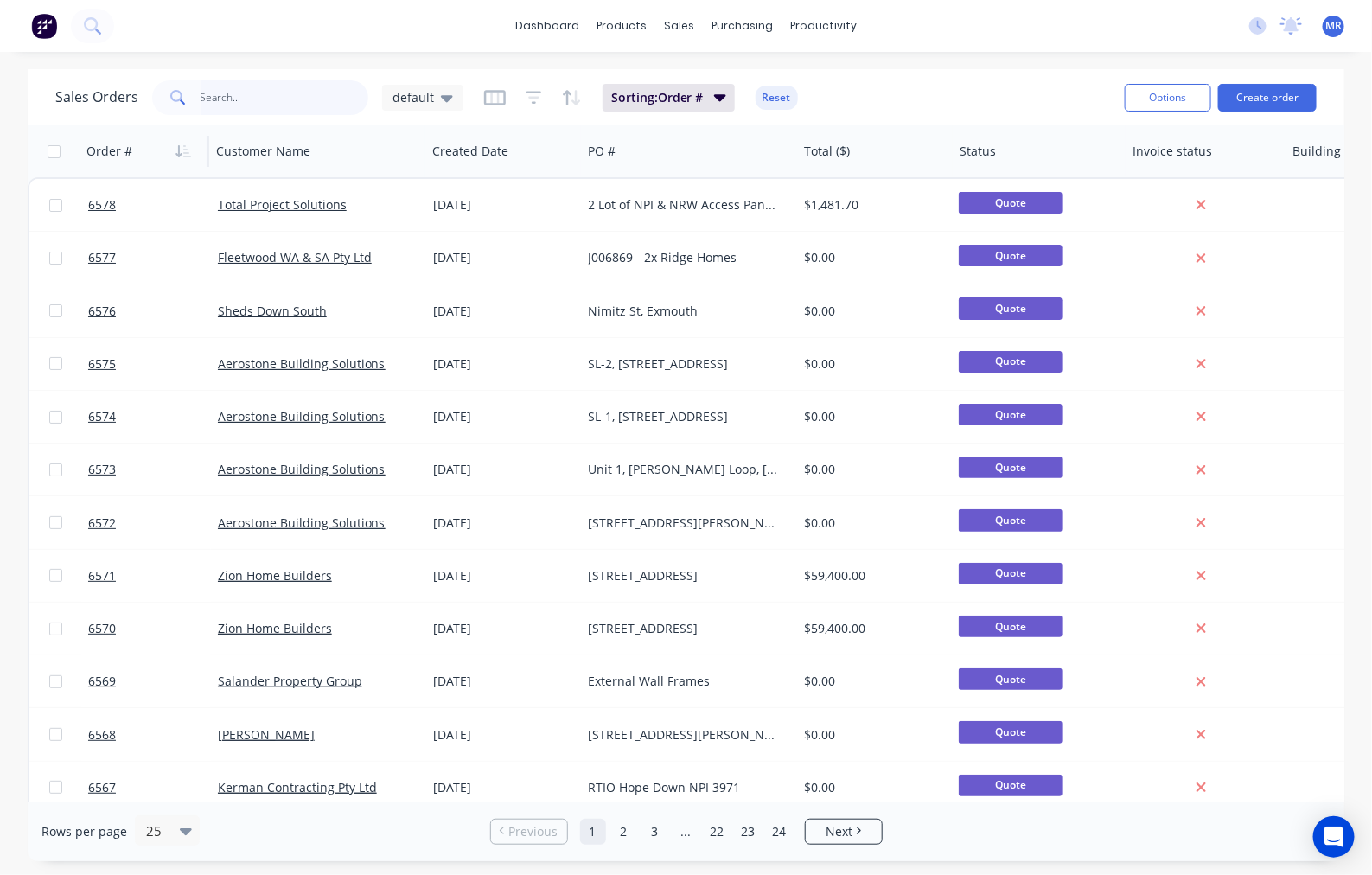
click at [225, 91] on input "text" at bounding box center [285, 97] width 169 height 35
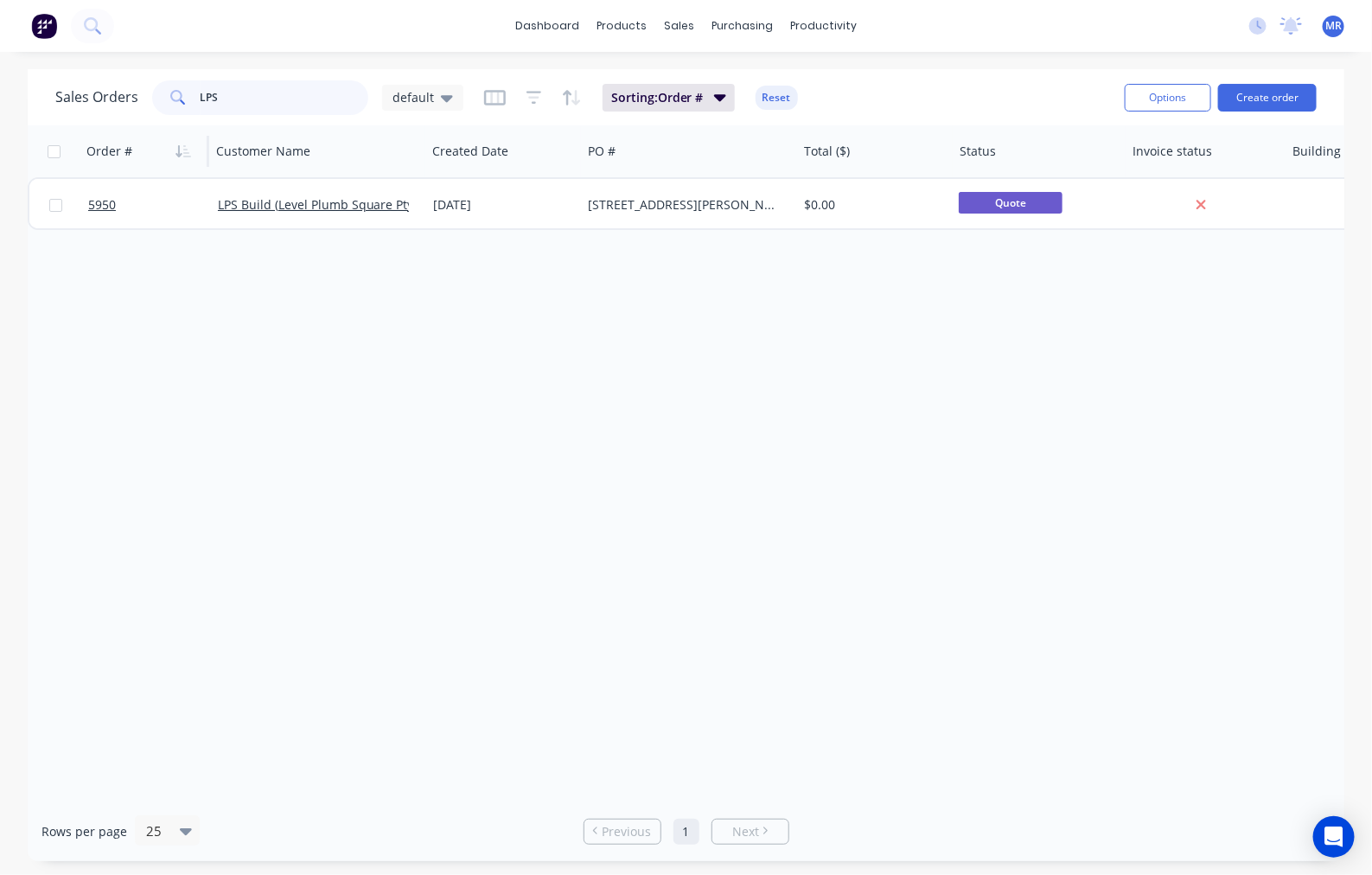
type input "LPS"
